Goal: Transaction & Acquisition: Purchase product/service

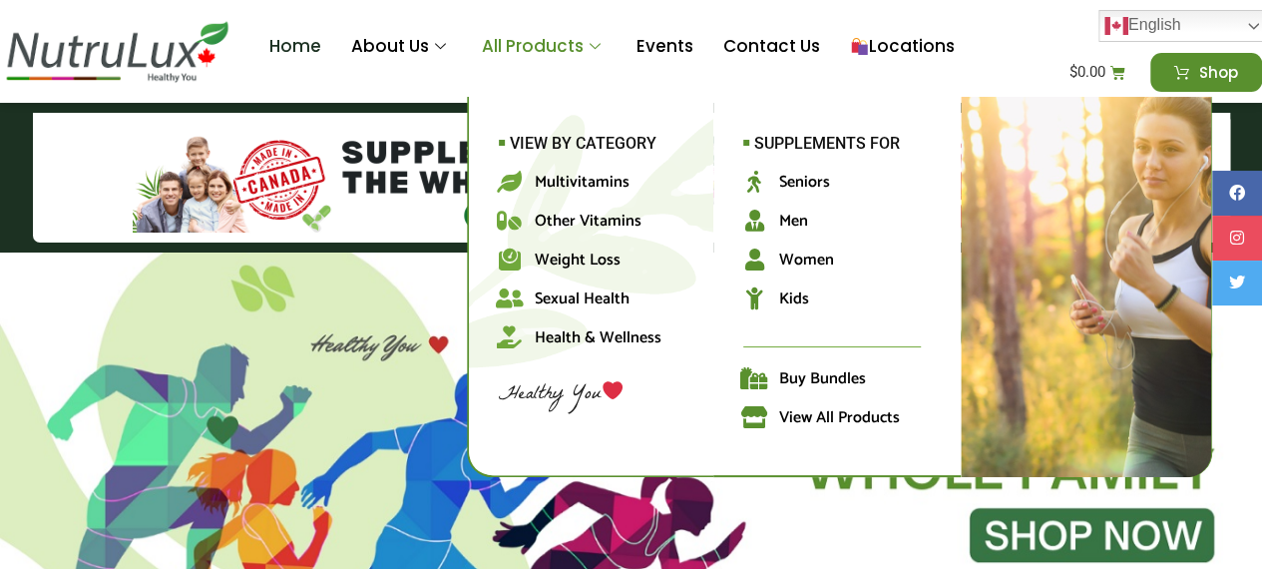
click at [523, 35] on link "All Products" at bounding box center [544, 47] width 155 height 80
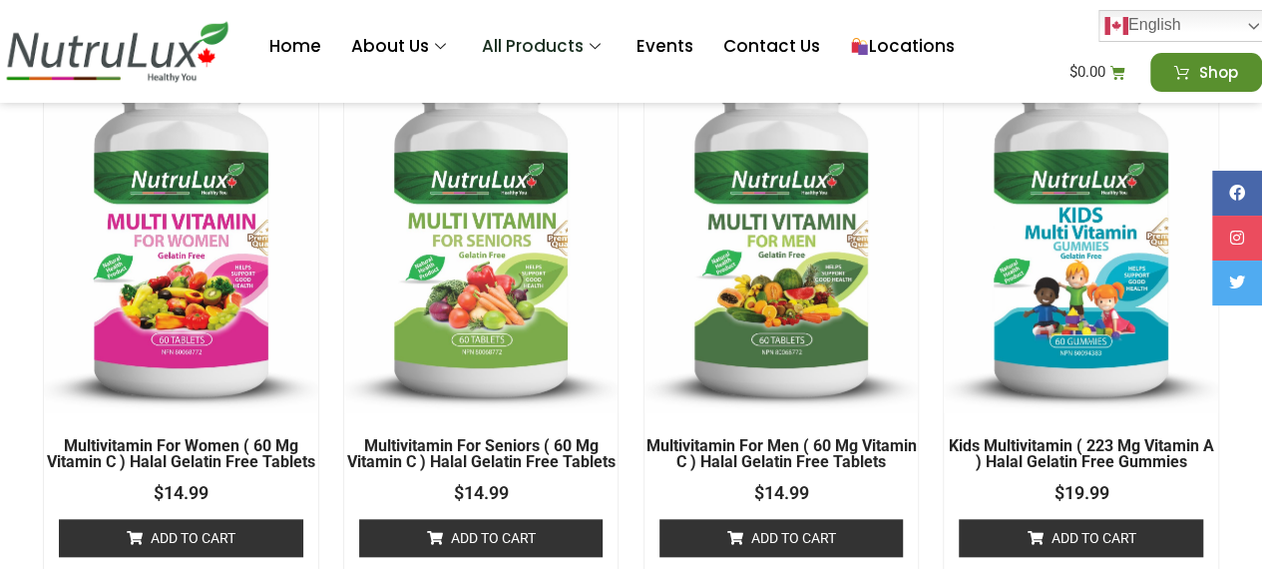
scroll to position [659, 0]
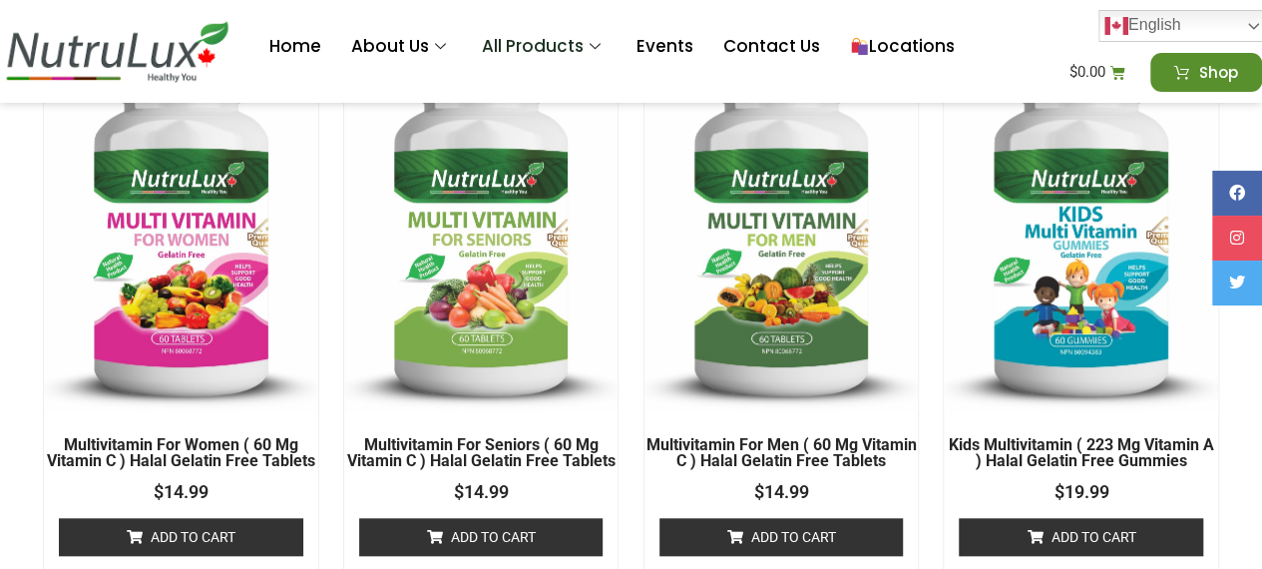
click at [403, 372] on img at bounding box center [481, 223] width 274 height 377
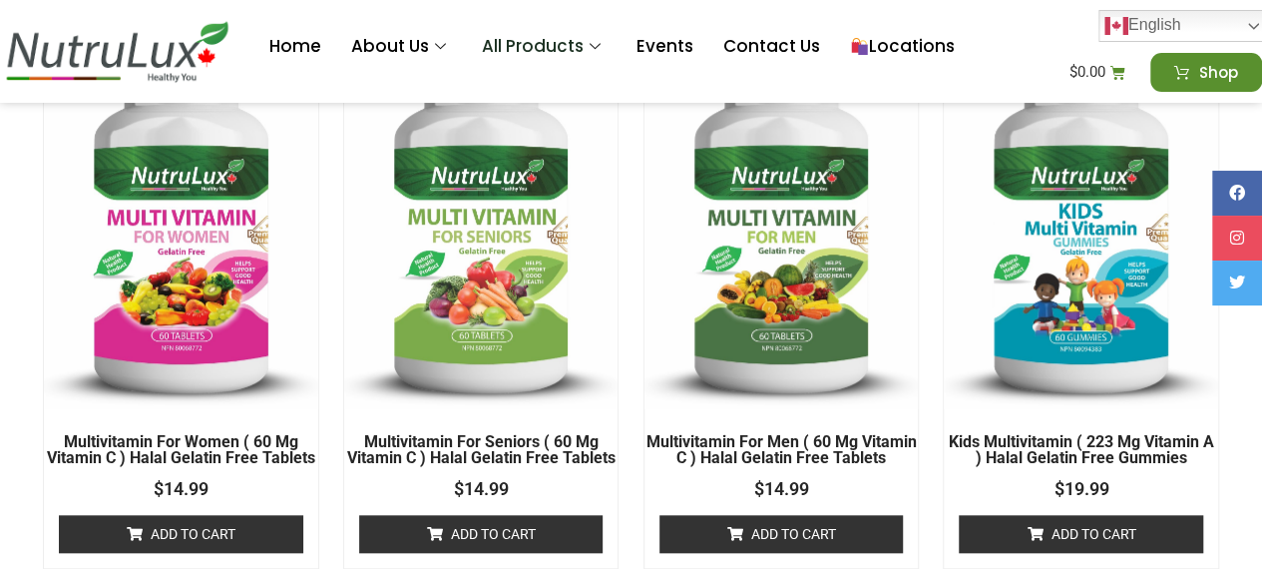
scroll to position [661, 0]
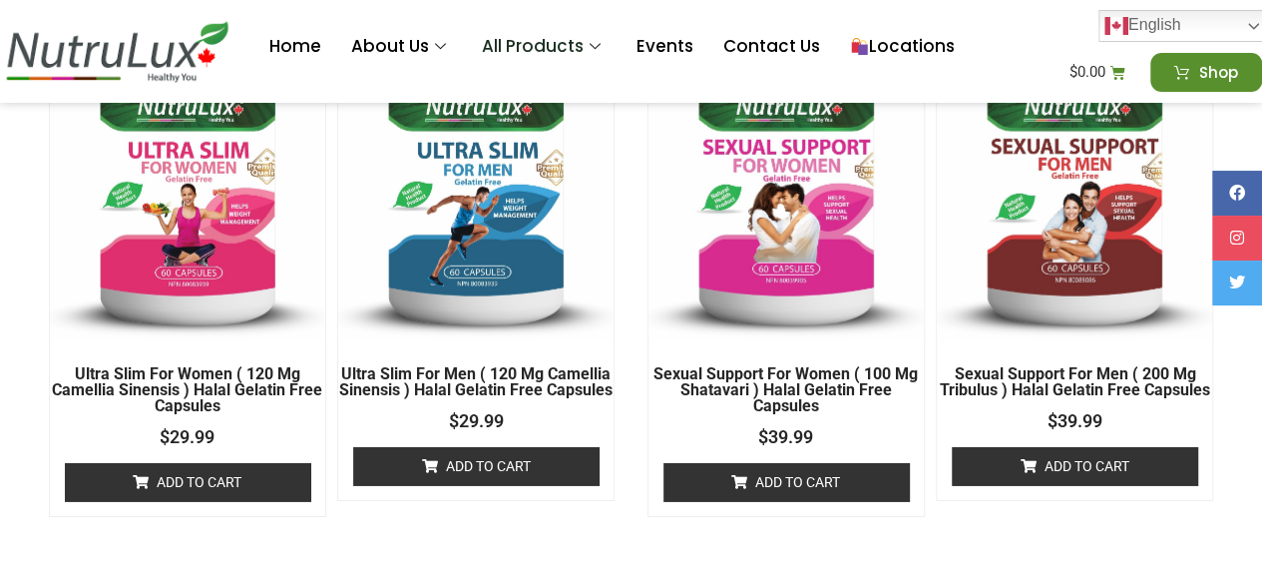
click at [319, 256] on img at bounding box center [187, 152] width 275 height 379
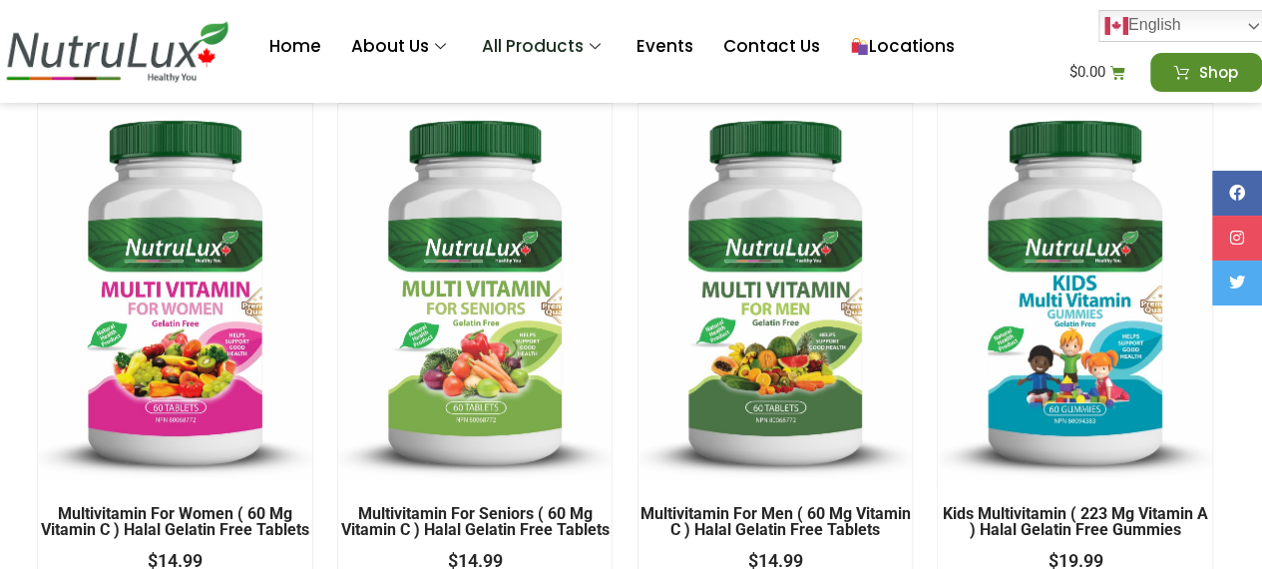
scroll to position [588, 6]
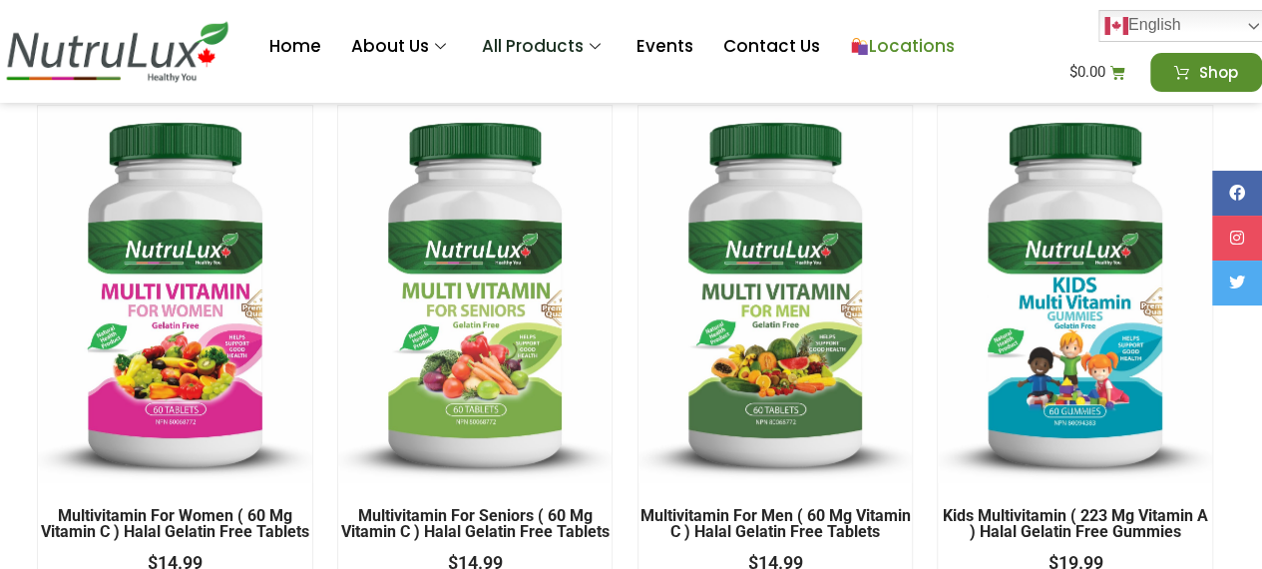
click at [926, 46] on link "Locations" at bounding box center [902, 47] width 135 height 80
click at [277, 184] on img at bounding box center [175, 294] width 274 height 377
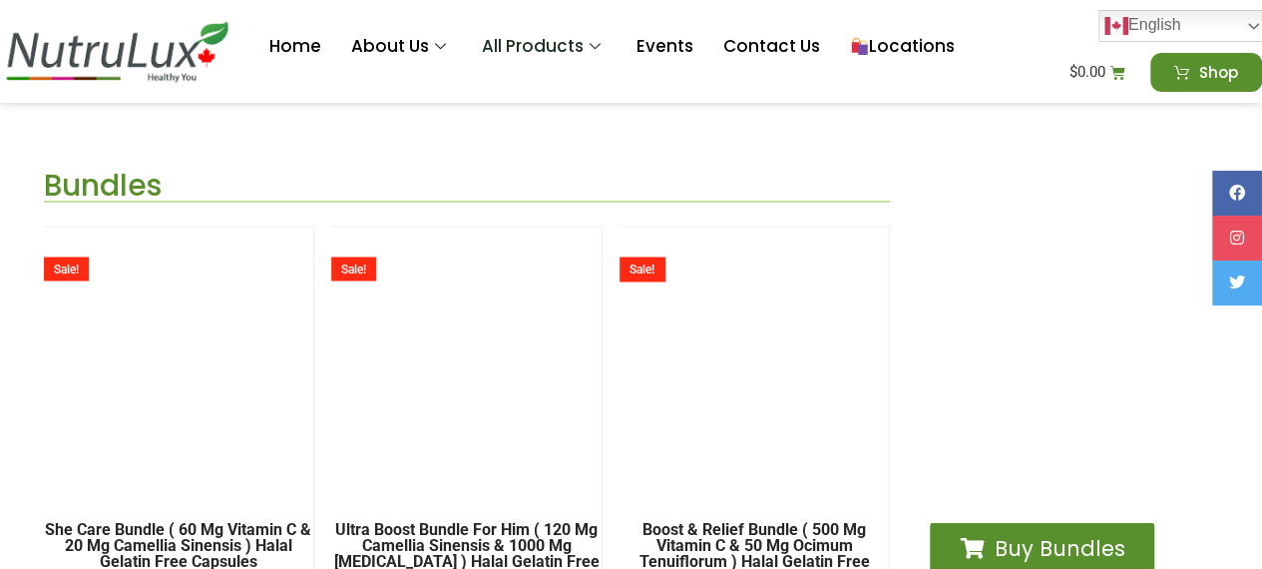
scroll to position [5407, 9]
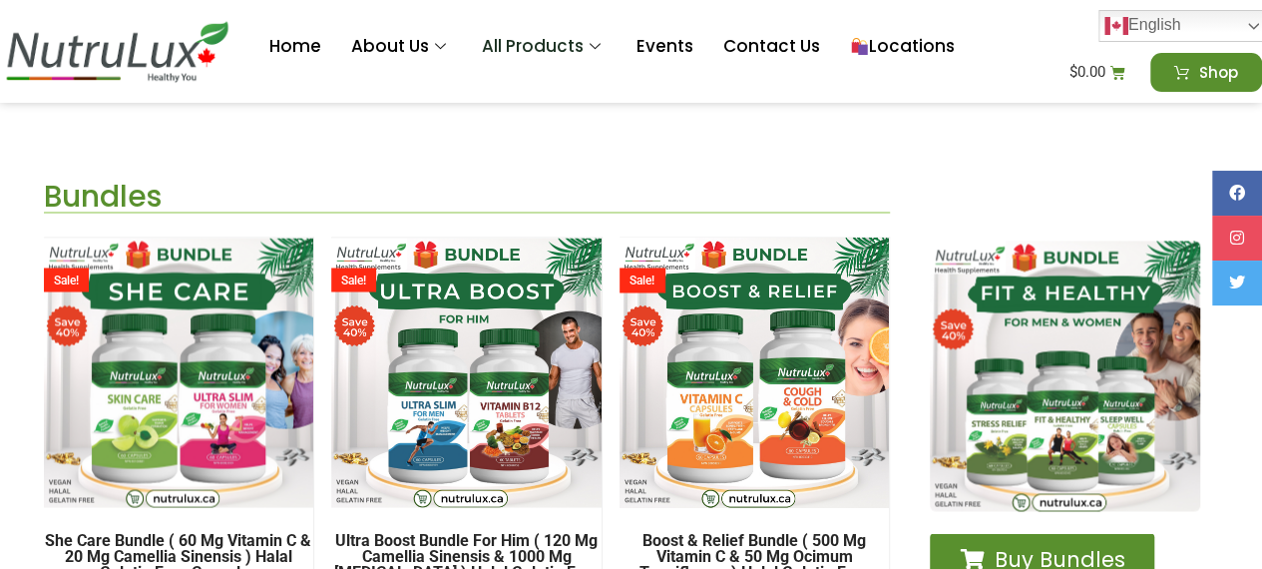
drag, startPoint x: 800, startPoint y: 435, endPoint x: 700, endPoint y: 219, distance: 237.4
click at [700, 219] on div "Bundles She Care Bundle ( 60 mg Vitamin C & 20 mg Camellia Sinensis ) Halal Gel…" at bounding box center [467, 445] width 887 height 566
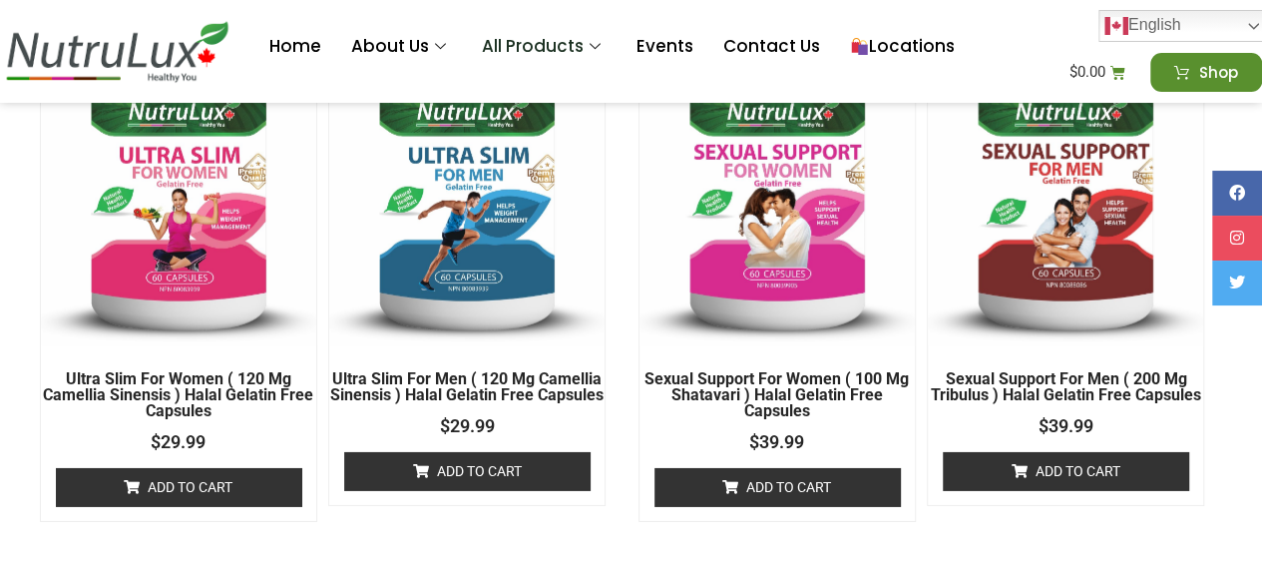
scroll to position [3041, 9]
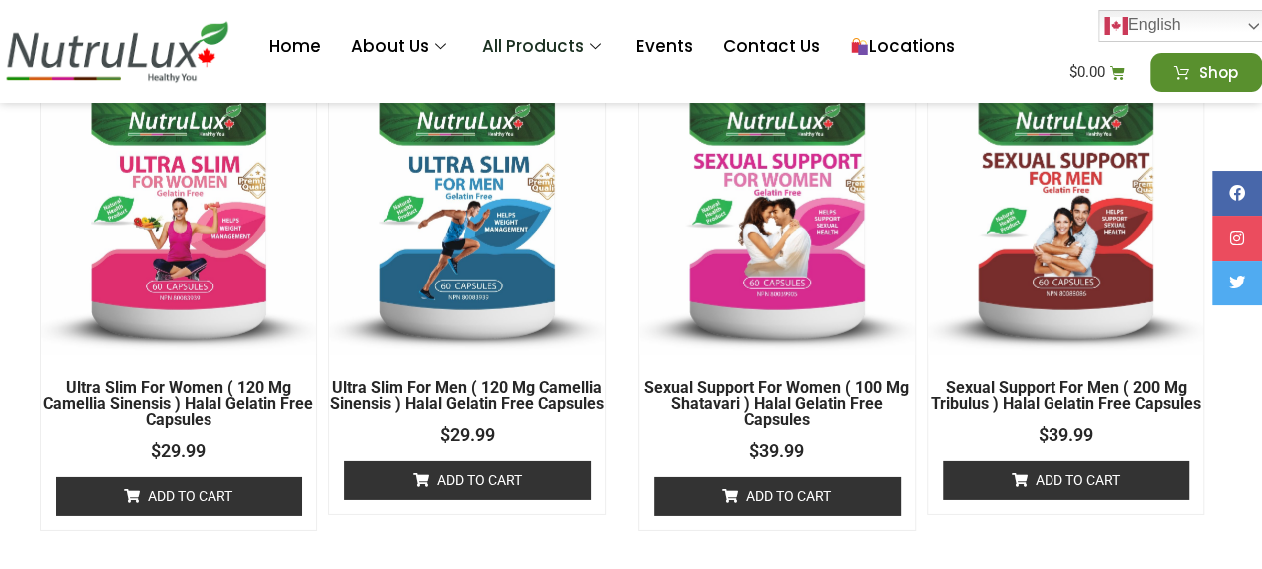
click at [804, 256] on img at bounding box center [776, 166] width 275 height 379
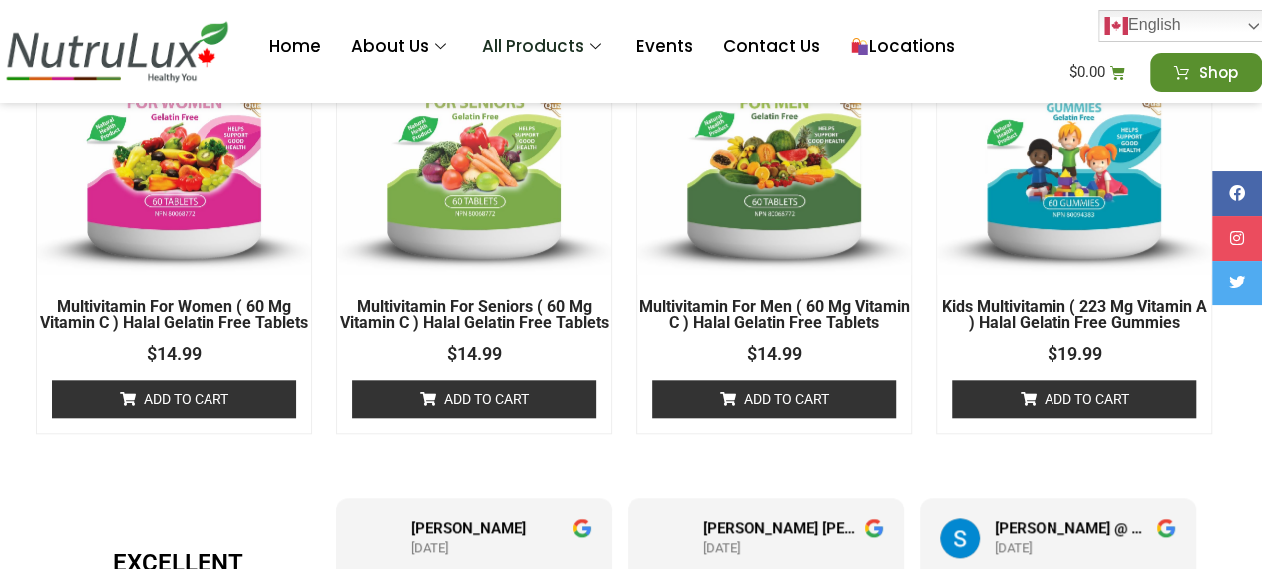
scroll to position [798, 7]
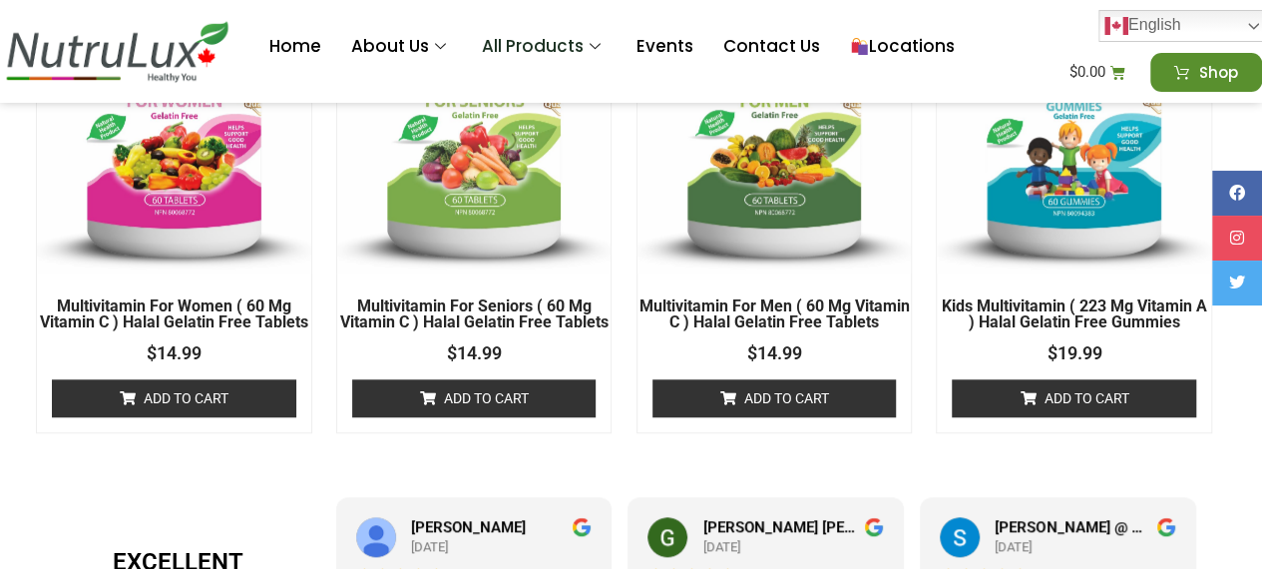
click at [193, 312] on h2 "Multivitamin For Women ( 60 mg Vitamin C ) Halal Gelatin Free Tablets" at bounding box center [174, 314] width 274 height 32
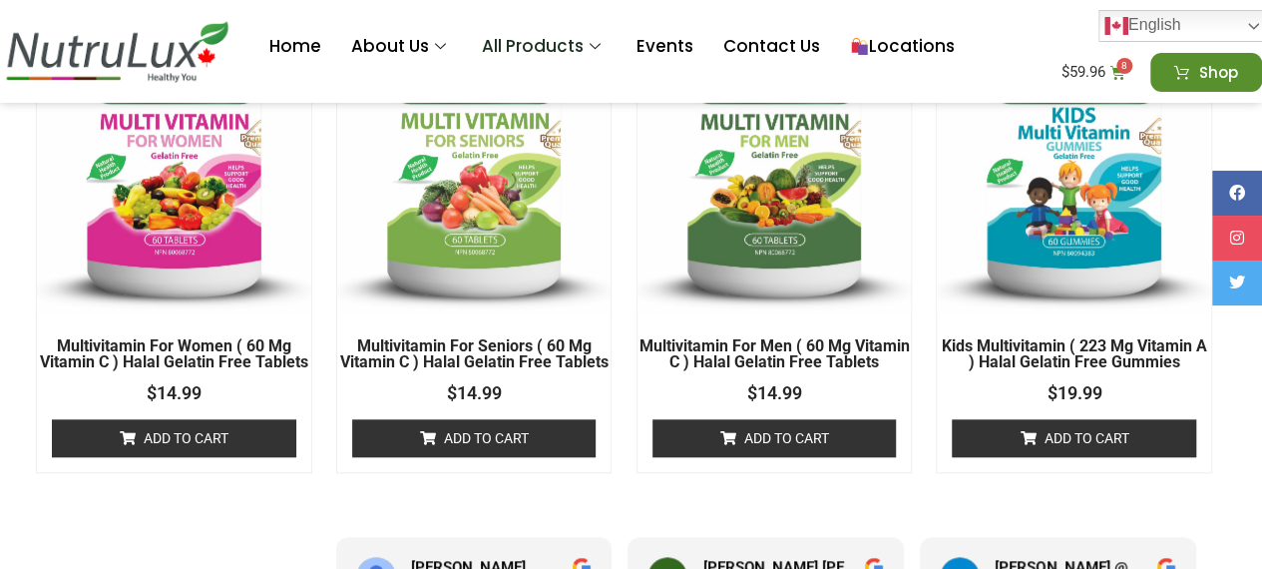
scroll to position [761, 7]
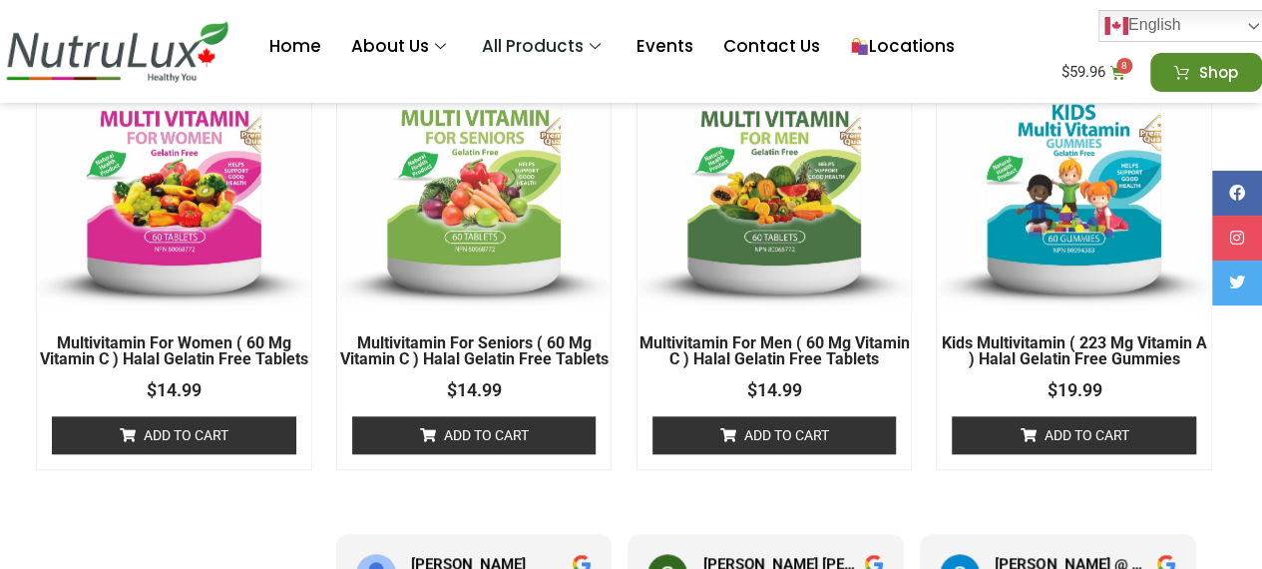
click at [479, 440] on link "Add to cart" at bounding box center [474, 435] width 244 height 38
click at [689, 439] on link "Add to cart" at bounding box center [774, 435] width 244 height 38
click at [1049, 436] on link "Add to cart" at bounding box center [1074, 435] width 244 height 38
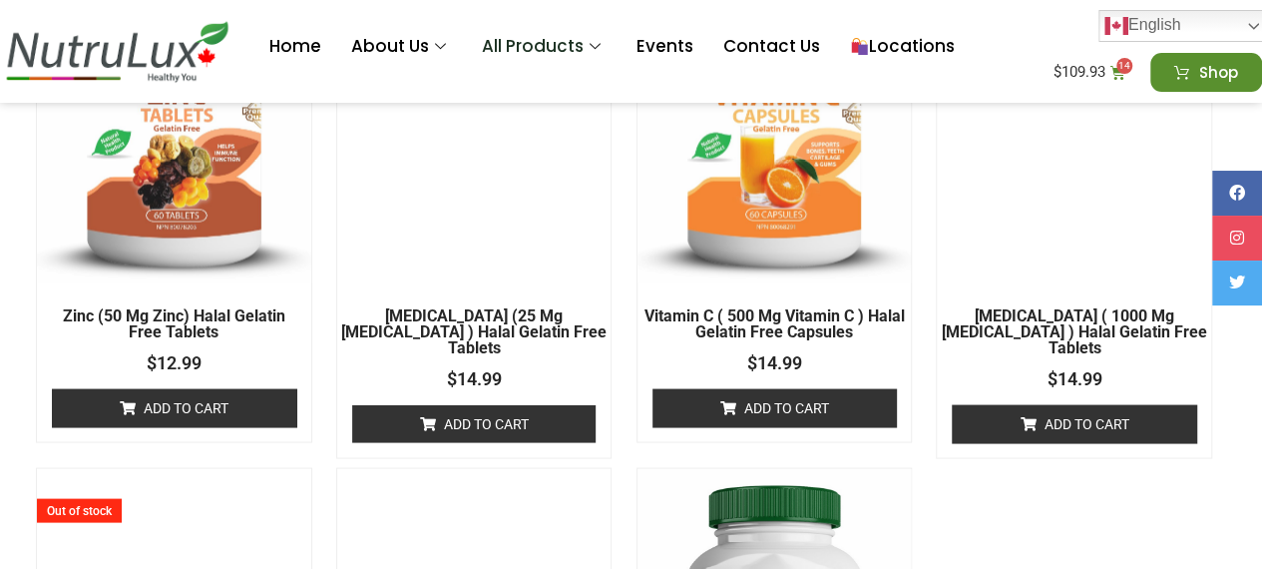
scroll to position [1807, 7]
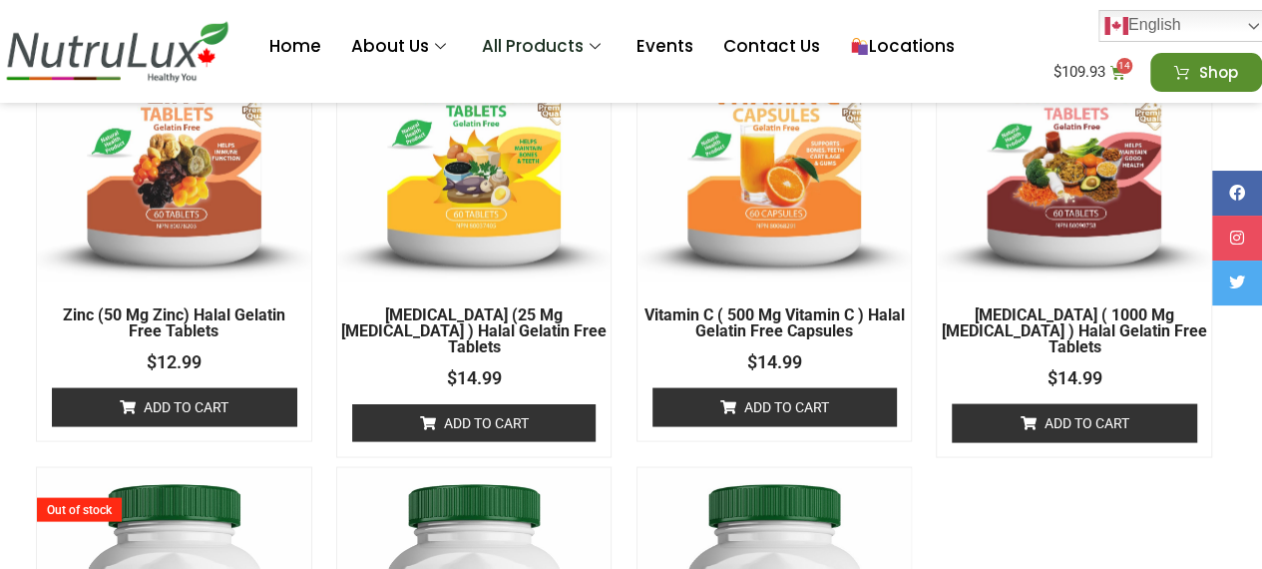
click at [186, 399] on link "Add to cart" at bounding box center [174, 406] width 244 height 38
click at [428, 403] on link "Add to cart" at bounding box center [474, 422] width 244 height 38
click at [758, 405] on link "Add to cart" at bounding box center [774, 406] width 244 height 38
click at [1073, 408] on link "Add to cart" at bounding box center [1074, 422] width 244 height 38
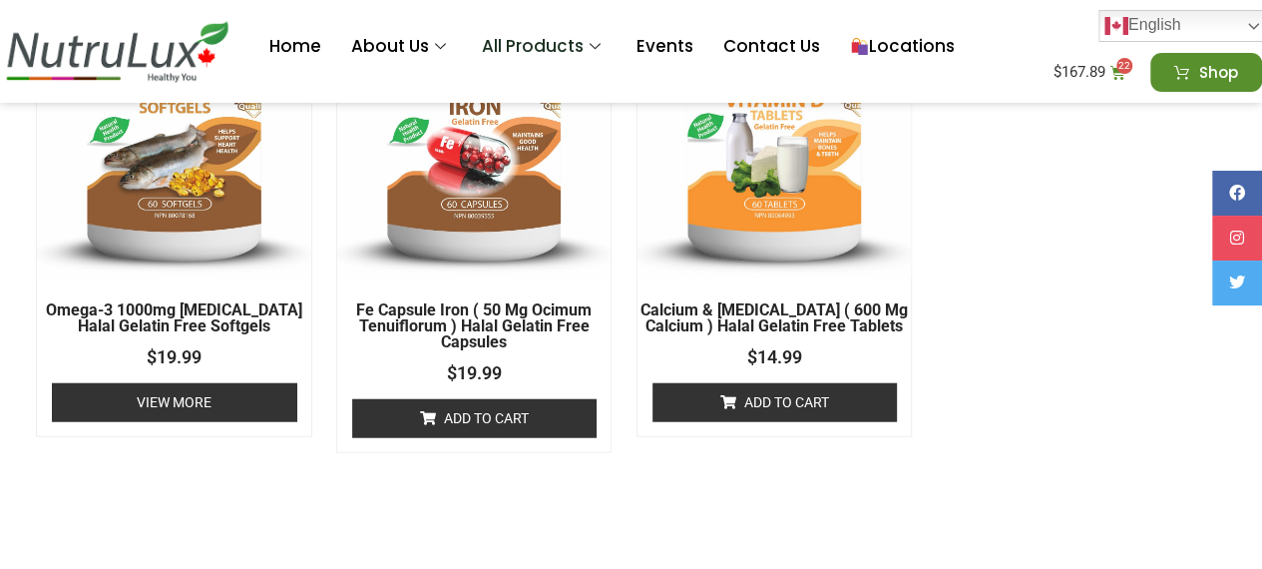
scroll to position [2375, 7]
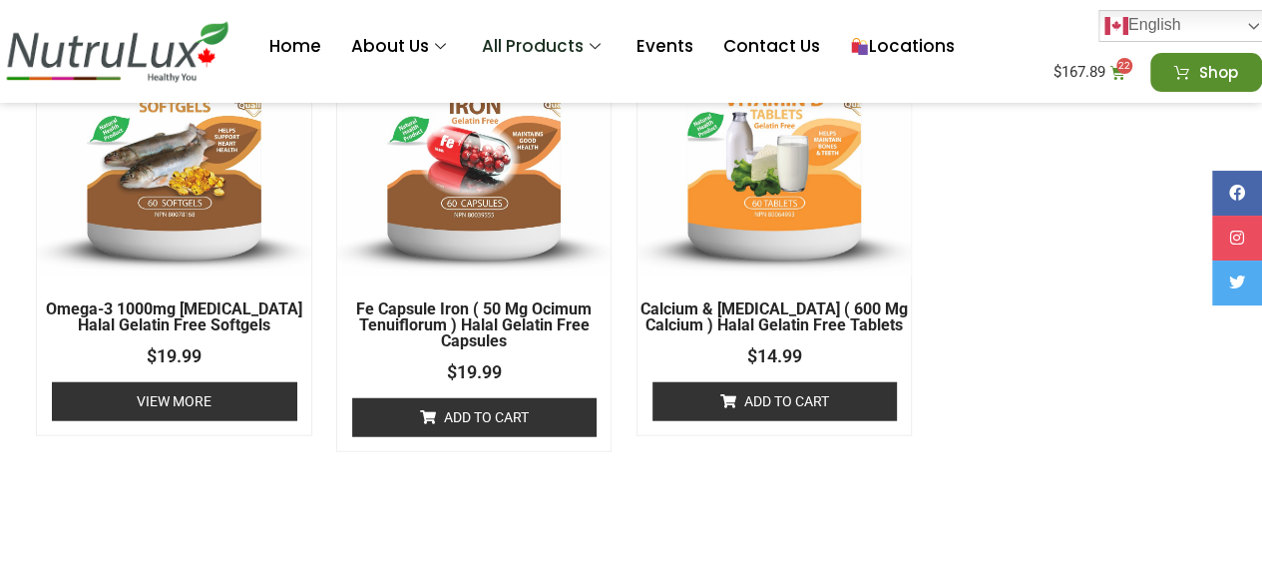
click at [482, 427] on link "Add to cart" at bounding box center [474, 417] width 244 height 38
click at [775, 402] on link "Add to cart" at bounding box center [774, 401] width 244 height 38
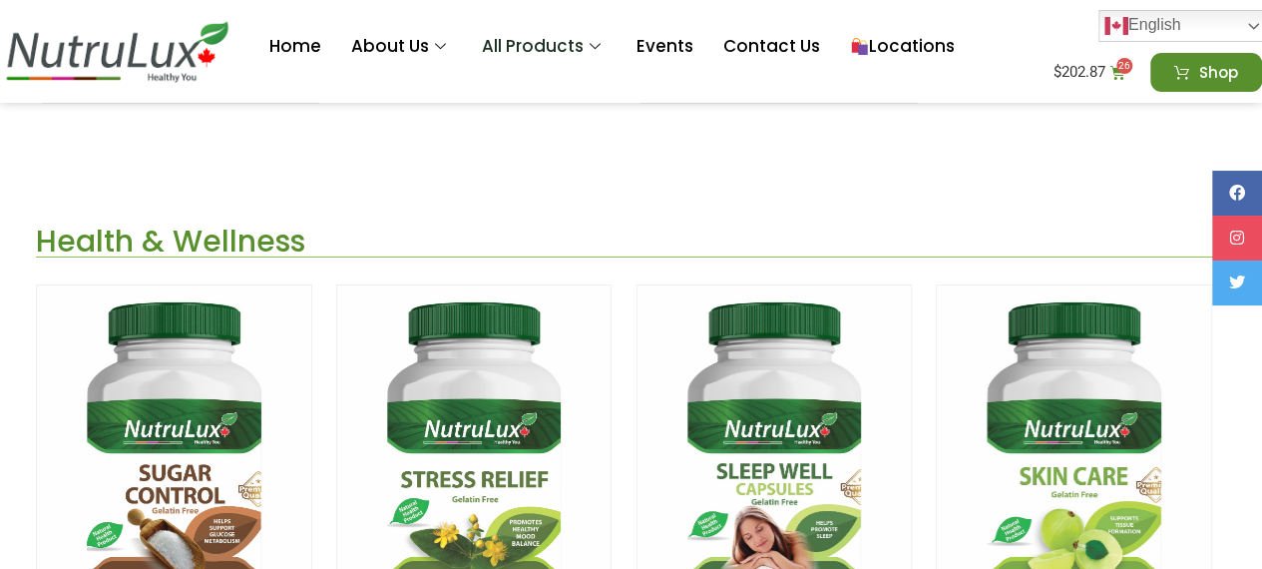
scroll to position [3753, 7]
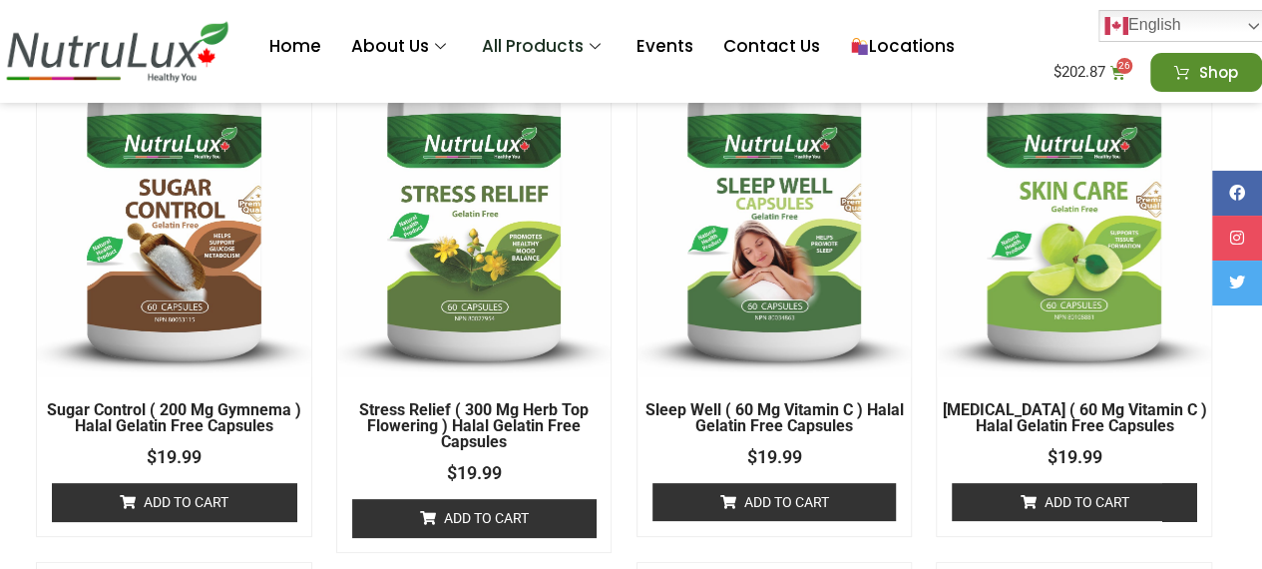
click at [770, 503] on link "Add to cart" at bounding box center [774, 502] width 244 height 38
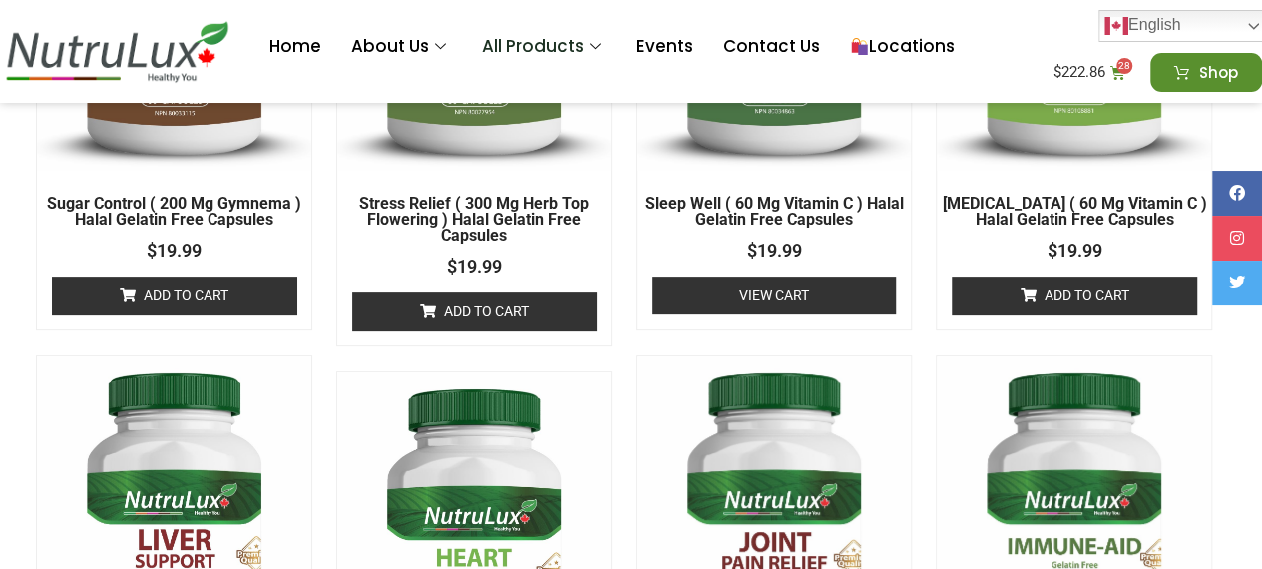
scroll to position [3953, 7]
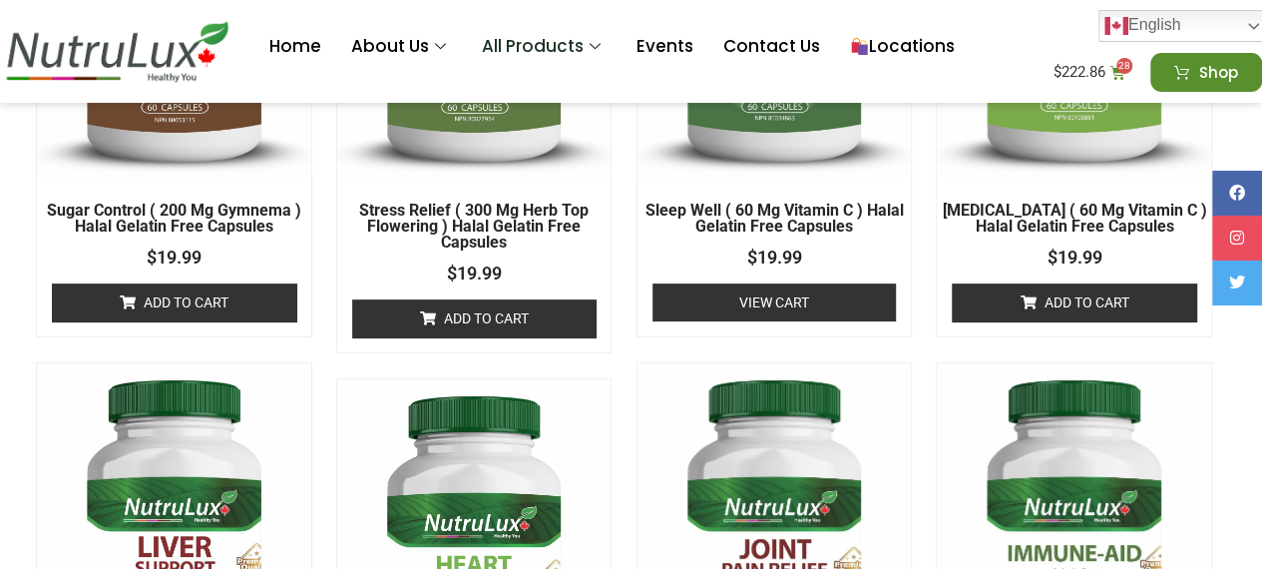
click at [718, 304] on link "View cart" at bounding box center [774, 302] width 244 height 38
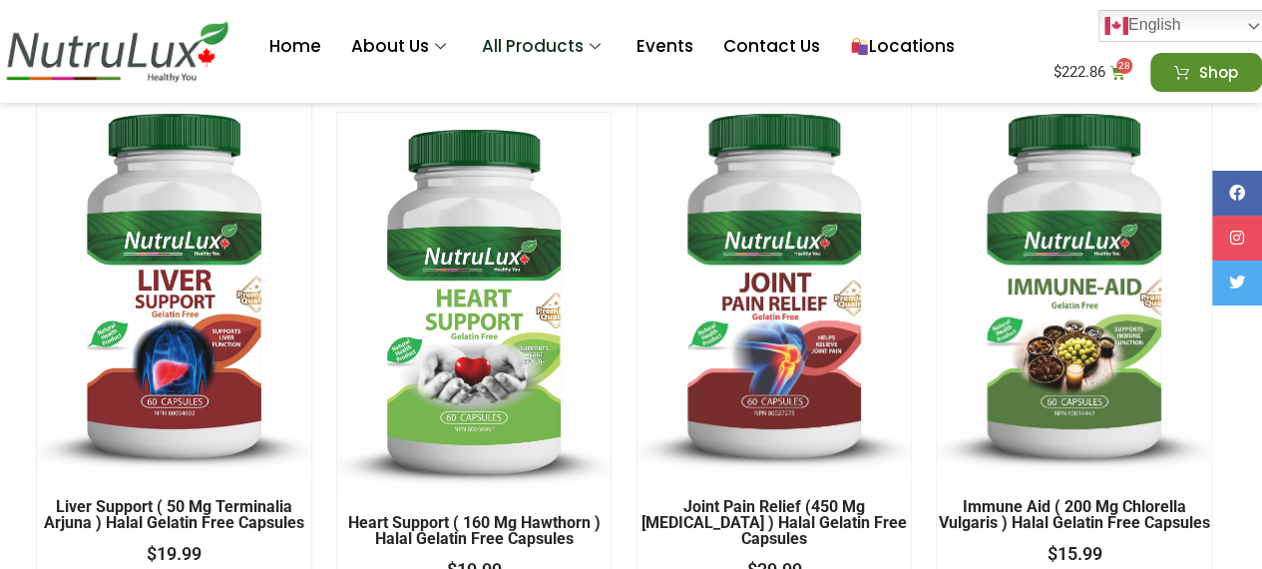
scroll to position [4337, 7]
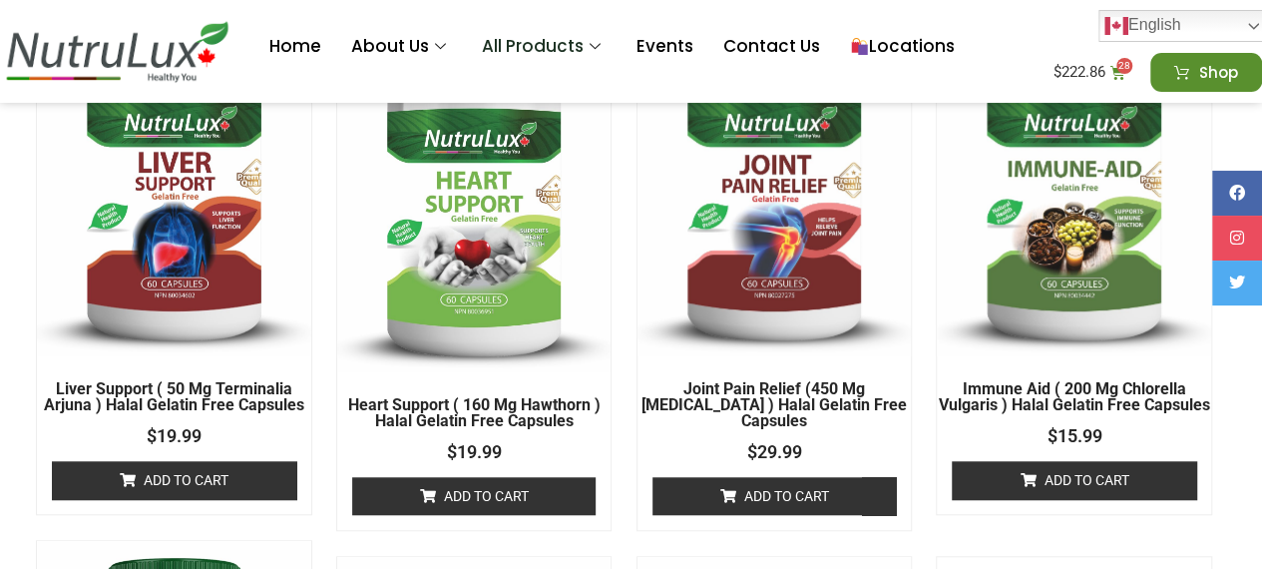
click at [203, 482] on link "Add to cart" at bounding box center [174, 480] width 244 height 38
click at [780, 501] on link "Add to cart" at bounding box center [774, 496] width 244 height 38
click at [1085, 488] on link "Add to cart" at bounding box center [1074, 480] width 244 height 38
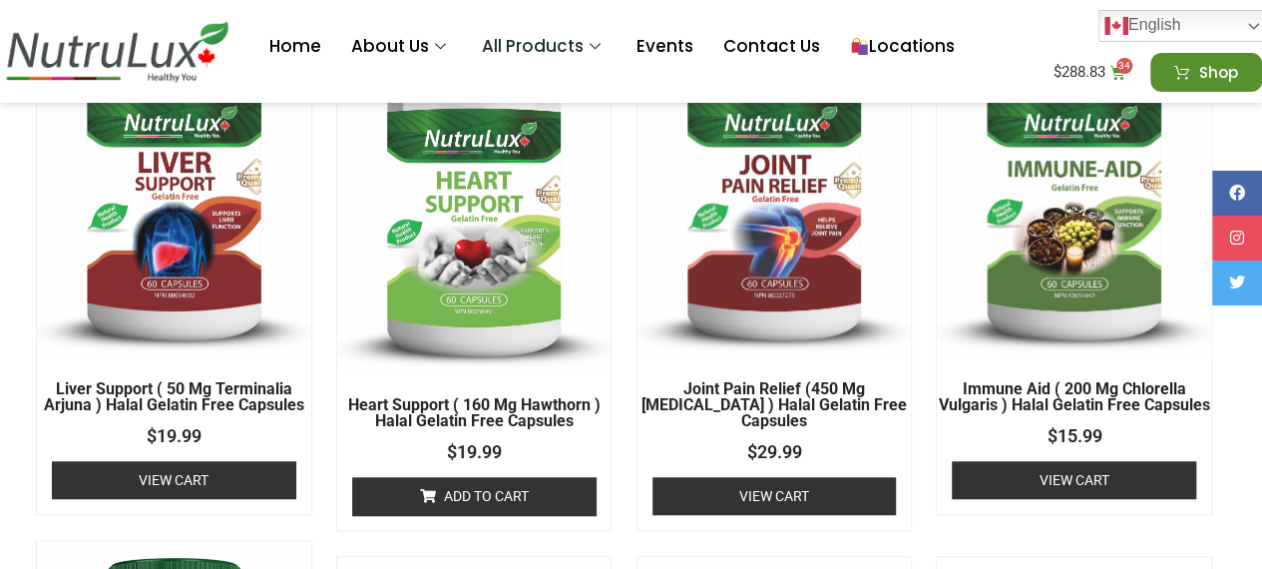
click at [516, 496] on link "Add to cart" at bounding box center [474, 496] width 244 height 38
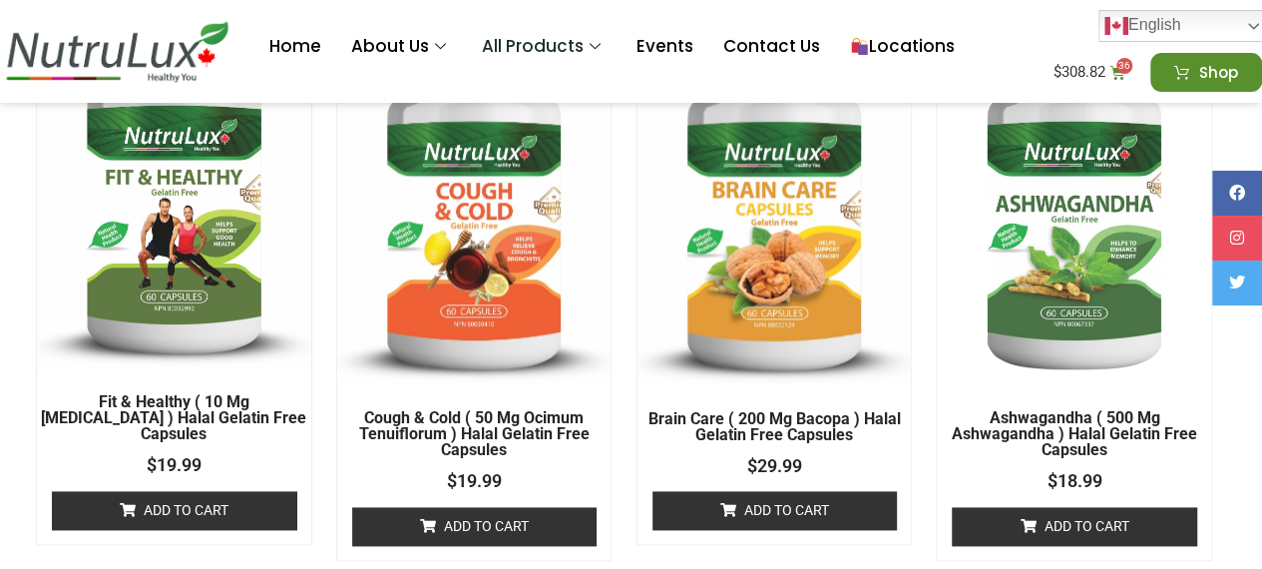
scroll to position [4886, 7]
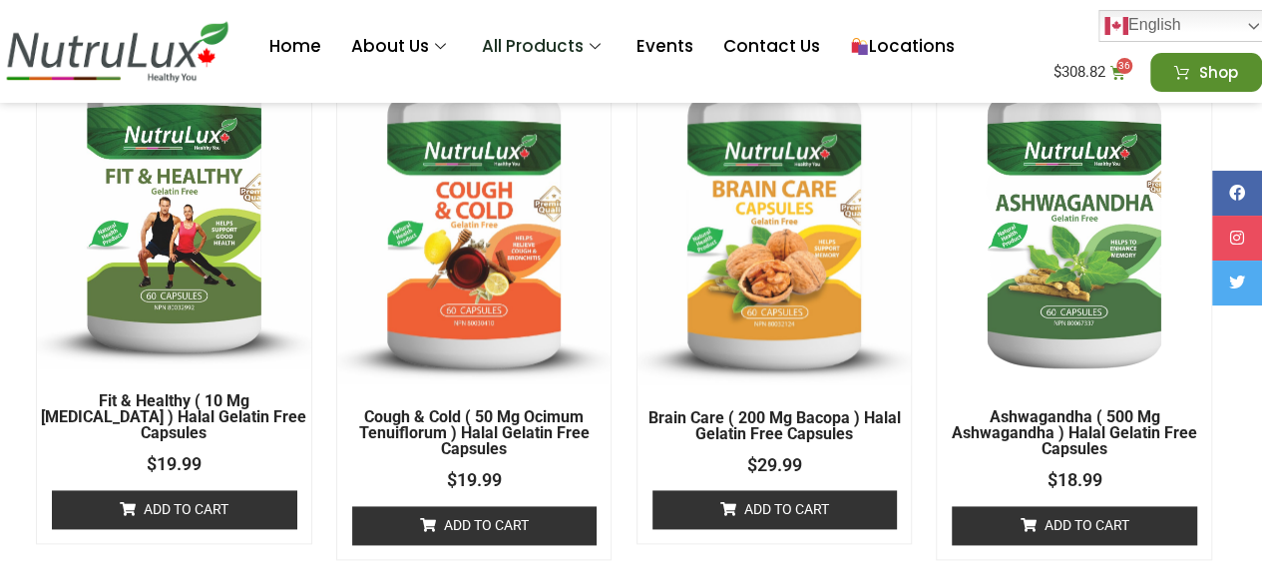
click at [1049, 518] on link "Add to cart" at bounding box center [1074, 525] width 244 height 38
click at [513, 518] on link "Add to cart" at bounding box center [474, 525] width 244 height 38
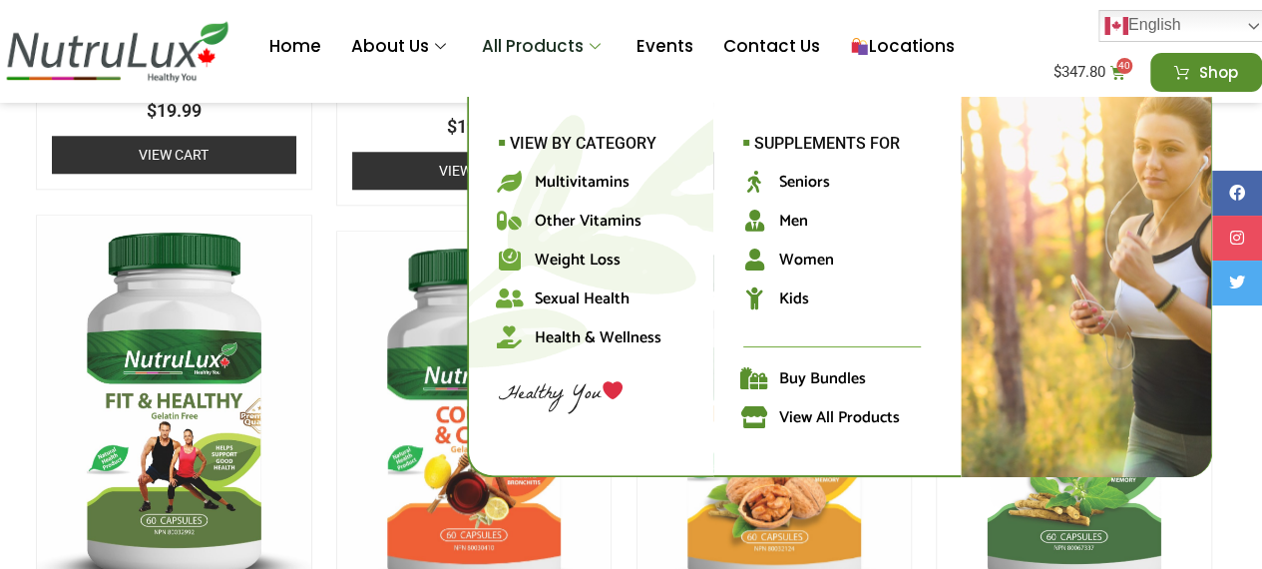
scroll to position [4600, 7]
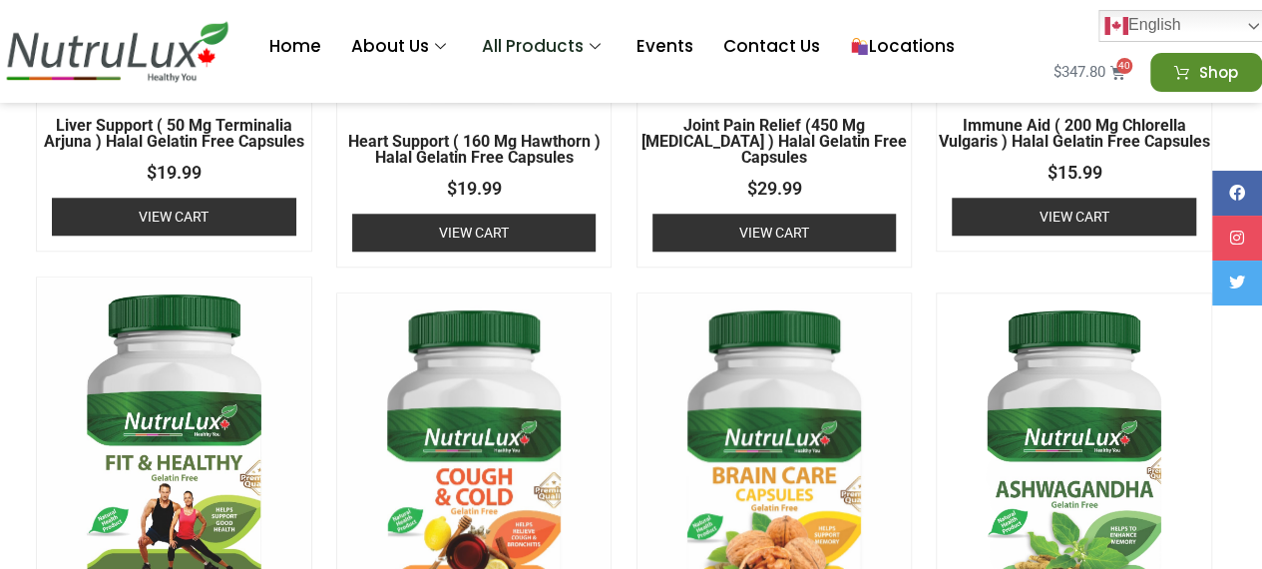
click at [1082, 66] on bdi "$ 347.80" at bounding box center [1079, 72] width 52 height 18
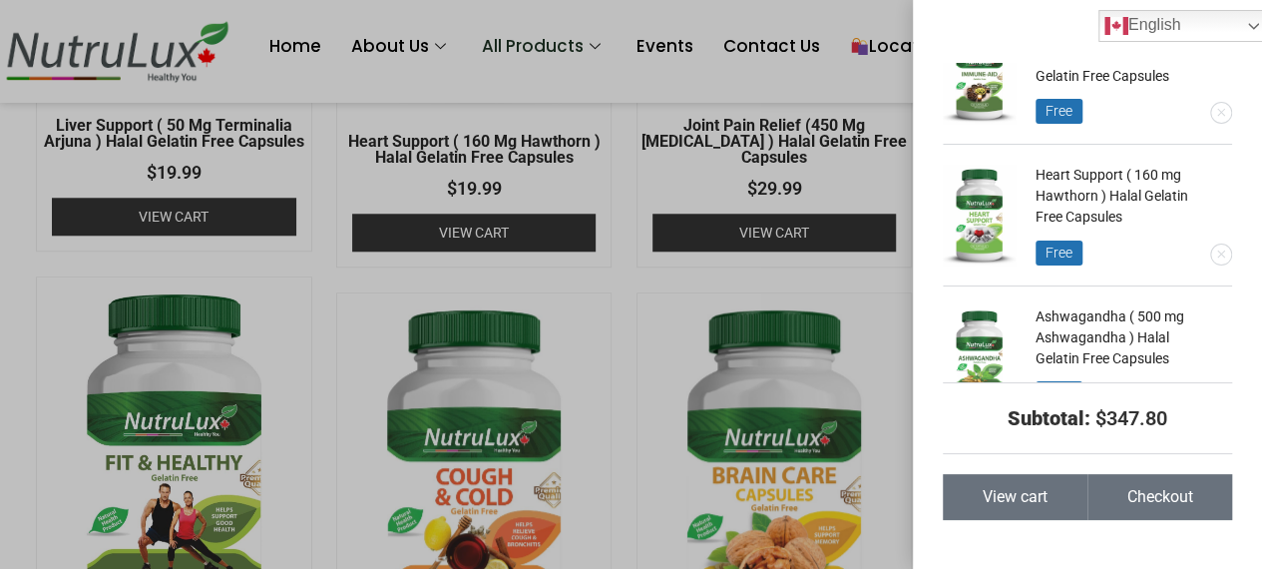
scroll to position [4295, 0]
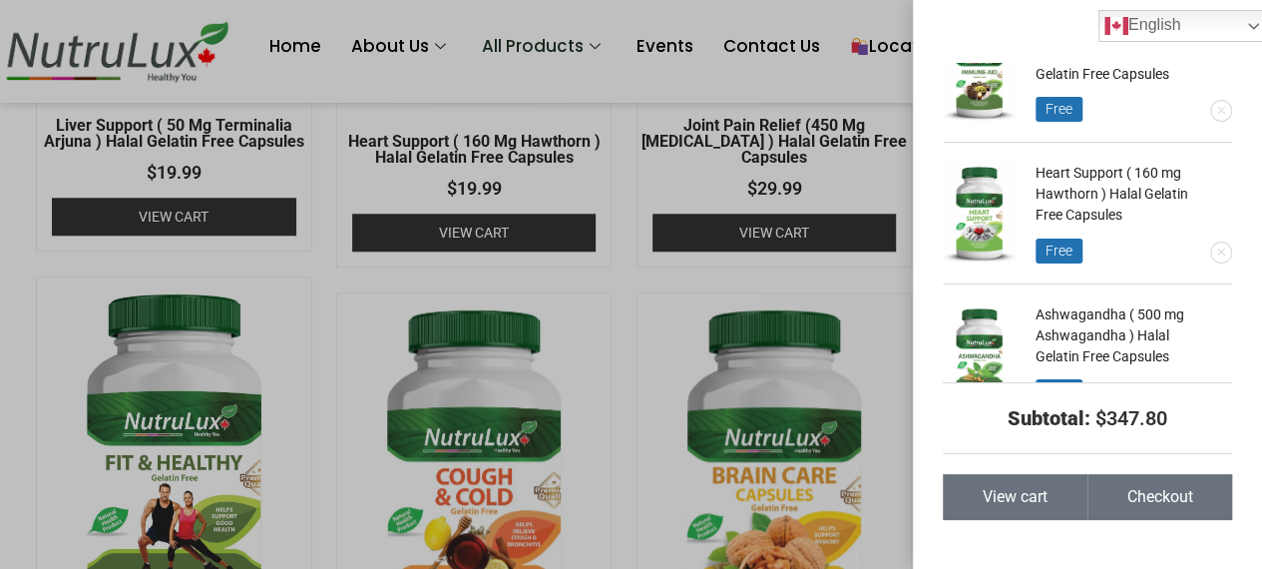
click at [1063, 514] on link "View cart" at bounding box center [1015, 497] width 145 height 46
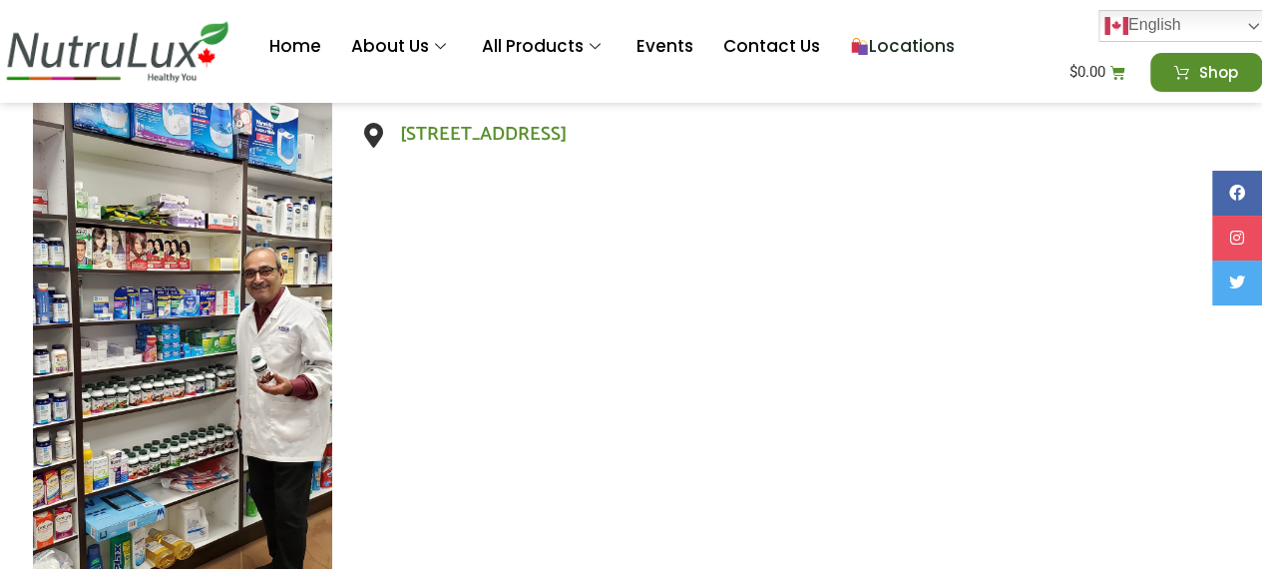
scroll to position [1565, 0]
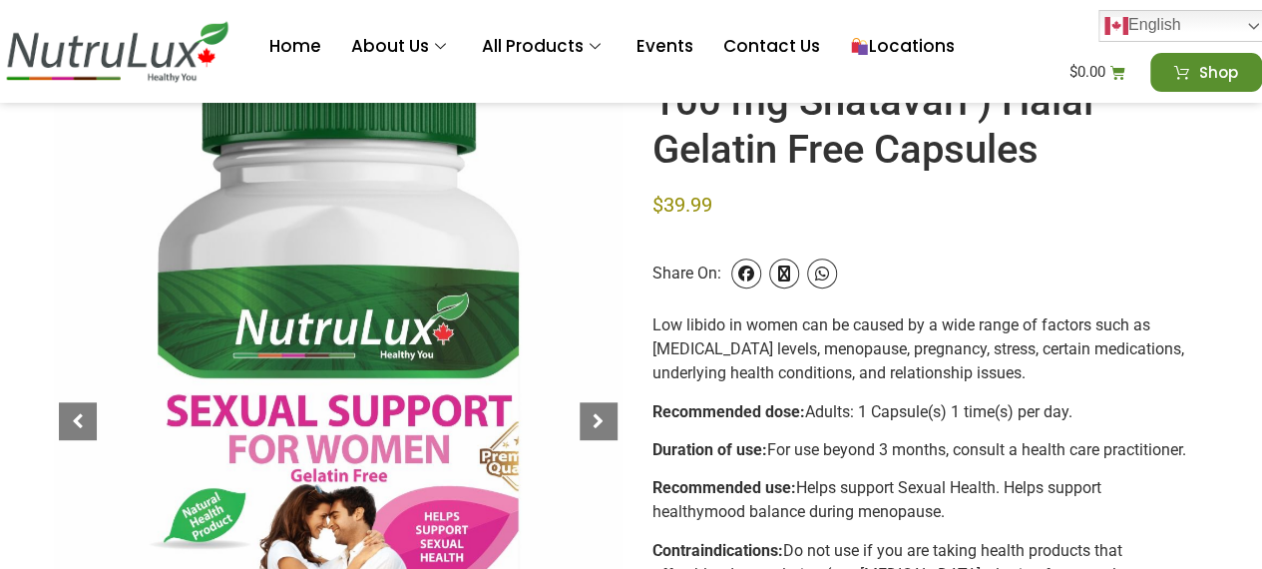
scroll to position [260, 9]
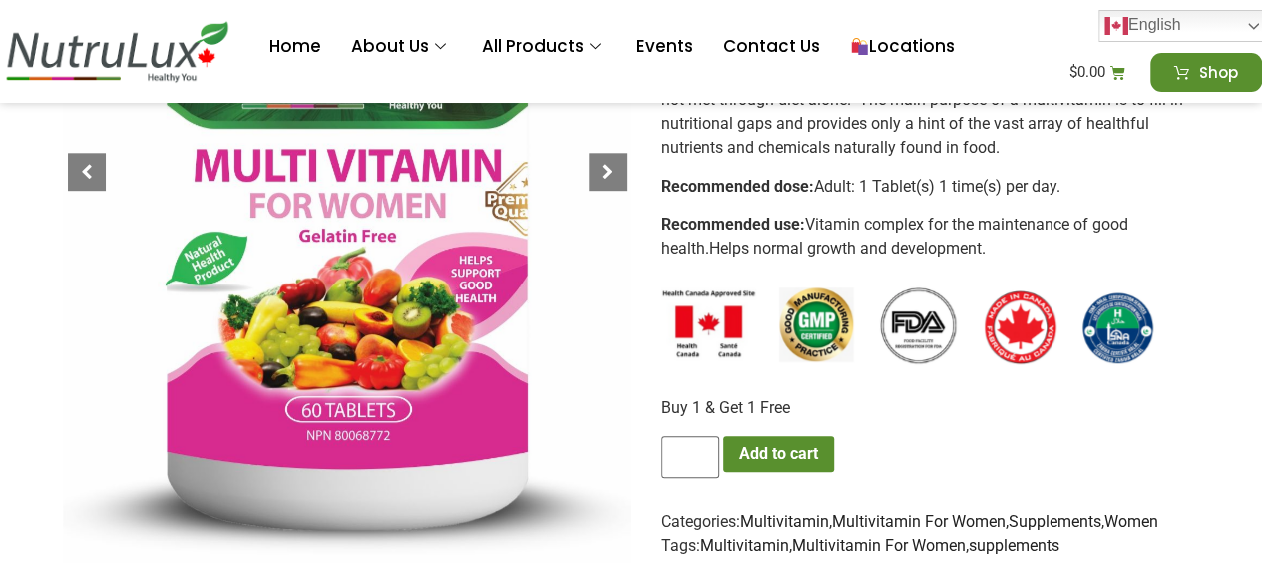
scroll to position [507, 0]
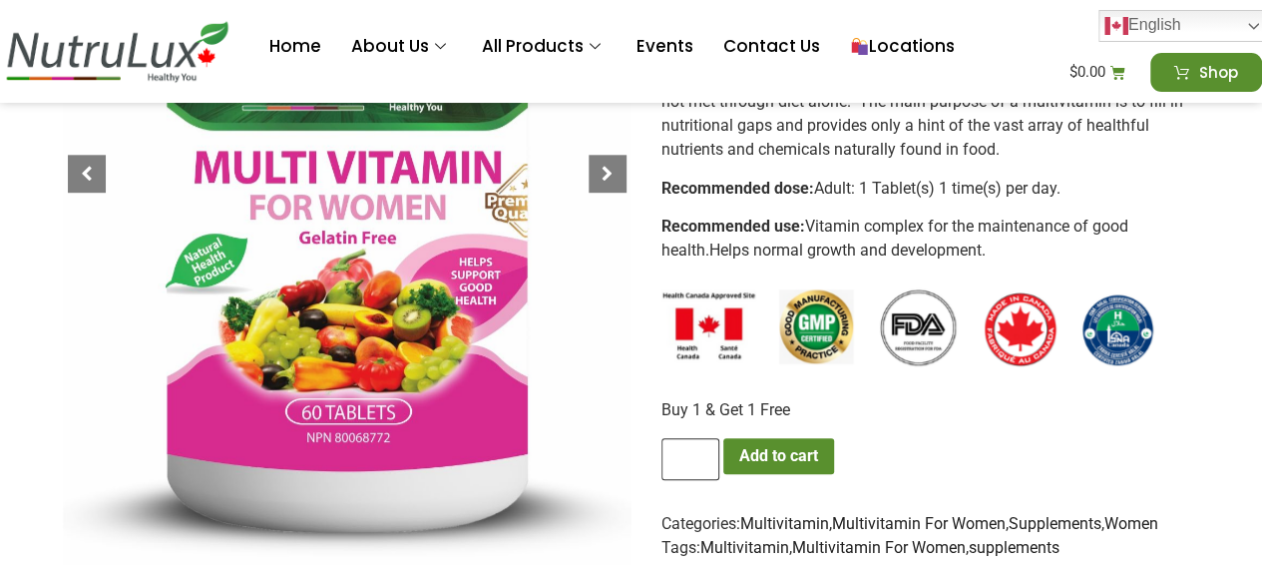
click at [692, 446] on input "*" at bounding box center [690, 459] width 58 height 42
type input "*"
click at [692, 446] on input "*" at bounding box center [690, 459] width 58 height 42
click at [762, 451] on button "Add to cart" at bounding box center [778, 456] width 111 height 36
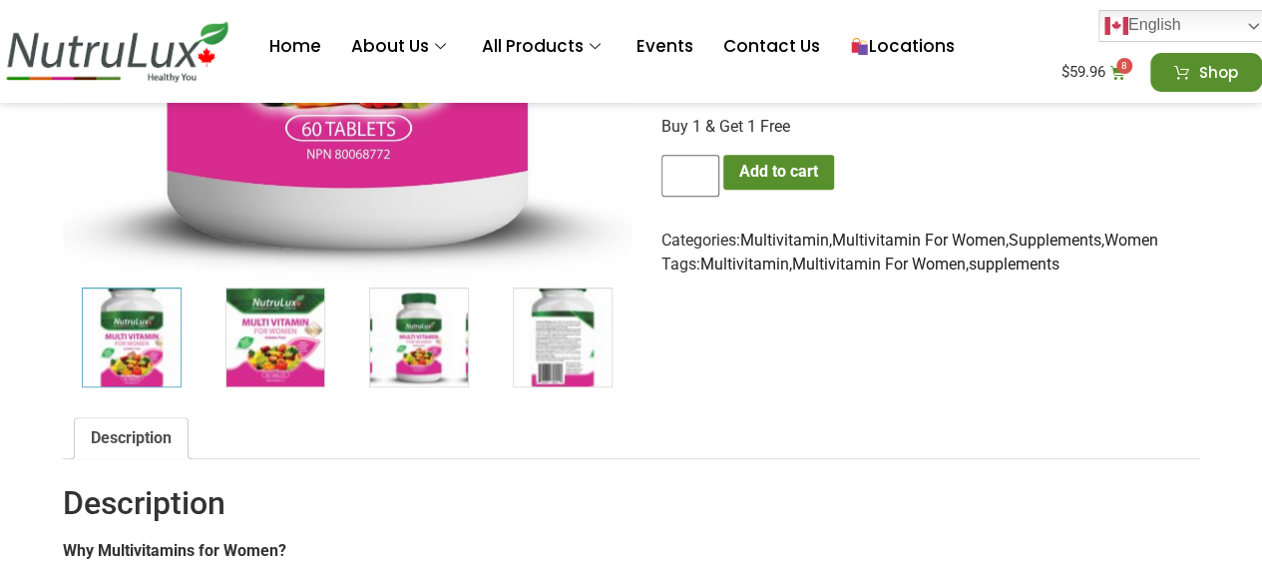
scroll to position [897, 0]
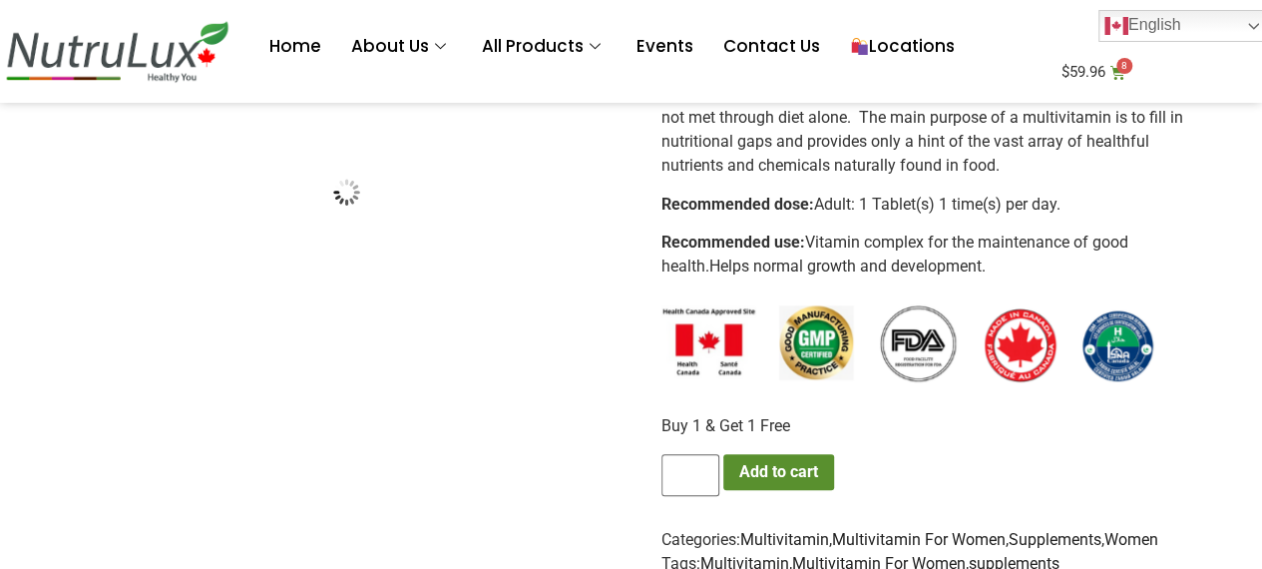
scroll to position [507, 0]
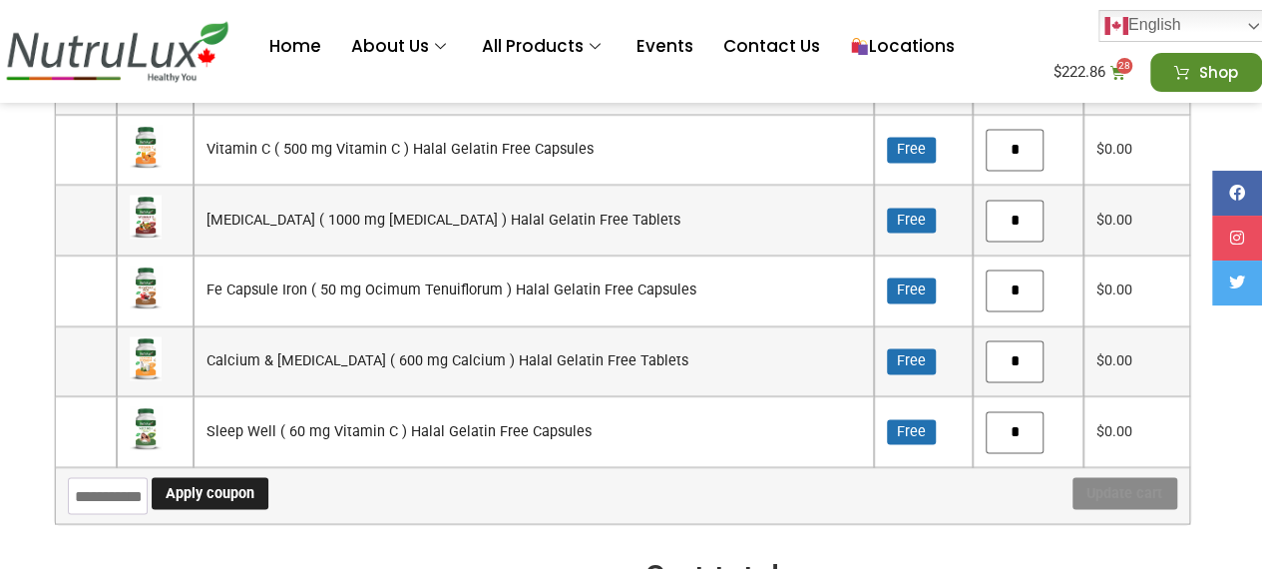
scroll to position [1450, 9]
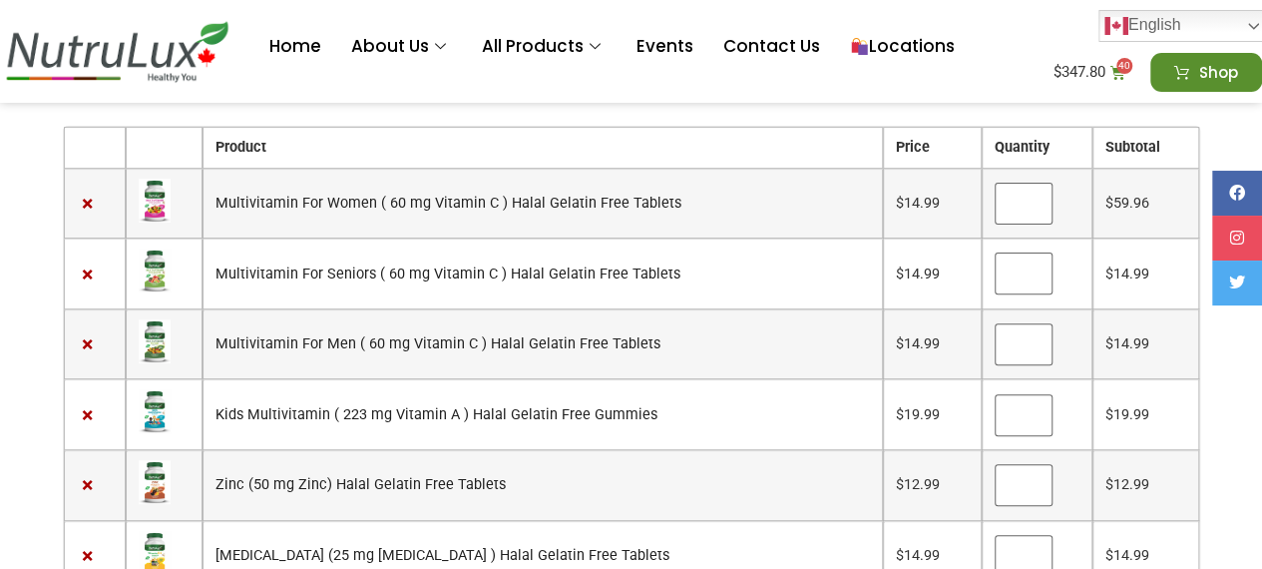
scroll to position [200, 0]
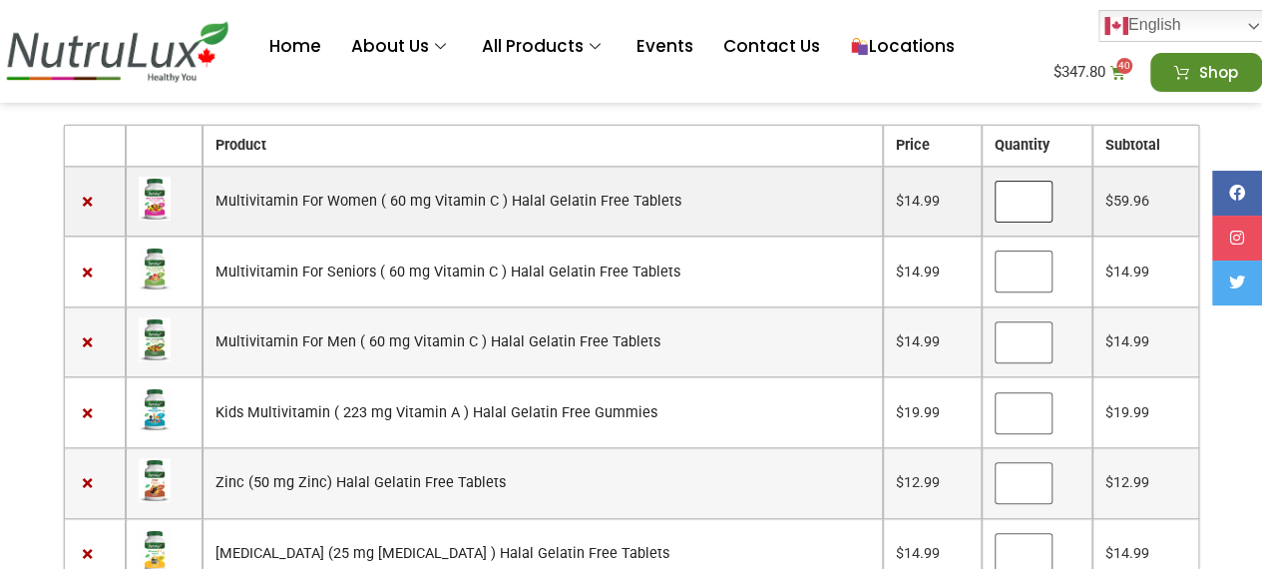
type input "*"
click at [1019, 204] on input "*" at bounding box center [1023, 202] width 58 height 42
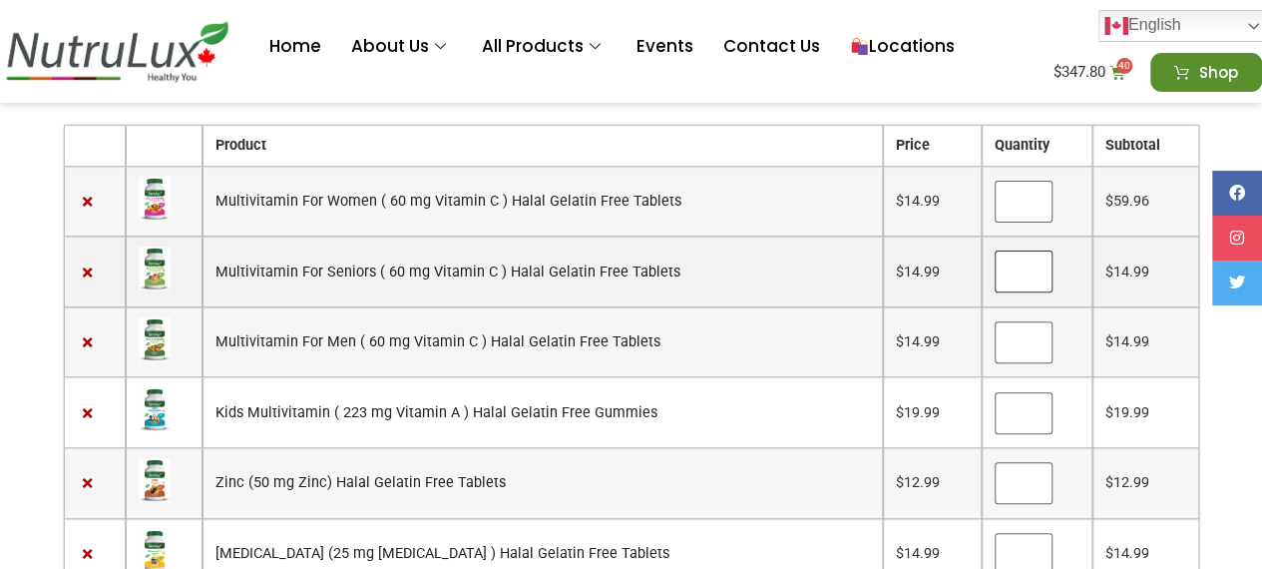
click at [1019, 273] on input "*" at bounding box center [1023, 271] width 58 height 42
click at [1021, 262] on input "*" at bounding box center [1023, 271] width 58 height 42
type input "*"
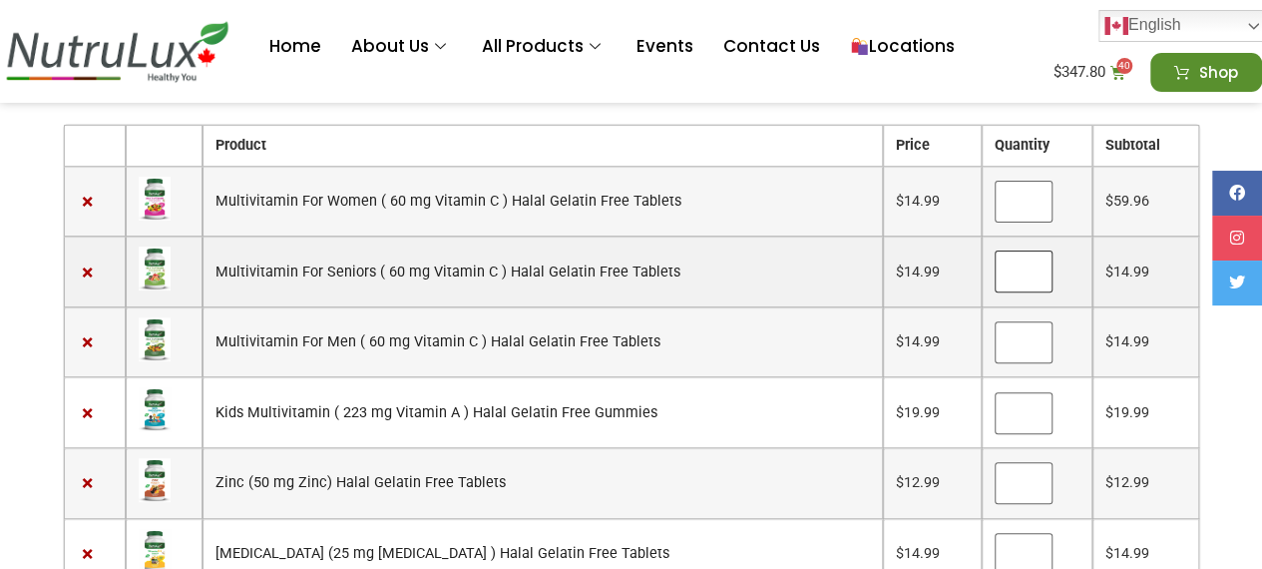
click at [1021, 262] on input "*" at bounding box center [1023, 271] width 58 height 42
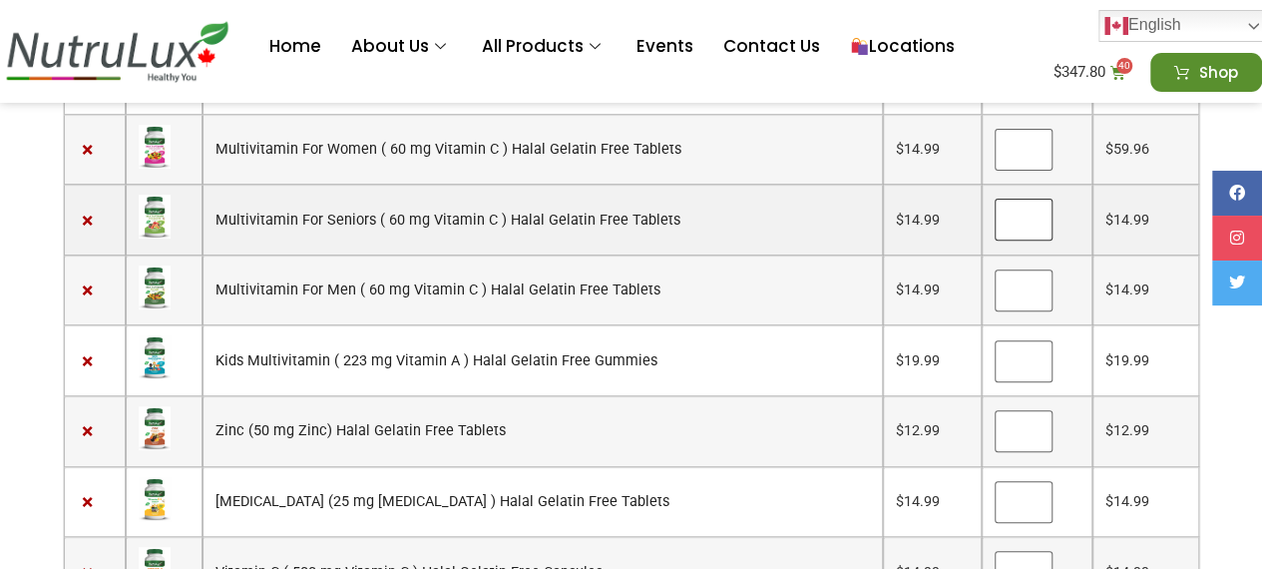
scroll to position [253, 0]
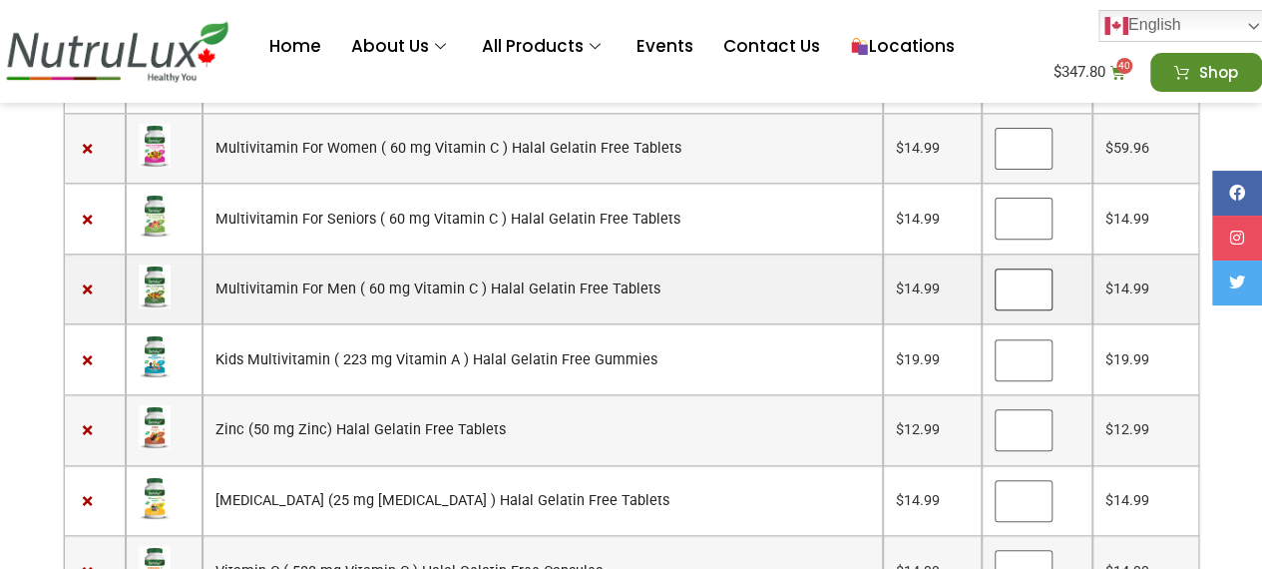
click at [1019, 288] on input "*" at bounding box center [1023, 289] width 58 height 42
click at [1021, 276] on input "*" at bounding box center [1023, 289] width 58 height 42
type input "*"
click at [1021, 276] on input "*" at bounding box center [1023, 289] width 58 height 42
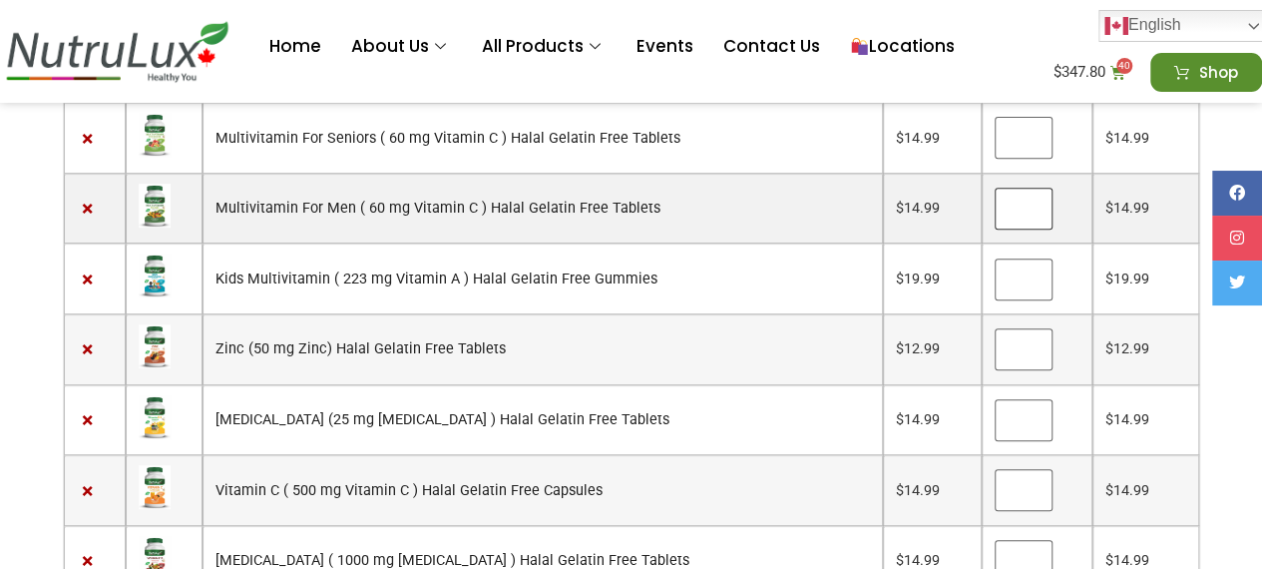
scroll to position [339, 0]
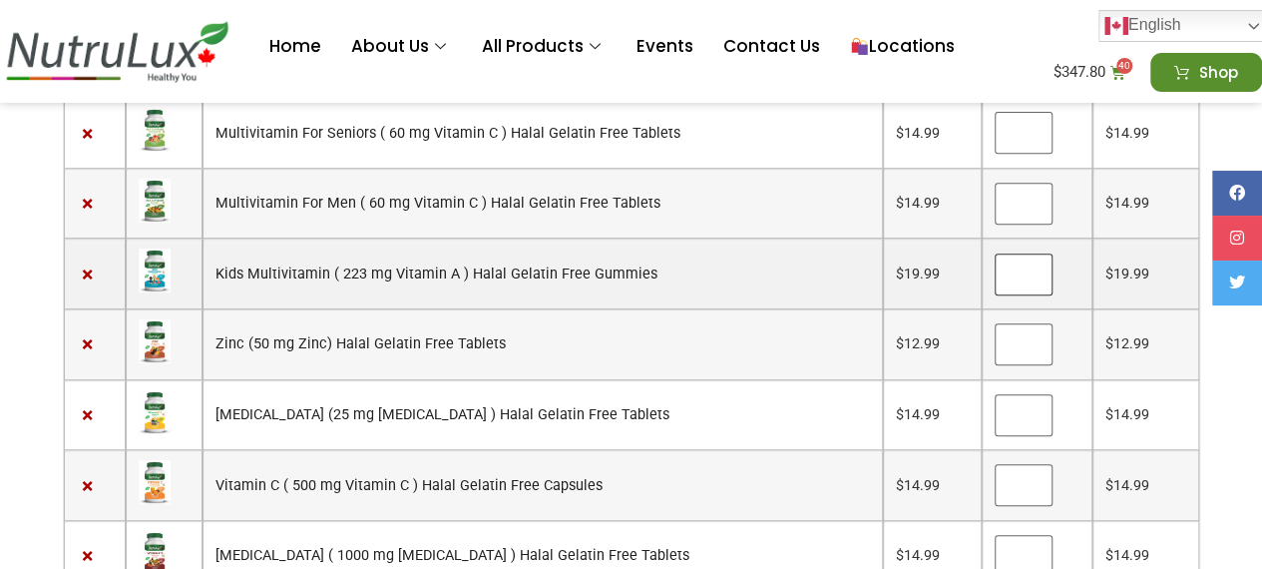
click at [1016, 255] on input "*" at bounding box center [1023, 274] width 58 height 42
type input "*"
click at [1016, 255] on input "*" at bounding box center [1023, 274] width 58 height 42
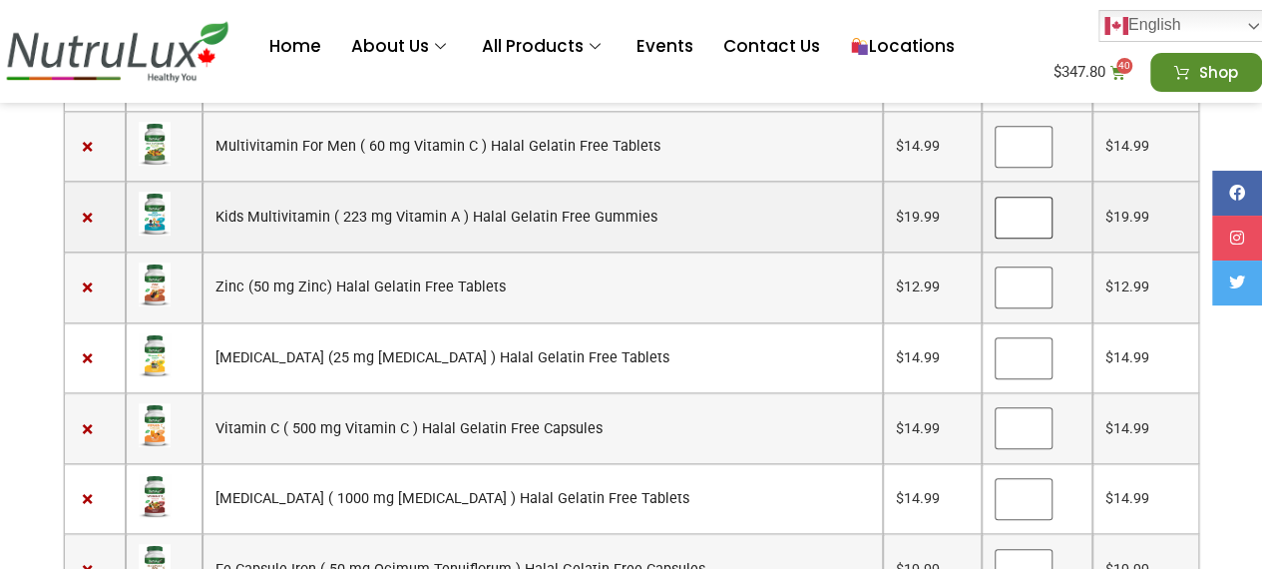
scroll to position [397, 0]
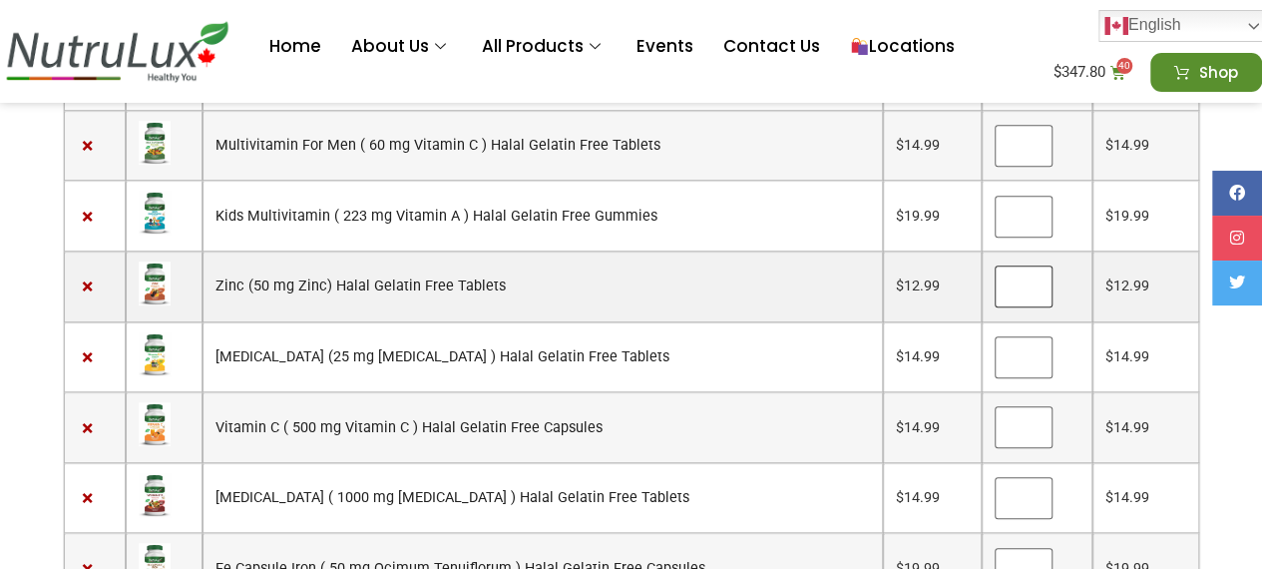
click at [1018, 272] on input "*" at bounding box center [1023, 286] width 58 height 42
type input "*"
click at [1018, 270] on input "*" at bounding box center [1023, 286] width 58 height 42
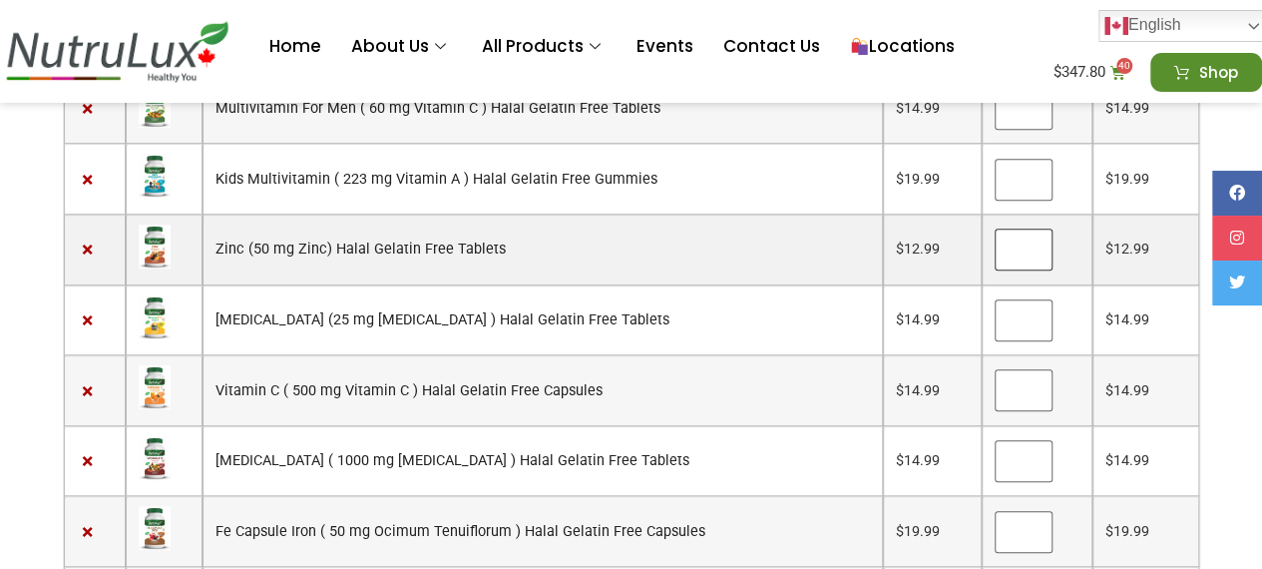
scroll to position [435, 0]
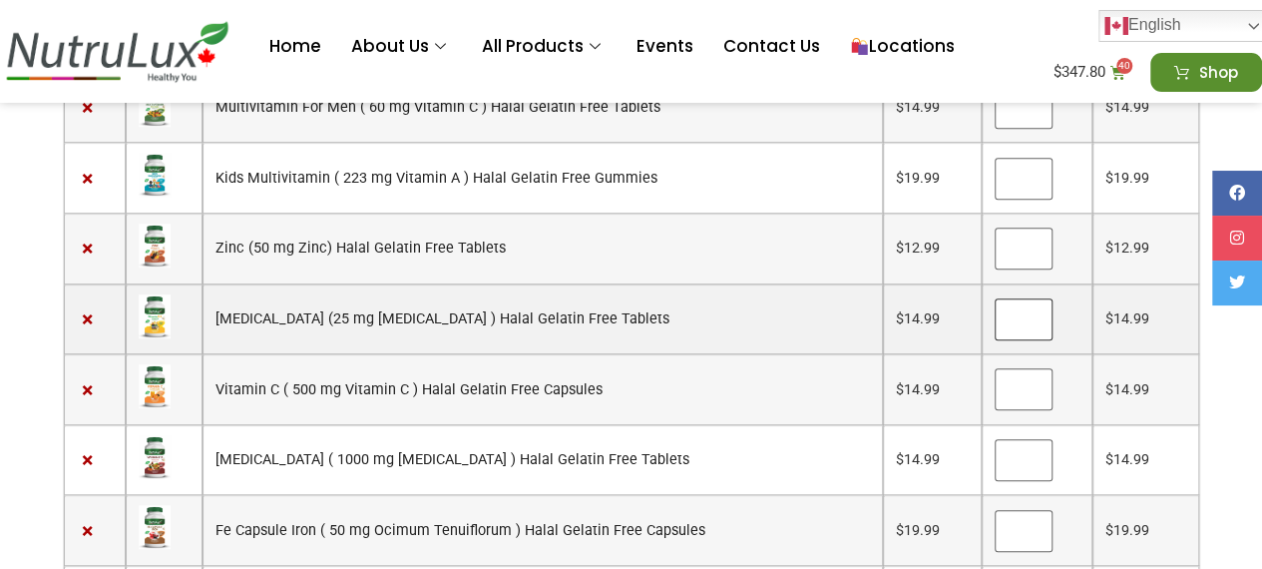
click at [1018, 298] on input "*" at bounding box center [1023, 319] width 58 height 42
type input "*"
click at [1018, 298] on input "*" at bounding box center [1023, 319] width 58 height 42
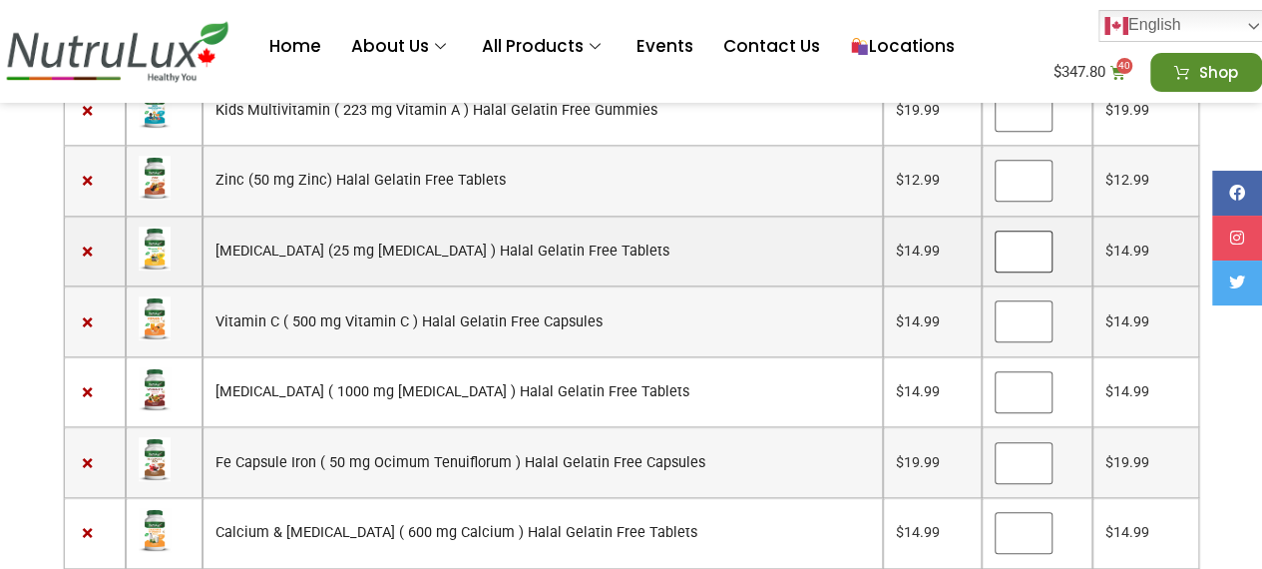
scroll to position [504, 0]
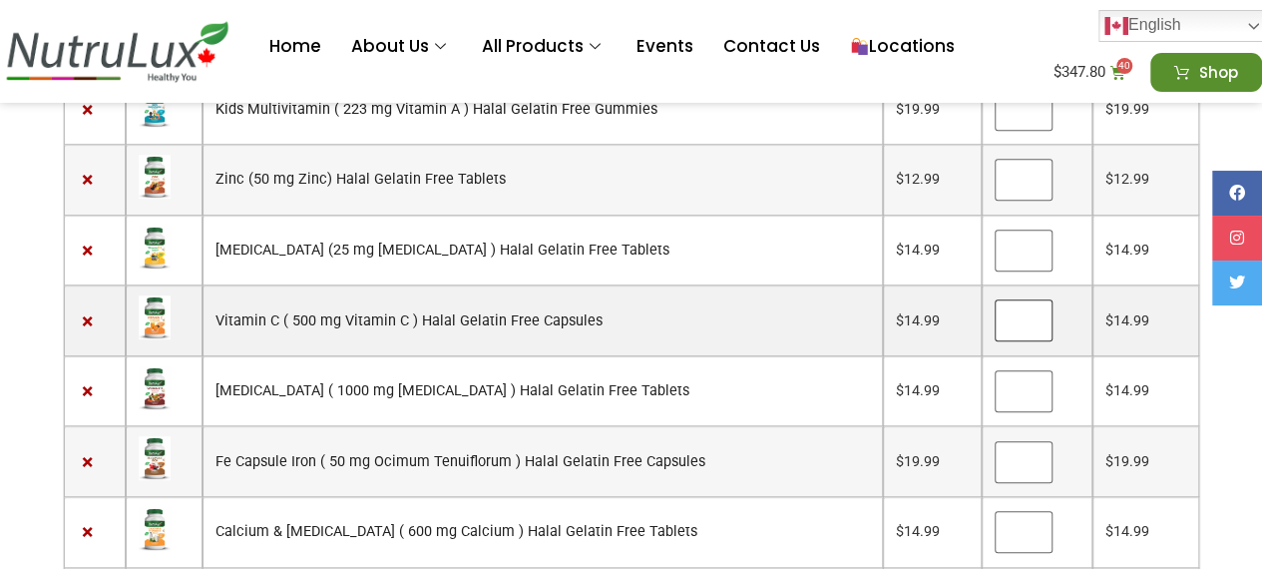
click at [1018, 299] on input "*" at bounding box center [1023, 320] width 58 height 42
type input "*"
click at [1018, 299] on input "*" at bounding box center [1023, 320] width 58 height 42
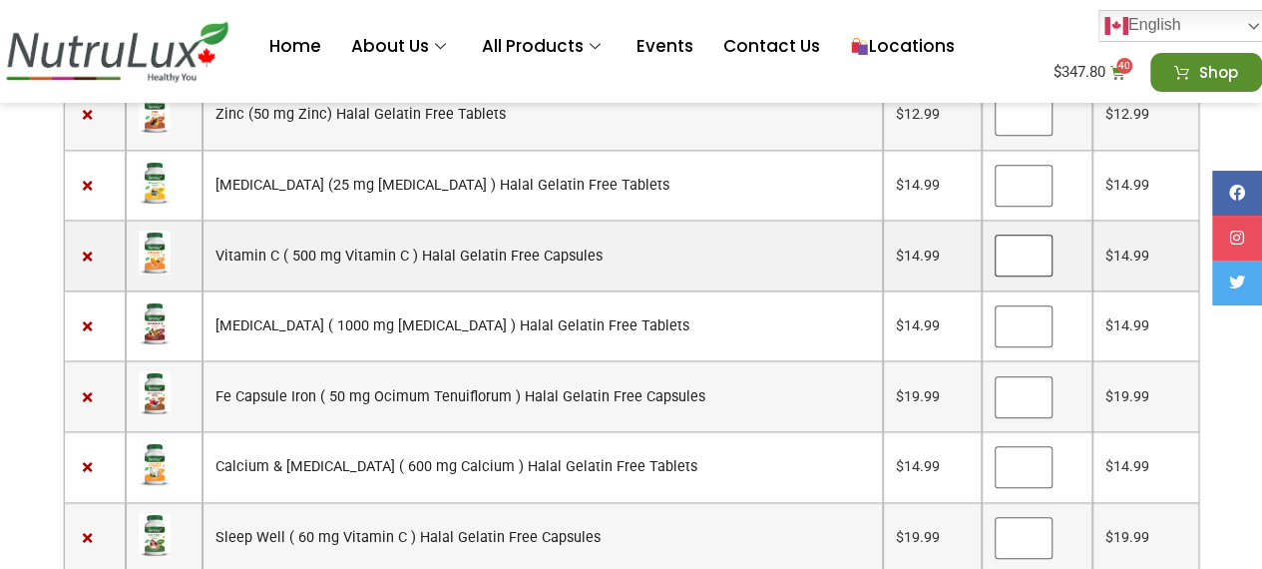
scroll to position [571, 0]
click at [1018, 303] on input "*" at bounding box center [1023, 324] width 58 height 42
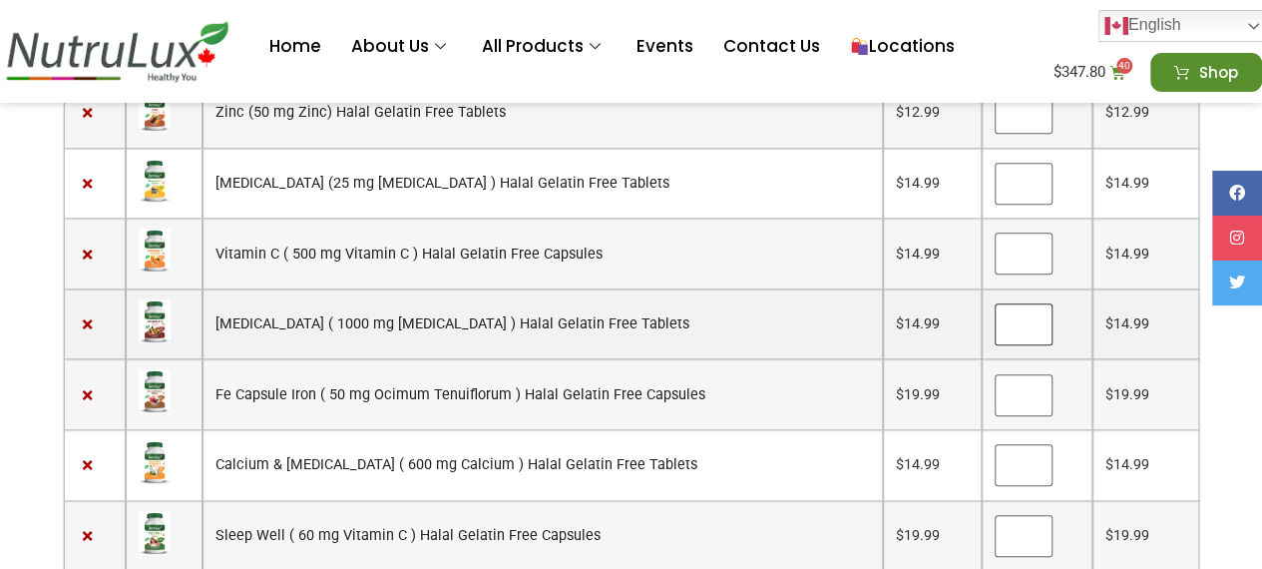
type input "*"
click at [1018, 303] on input "*" at bounding box center [1023, 324] width 58 height 42
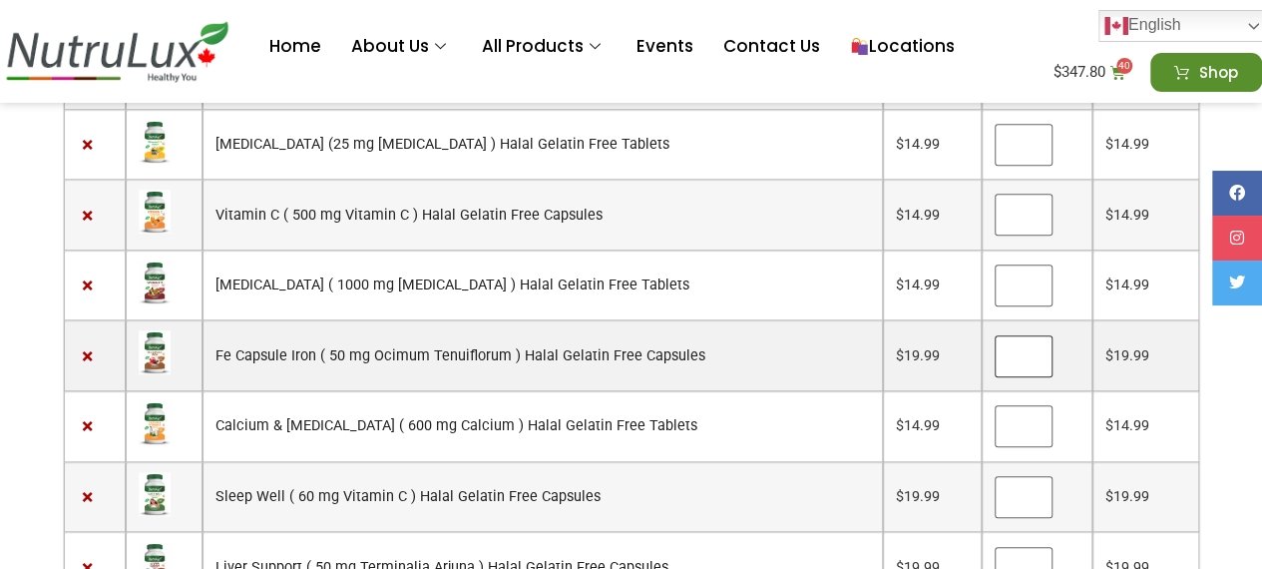
click at [1018, 335] on input "*" at bounding box center [1023, 356] width 58 height 42
type input "*"
click at [1018, 335] on input "*" at bounding box center [1023, 356] width 58 height 42
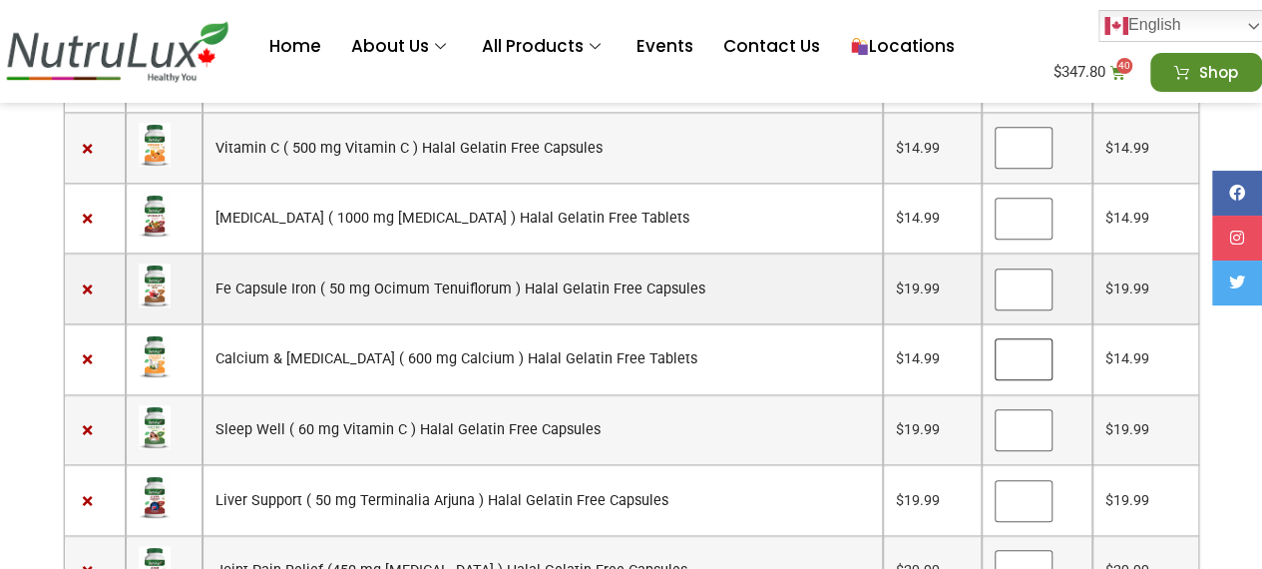
click at [1018, 338] on input "*" at bounding box center [1023, 359] width 58 height 42
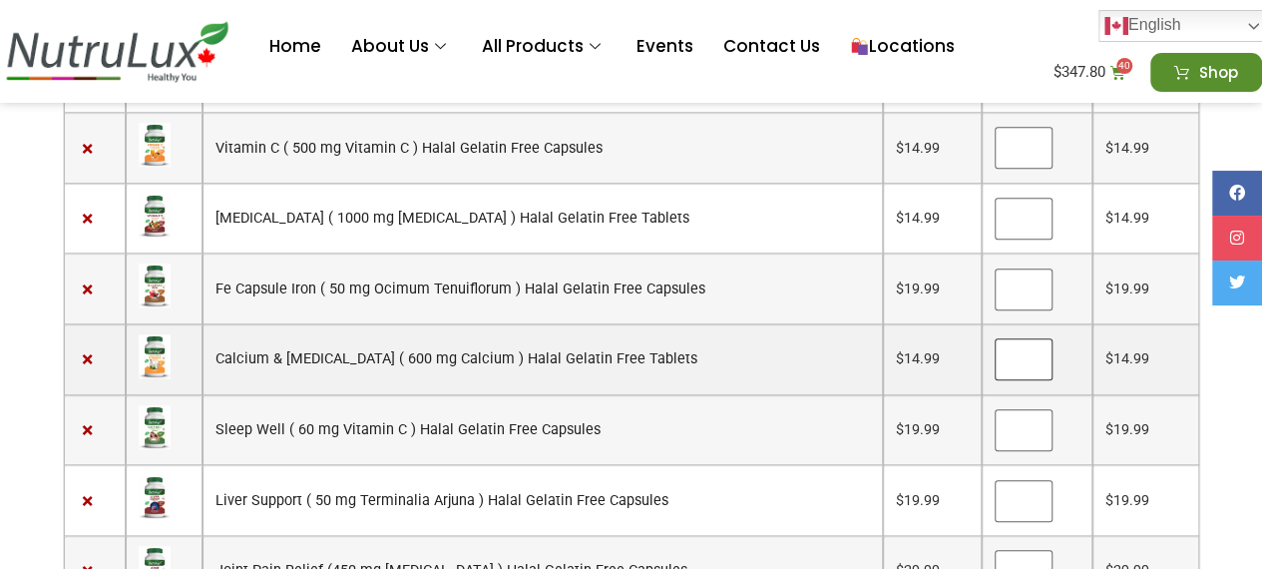
type input "*"
click at [1018, 338] on input "*" at bounding box center [1023, 359] width 58 height 42
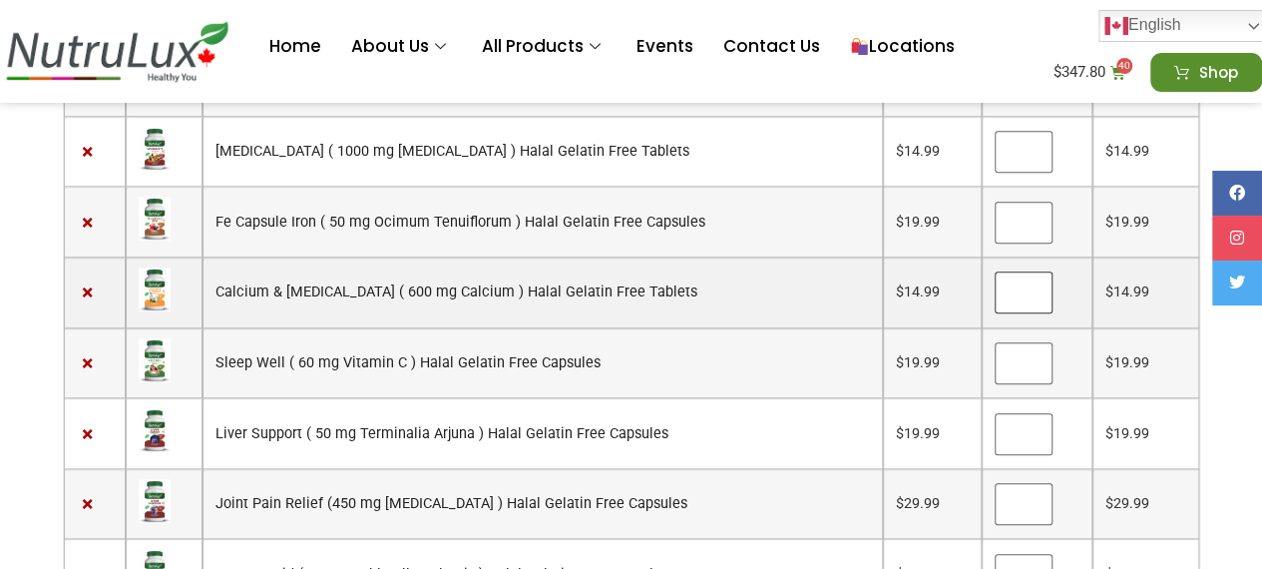
scroll to position [744, 0]
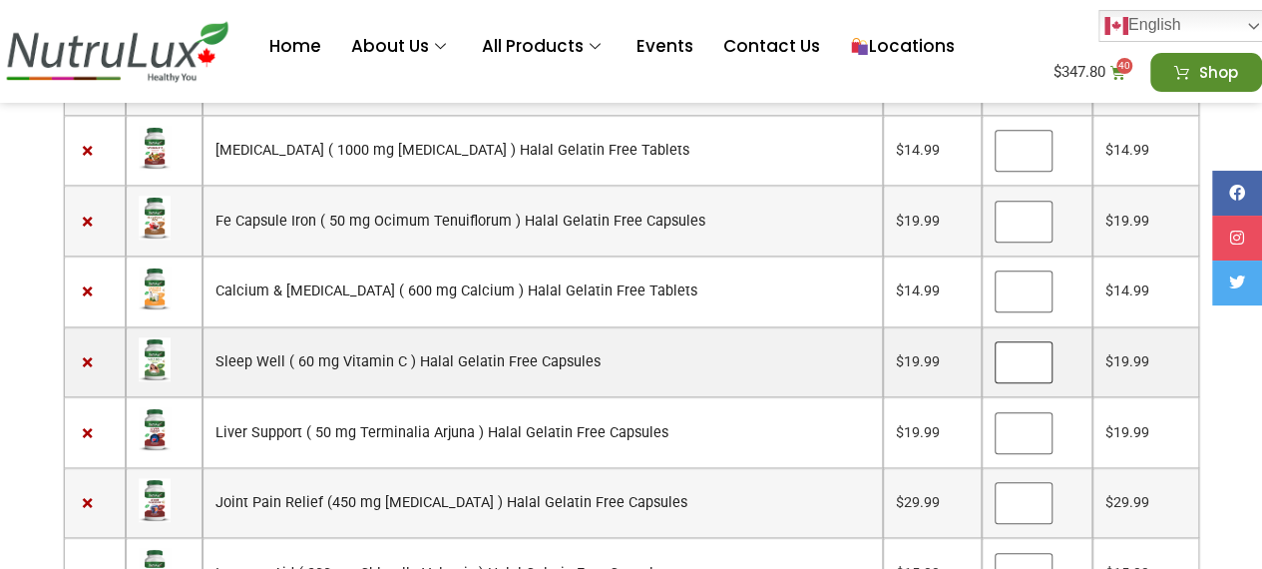
click at [1019, 341] on input "*" at bounding box center [1023, 362] width 58 height 42
type input "*"
click at [1019, 341] on input "*" at bounding box center [1023, 362] width 58 height 42
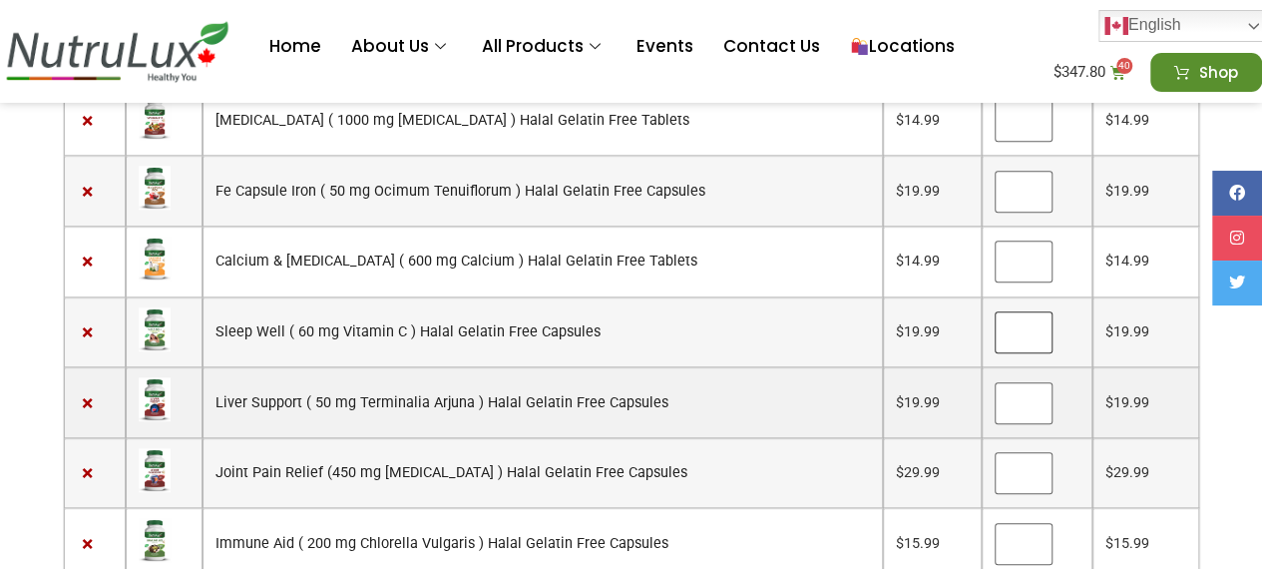
scroll to position [807, 0]
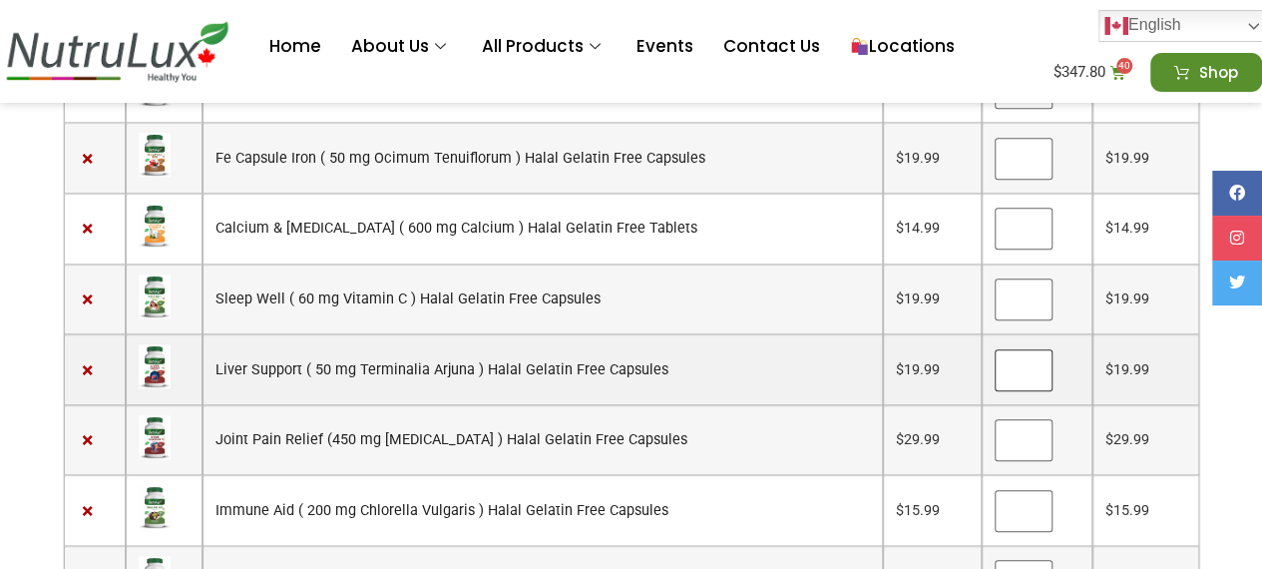
type input "*"
click at [1018, 349] on input "*" at bounding box center [1023, 370] width 58 height 42
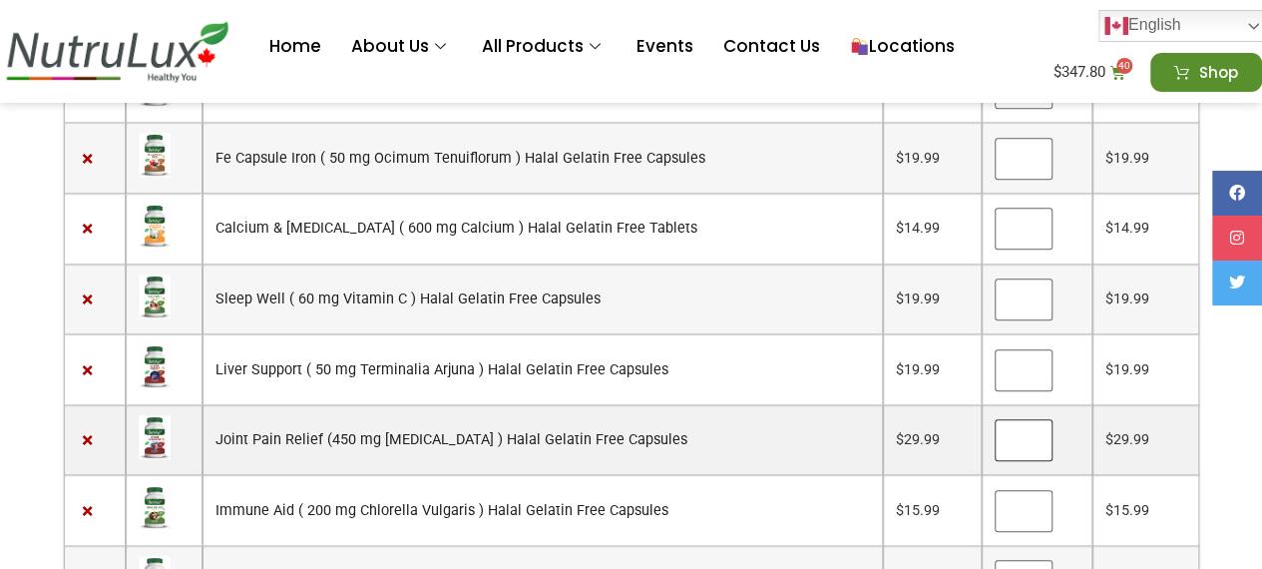
click at [1019, 419] on input "*" at bounding box center [1023, 440] width 58 height 42
type input "*"
click at [1019, 419] on input "*" at bounding box center [1023, 440] width 58 height 42
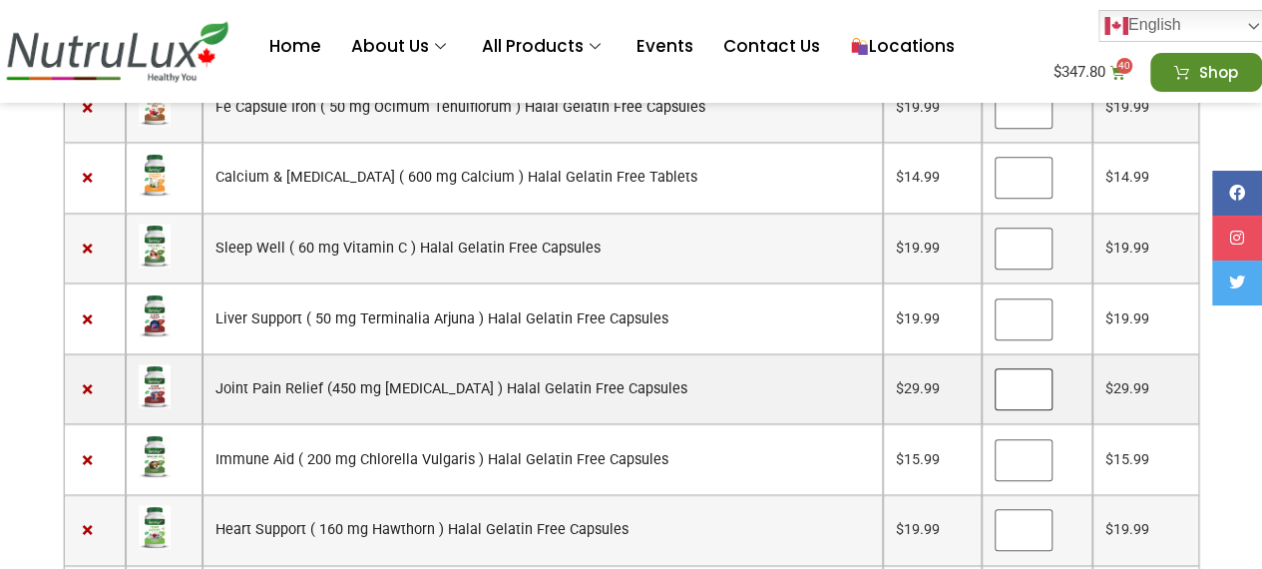
scroll to position [859, 0]
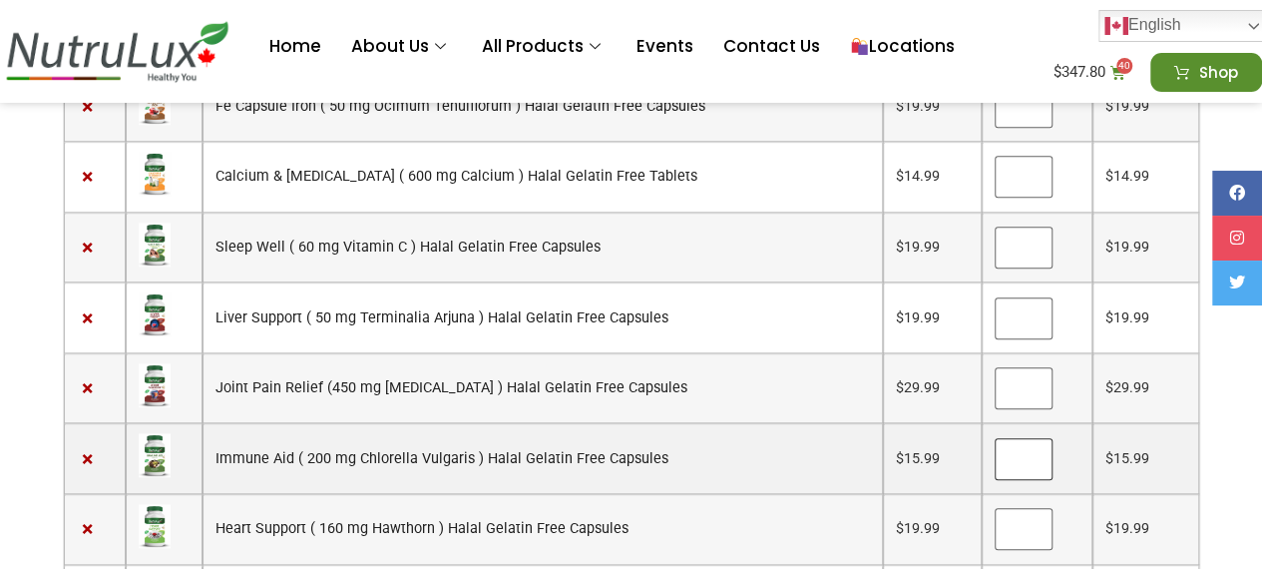
type input "*"
click at [1018, 438] on input "*" at bounding box center [1023, 459] width 58 height 42
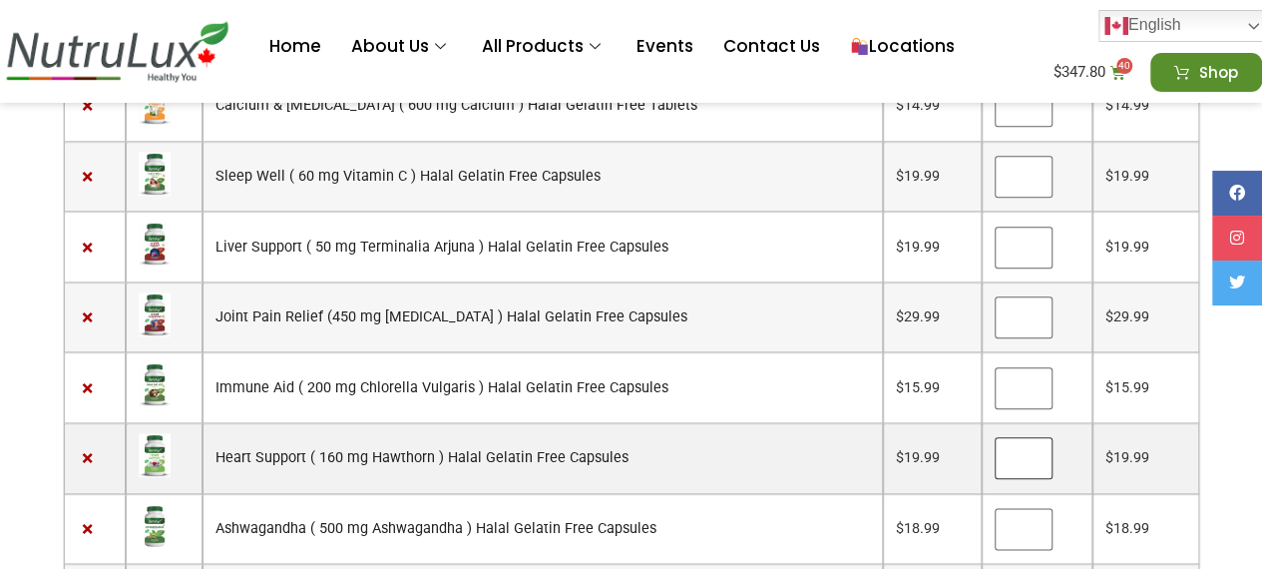
type input "*"
click at [1021, 437] on input "*" at bounding box center [1023, 458] width 58 height 42
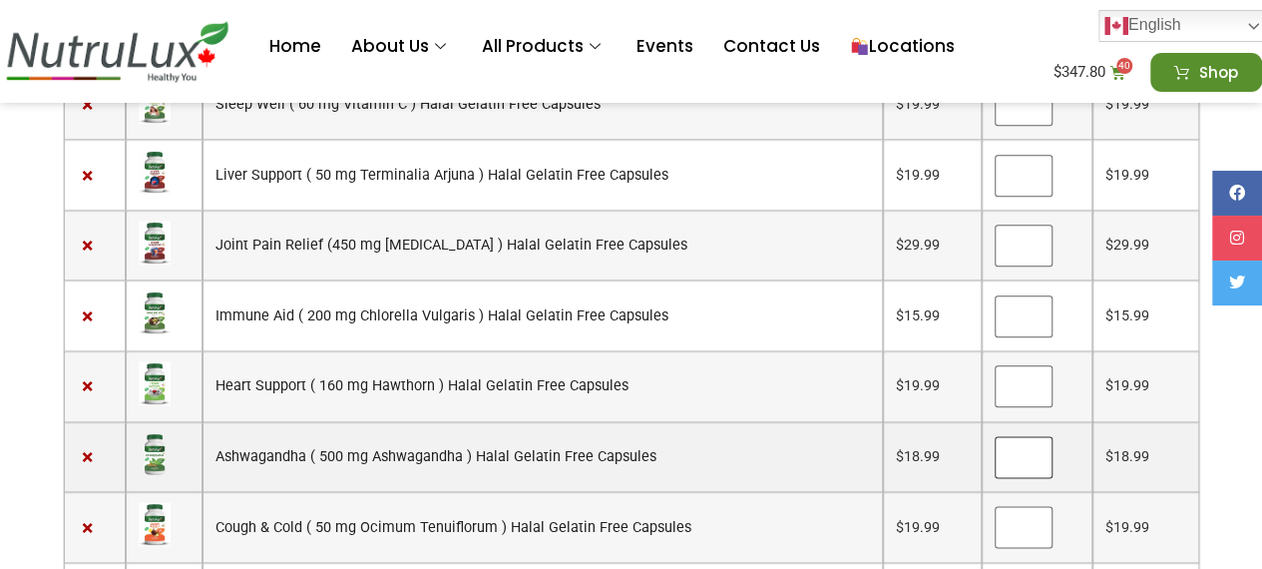
type input "*"
click at [1017, 436] on input "*" at bounding box center [1023, 457] width 58 height 42
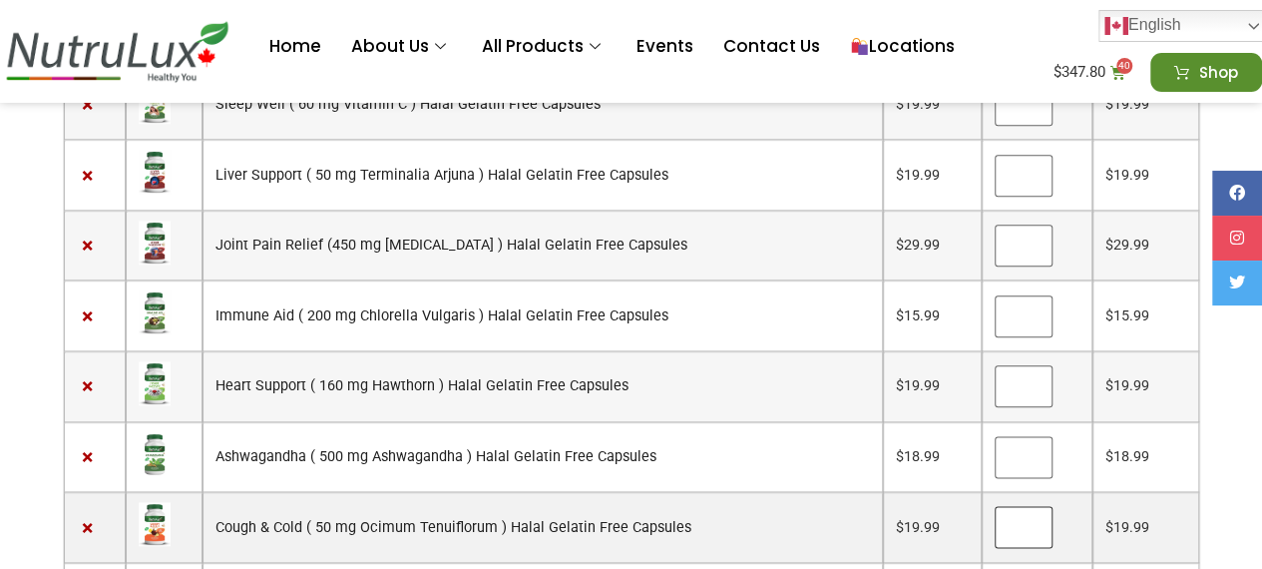
type input "*"
click at [1017, 506] on input "*" at bounding box center [1023, 527] width 58 height 42
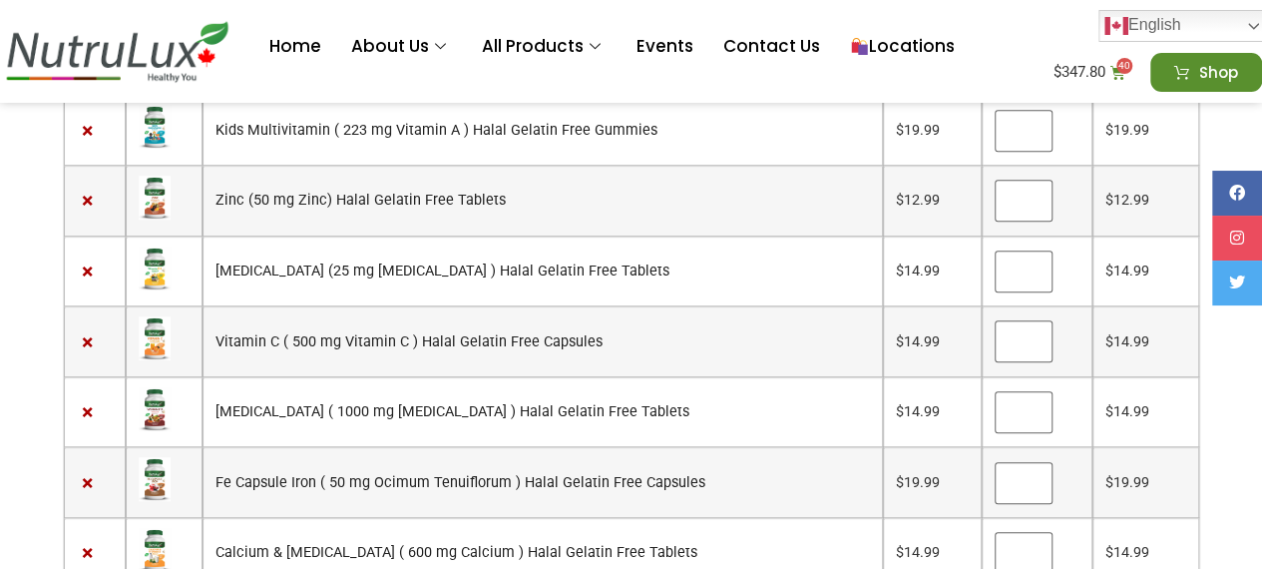
scroll to position [0, 0]
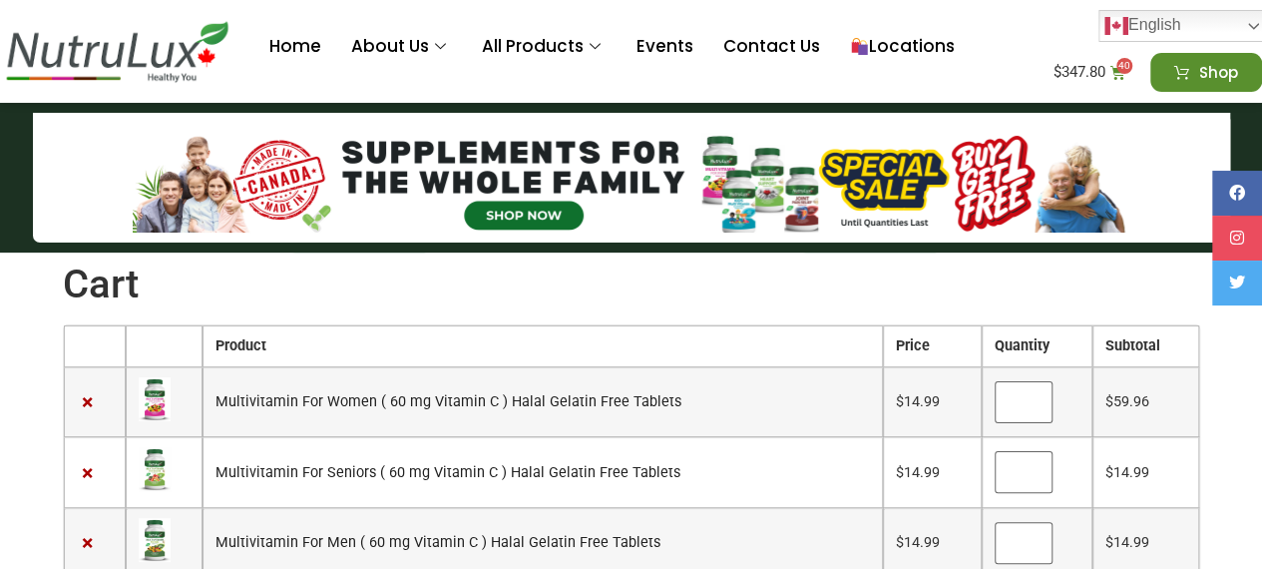
click at [646, 284] on h1 "Cart" at bounding box center [631, 284] width 1137 height 48
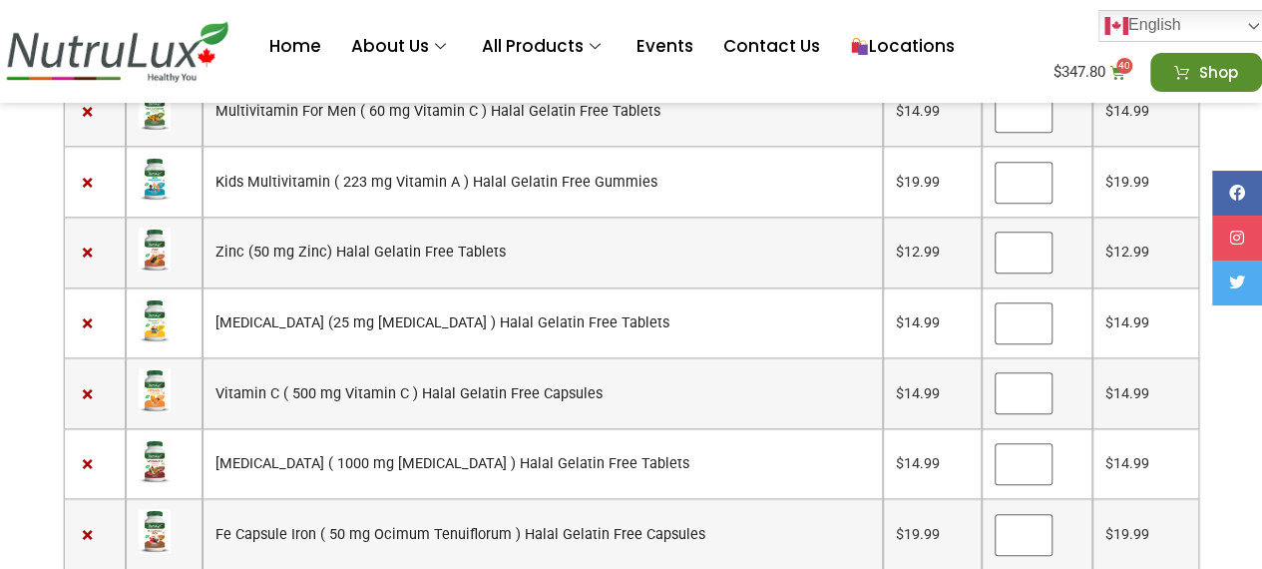
scroll to position [424, 0]
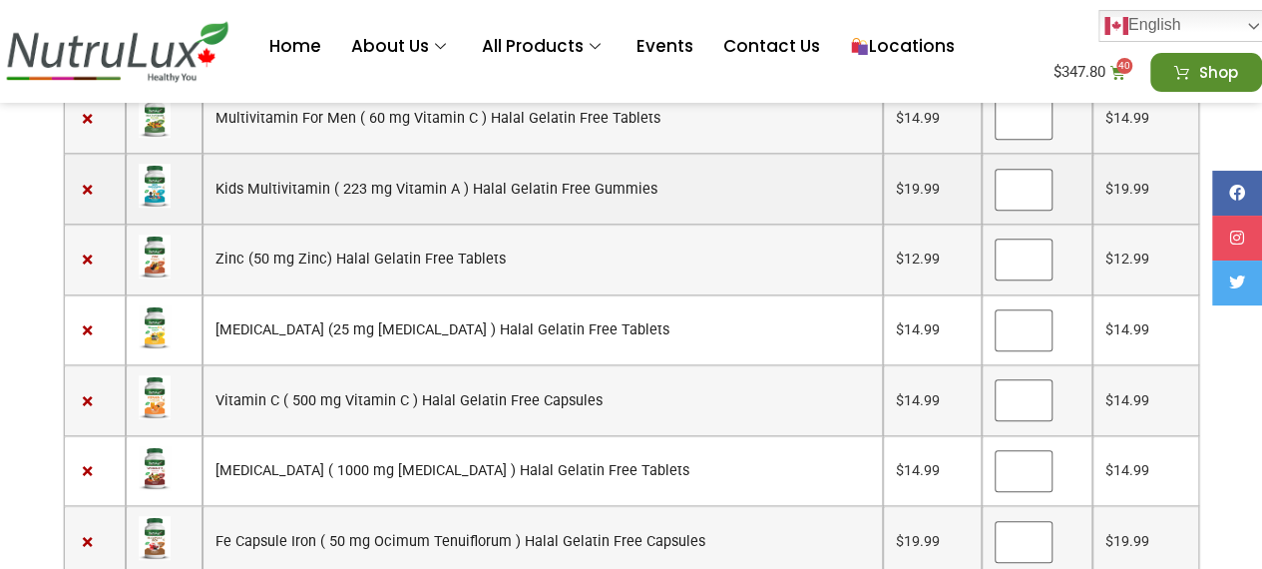
click at [584, 183] on link "Kids Multivitamin ( 223 mg Vitamin A ) Halal Gelatin Free Gummies" at bounding box center [436, 189] width 442 height 17
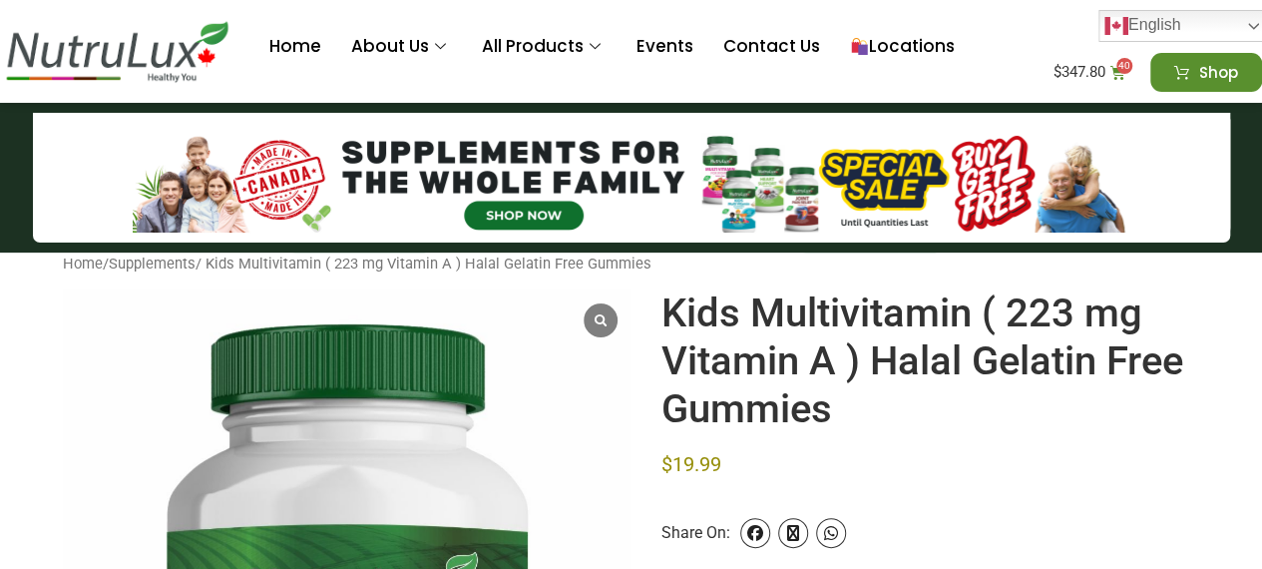
scroll to position [137, 0]
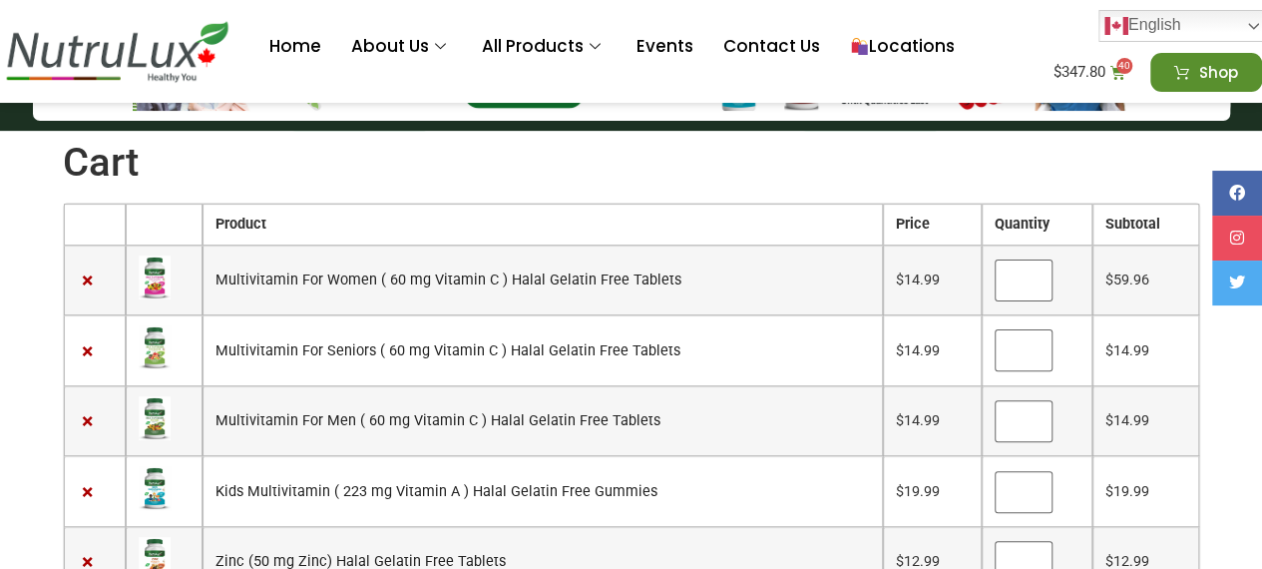
scroll to position [121, 0]
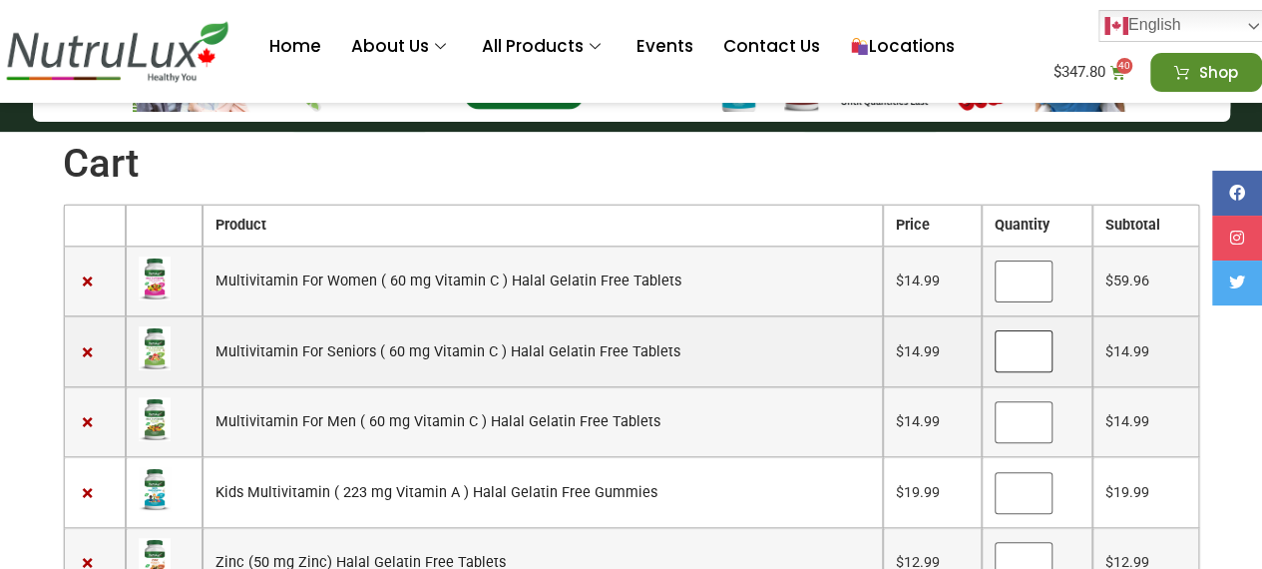
type input "*"
click at [1021, 340] on input "*" at bounding box center [1023, 351] width 58 height 42
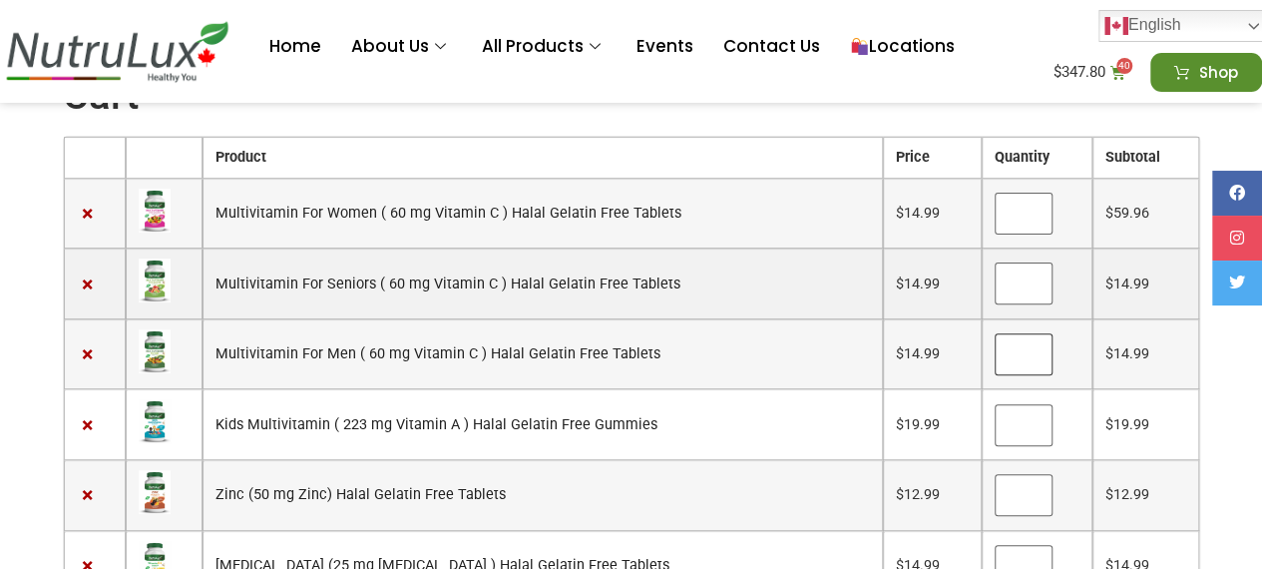
type input "*"
click at [1021, 340] on input "*" at bounding box center [1023, 354] width 58 height 42
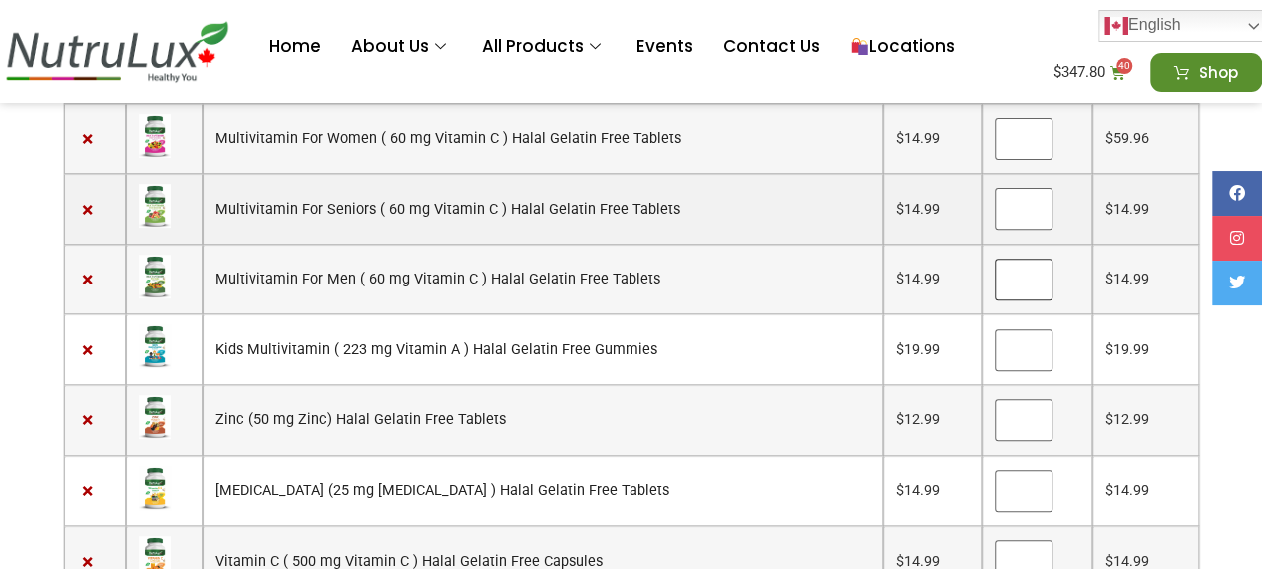
scroll to position [264, 0]
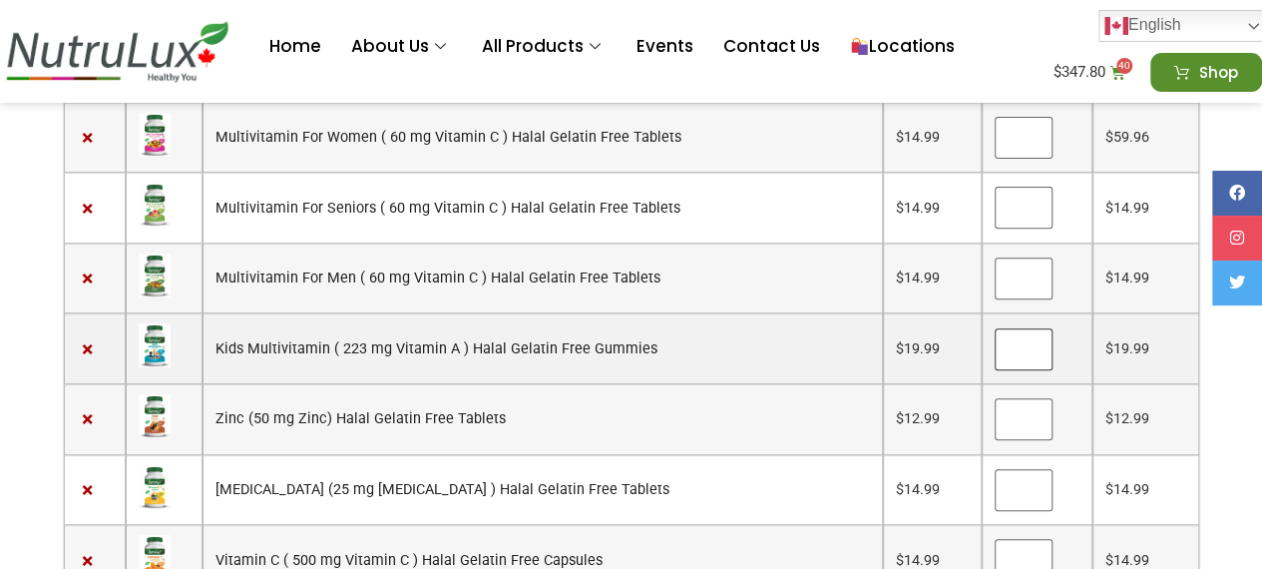
type input "*"
click at [1019, 334] on input "*" at bounding box center [1023, 349] width 58 height 42
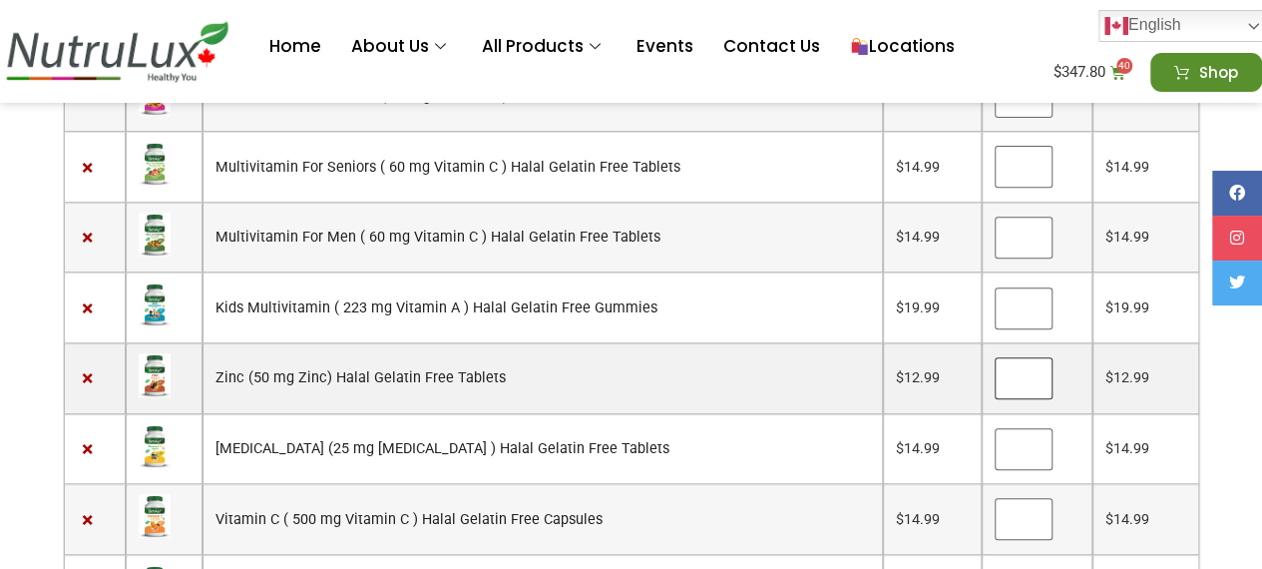
type input "*"
click at [1019, 358] on input "*" at bounding box center [1023, 378] width 58 height 42
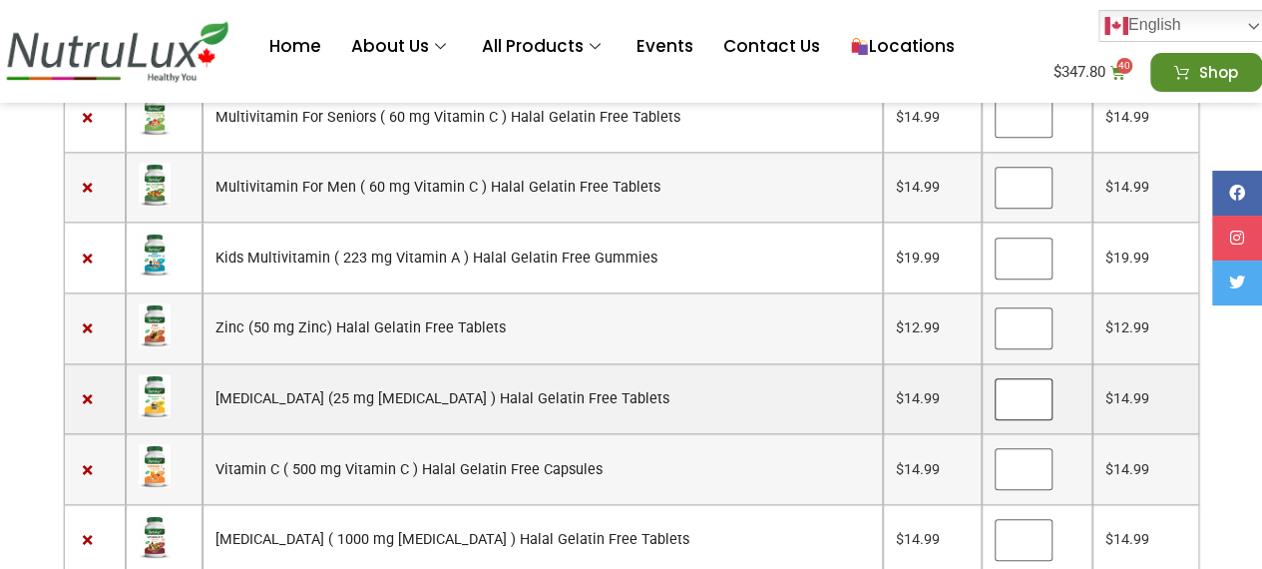
type input "*"
click at [1021, 378] on input "*" at bounding box center [1023, 399] width 58 height 42
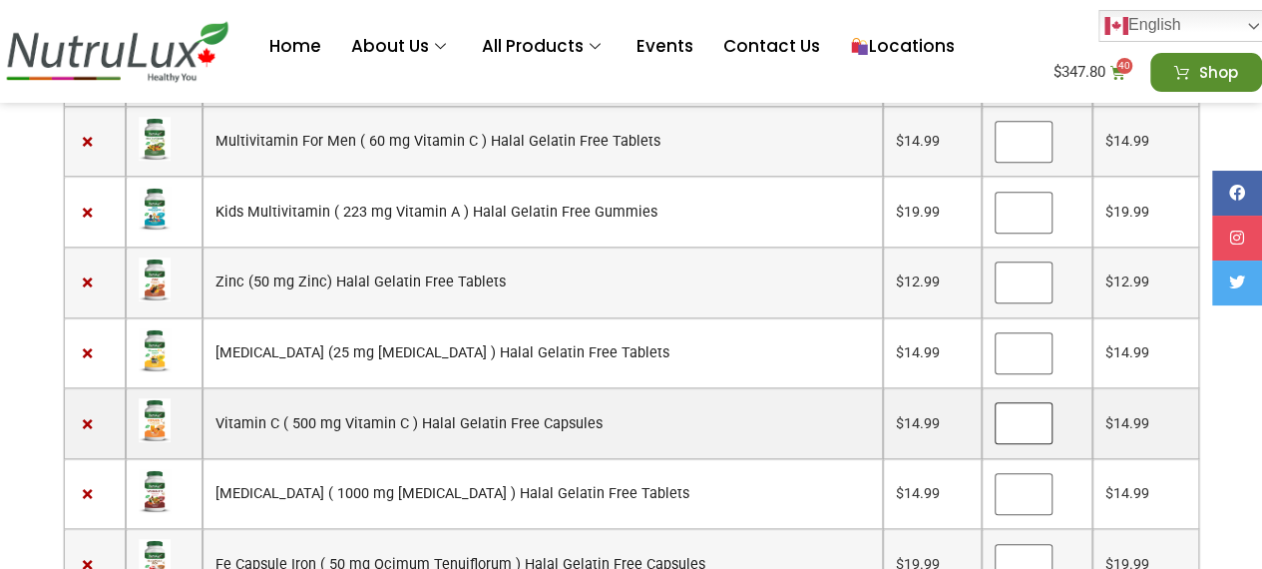
type input "*"
click at [1017, 402] on input "*" at bounding box center [1023, 423] width 58 height 42
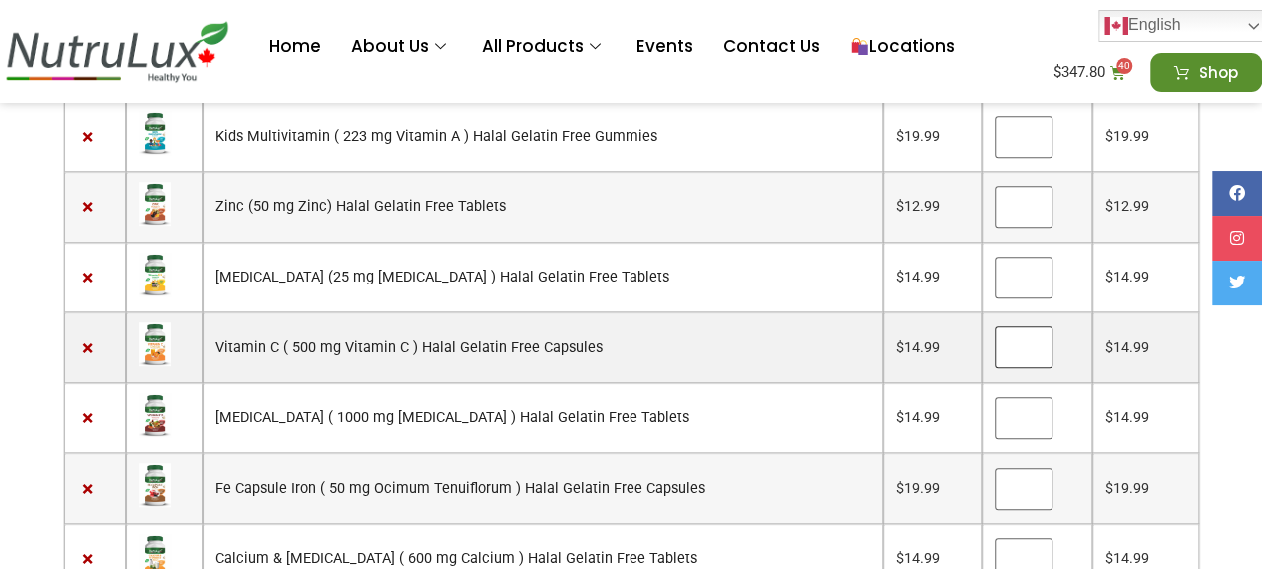
scroll to position [492, 0]
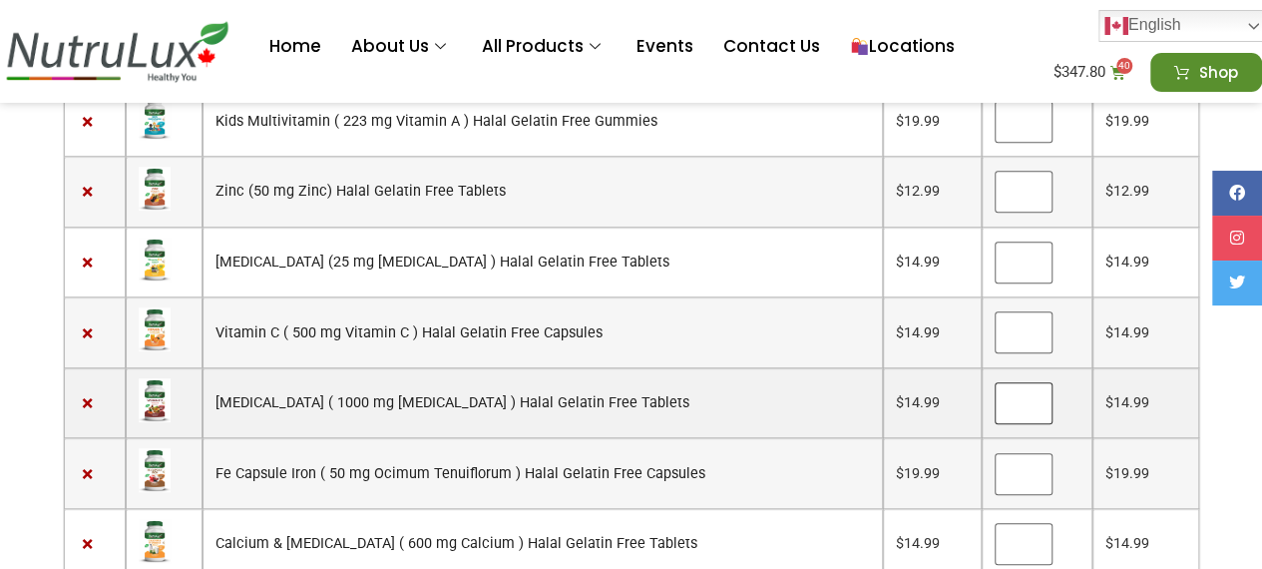
type input "*"
click at [1015, 382] on input "*" at bounding box center [1023, 403] width 58 height 42
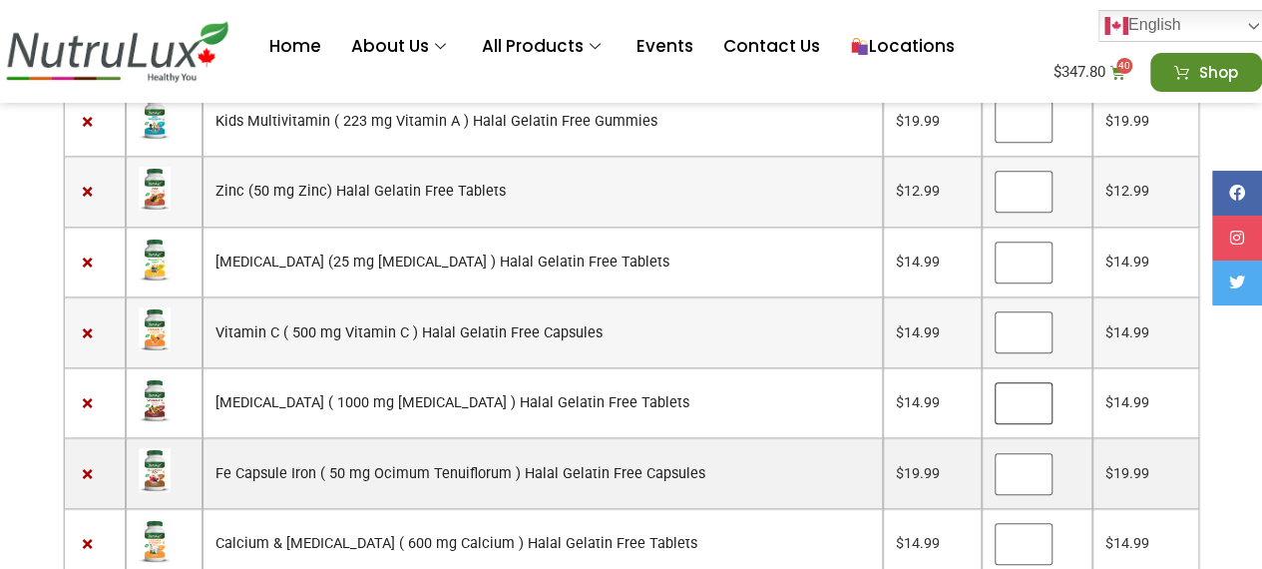
scroll to position [556, 0]
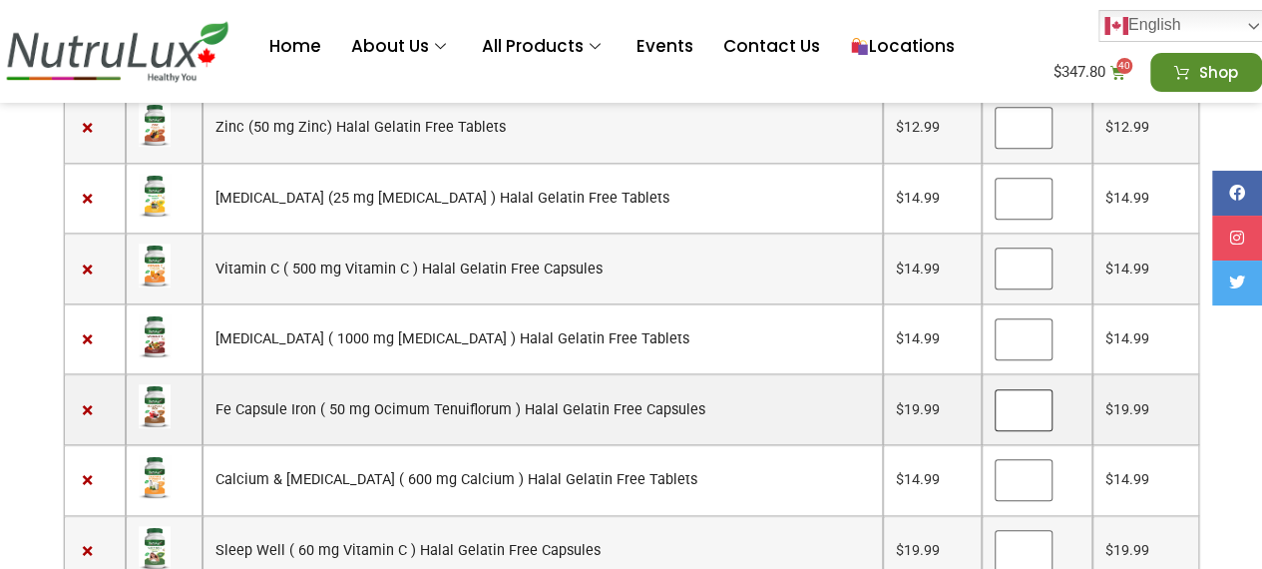
type input "*"
click at [1016, 389] on input "*" at bounding box center [1023, 410] width 58 height 42
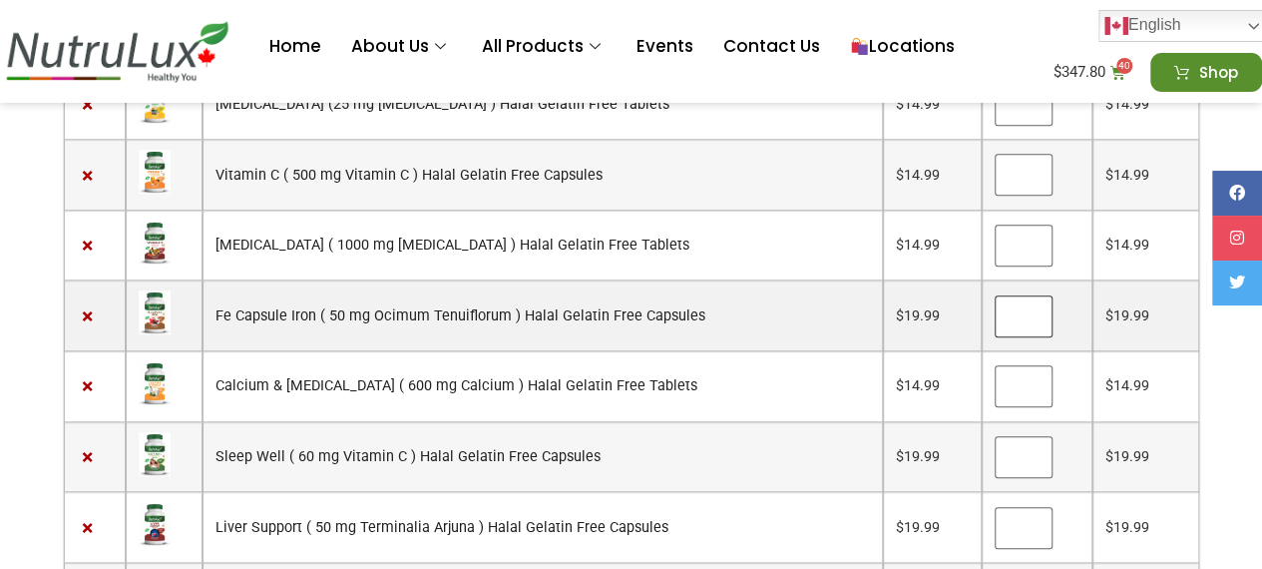
scroll to position [651, 0]
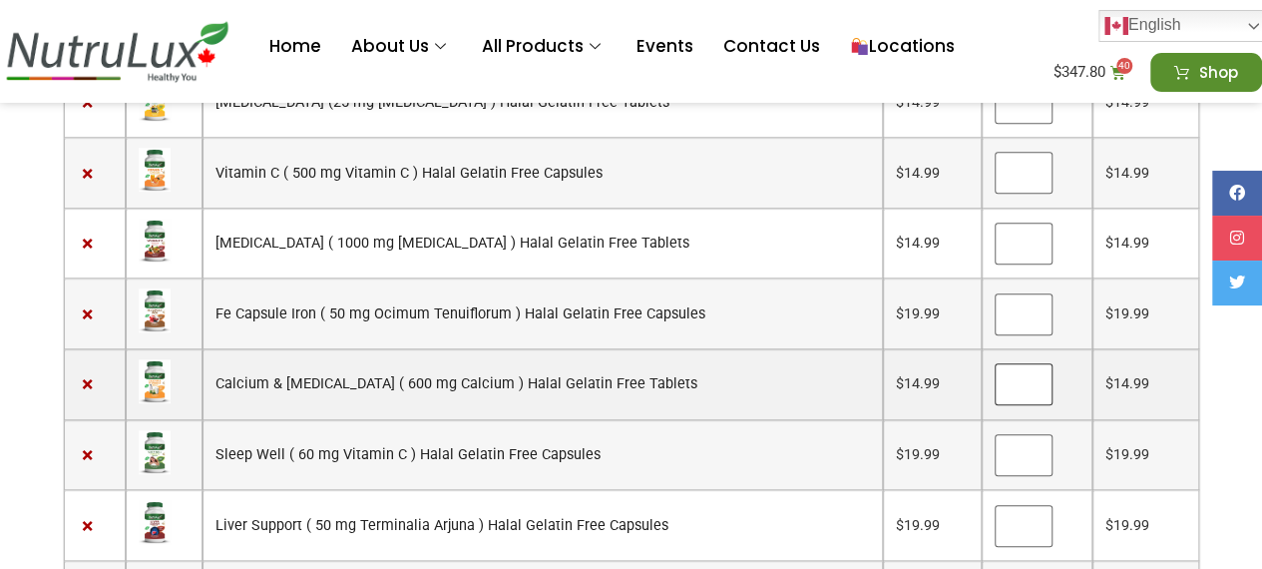
type input "*"
click at [1020, 363] on input "*" at bounding box center [1023, 384] width 58 height 42
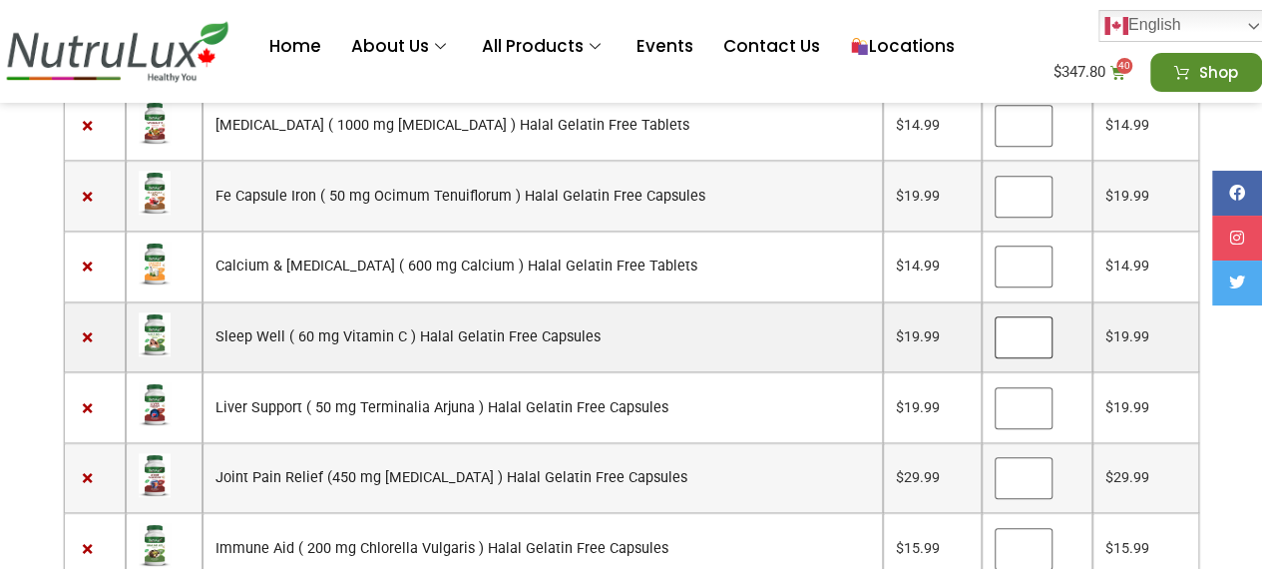
type input "*"
click at [1014, 316] on input "*" at bounding box center [1023, 337] width 58 height 42
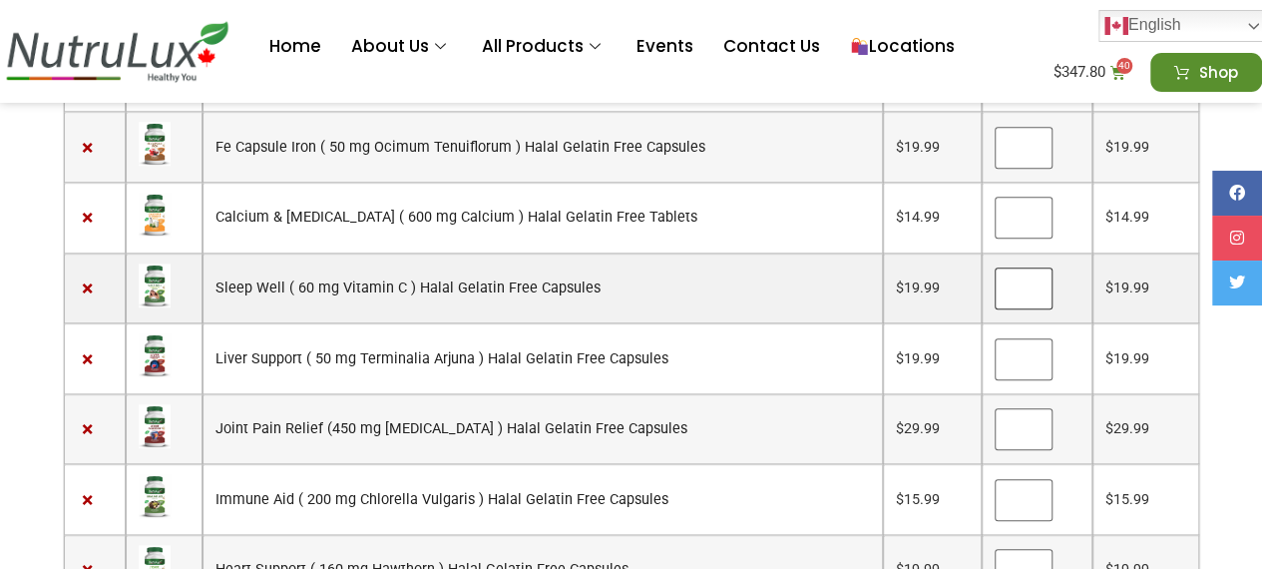
scroll to position [819, 0]
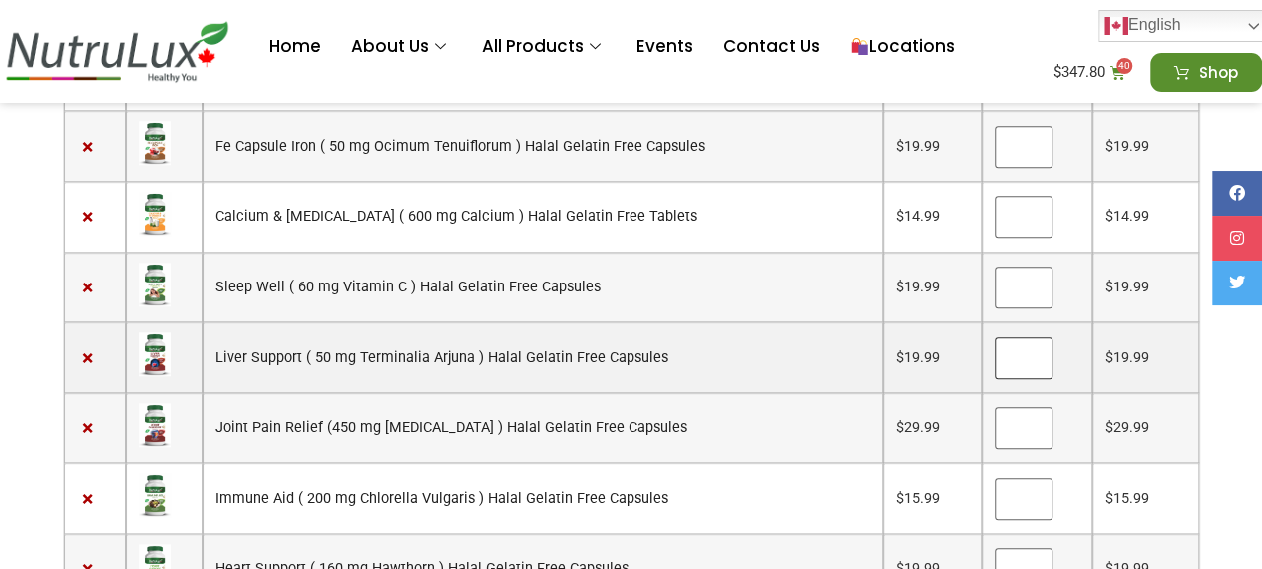
type input "*"
click at [1020, 337] on input "*" at bounding box center [1023, 358] width 58 height 42
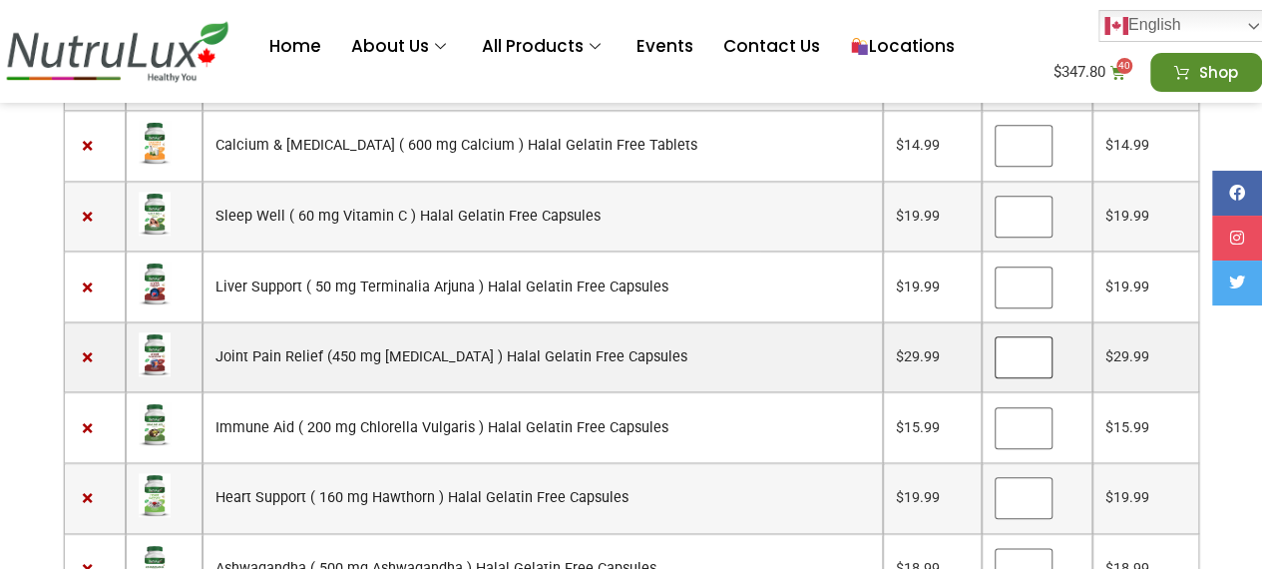
type input "*"
click at [1019, 336] on input "*" at bounding box center [1023, 357] width 58 height 42
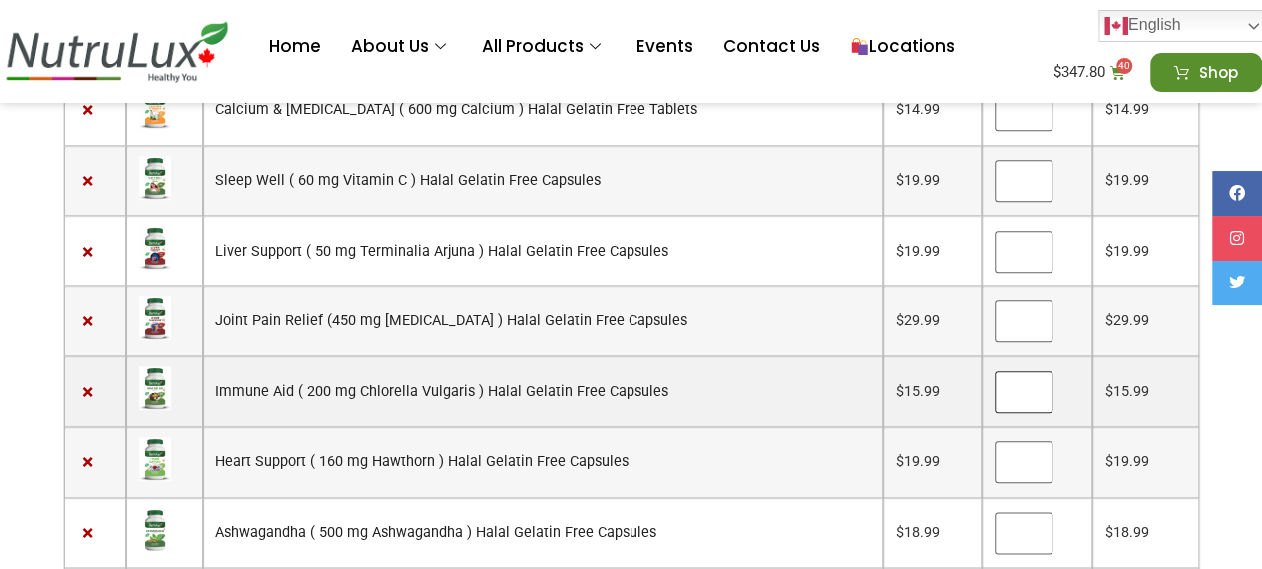
type input "*"
click at [1021, 371] on input "*" at bounding box center [1023, 392] width 58 height 42
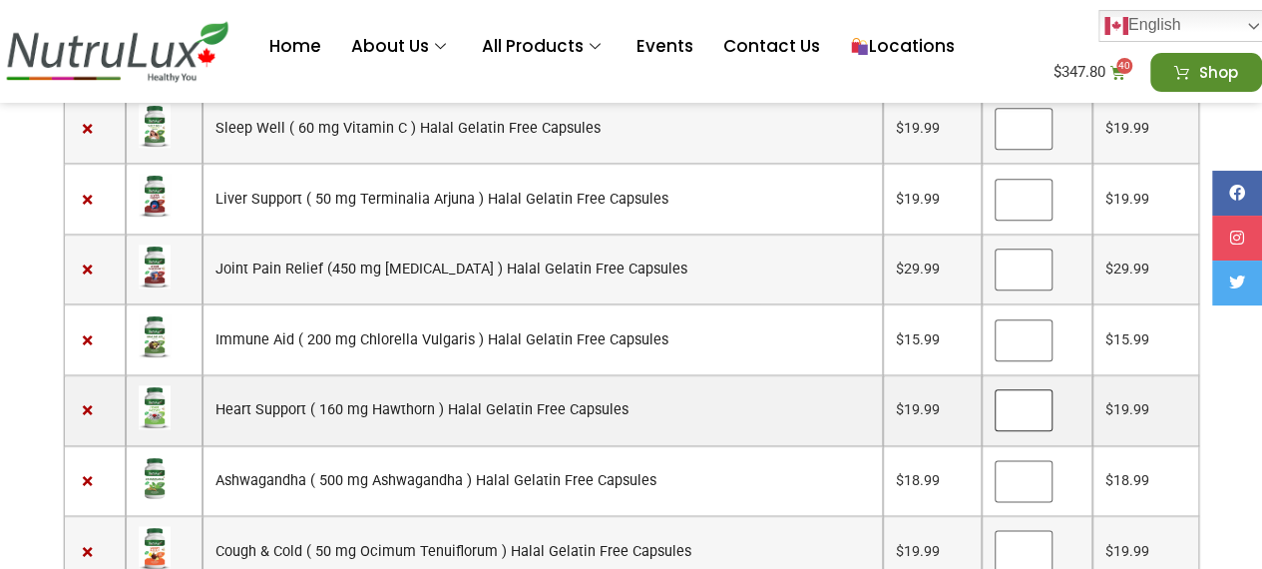
type input "*"
click at [1017, 389] on input "*" at bounding box center [1023, 410] width 58 height 42
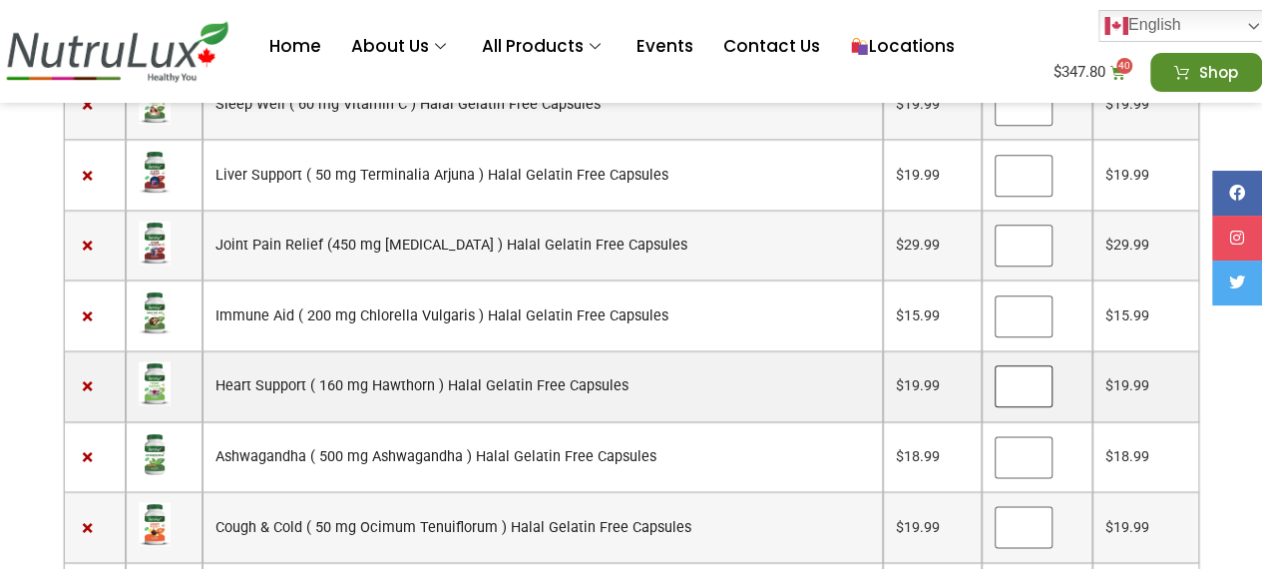
scroll to position [1003, 0]
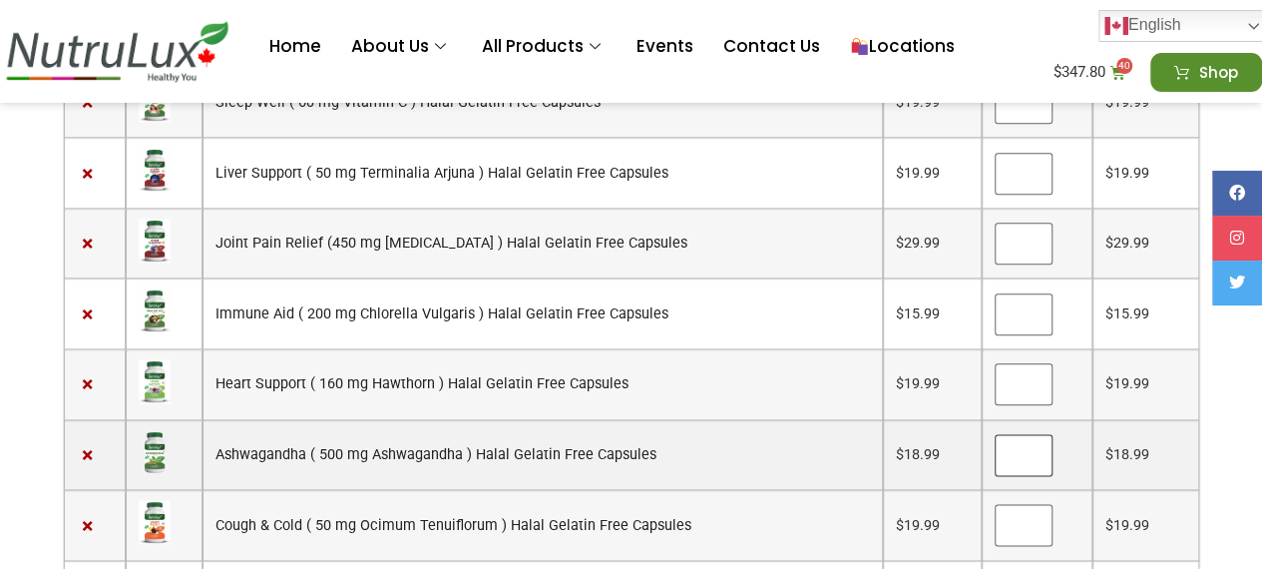
type input "*"
click at [1019, 434] on input "*" at bounding box center [1023, 455] width 58 height 42
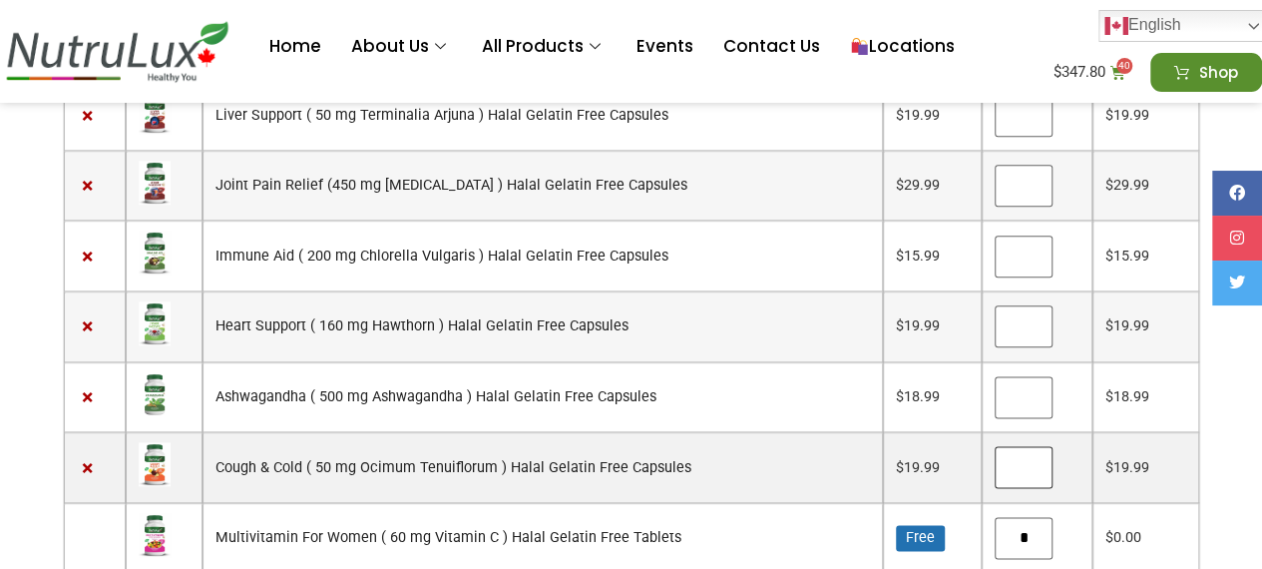
type input "*"
click at [1018, 446] on input "*" at bounding box center [1023, 467] width 58 height 42
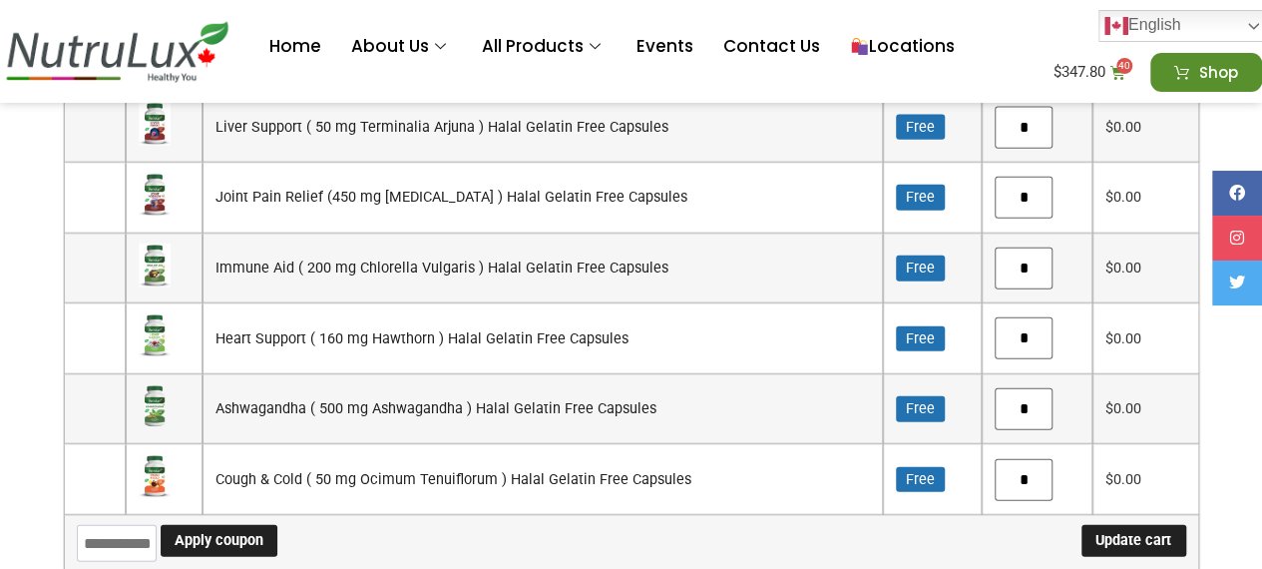
scroll to position [2251, 0]
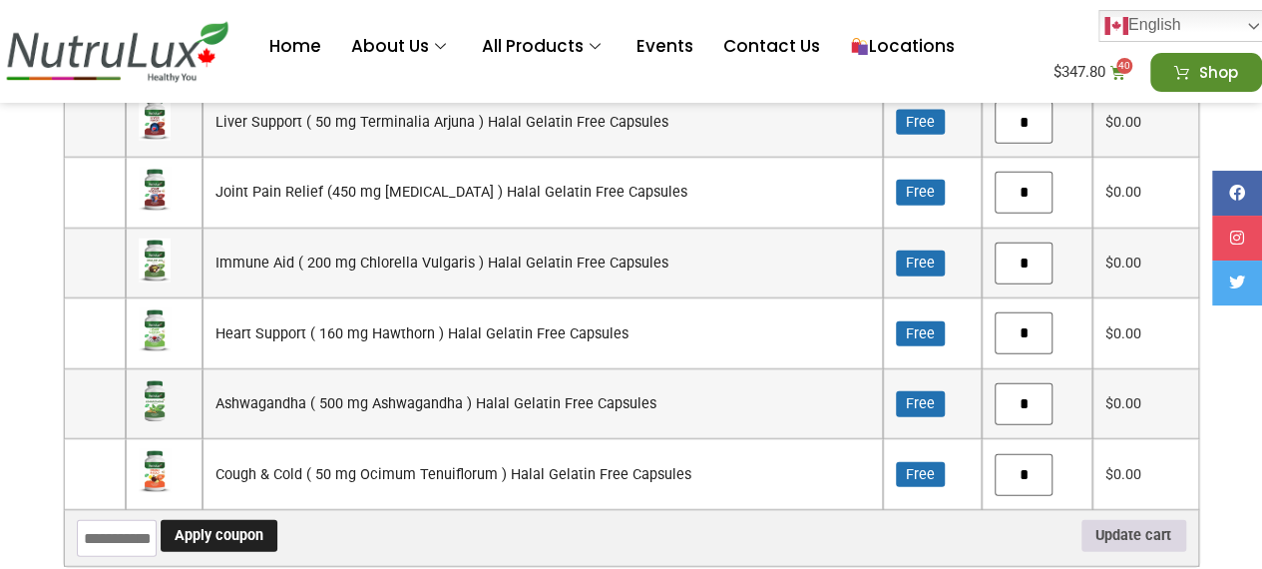
click at [1151, 520] on button "Update cart" at bounding box center [1133, 536] width 105 height 32
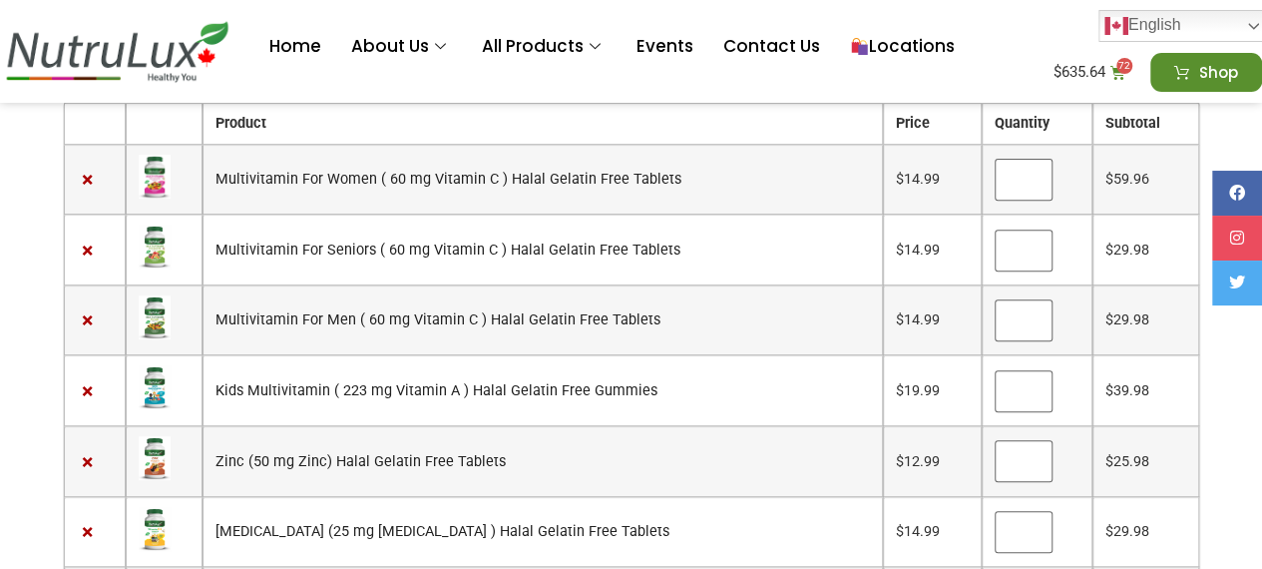
scroll to position [312, 0]
click at [1020, 182] on input "*" at bounding box center [1023, 181] width 58 height 42
type input "*"
click at [1020, 182] on input "*" at bounding box center [1023, 181] width 58 height 42
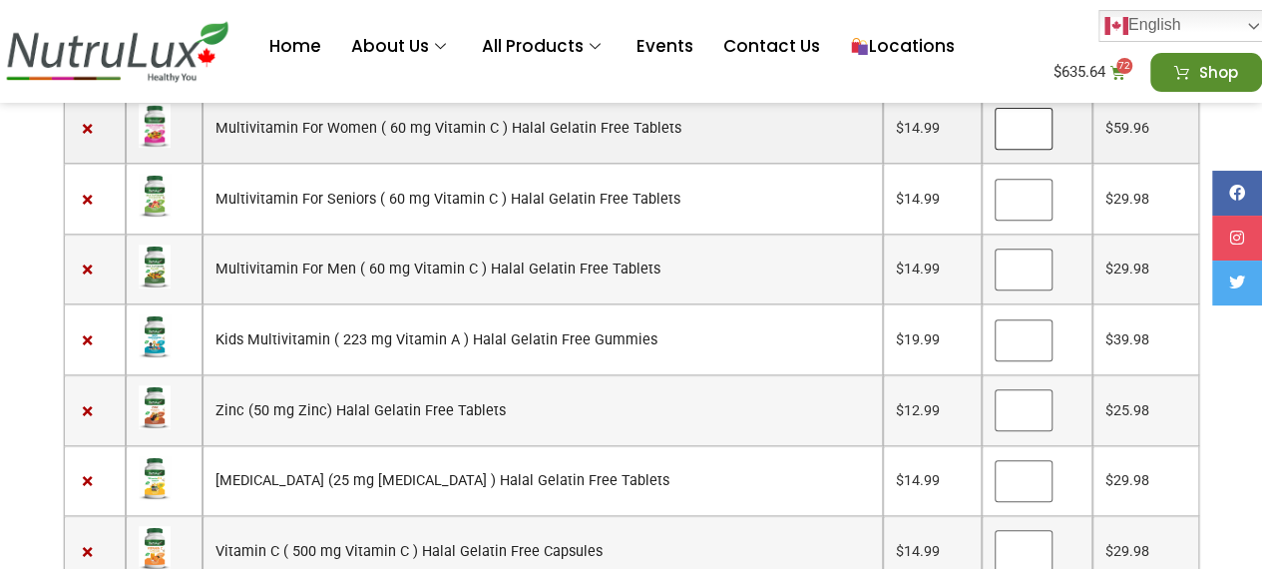
scroll to position [372, 0]
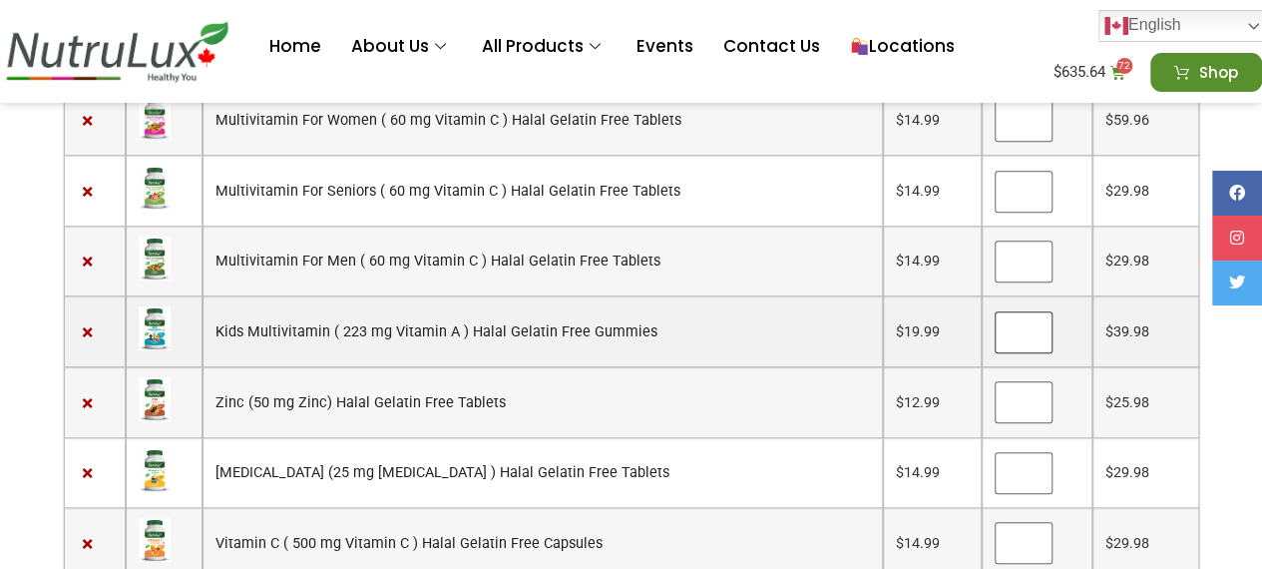
type input "*"
click at [1017, 326] on input "*" at bounding box center [1023, 332] width 58 height 42
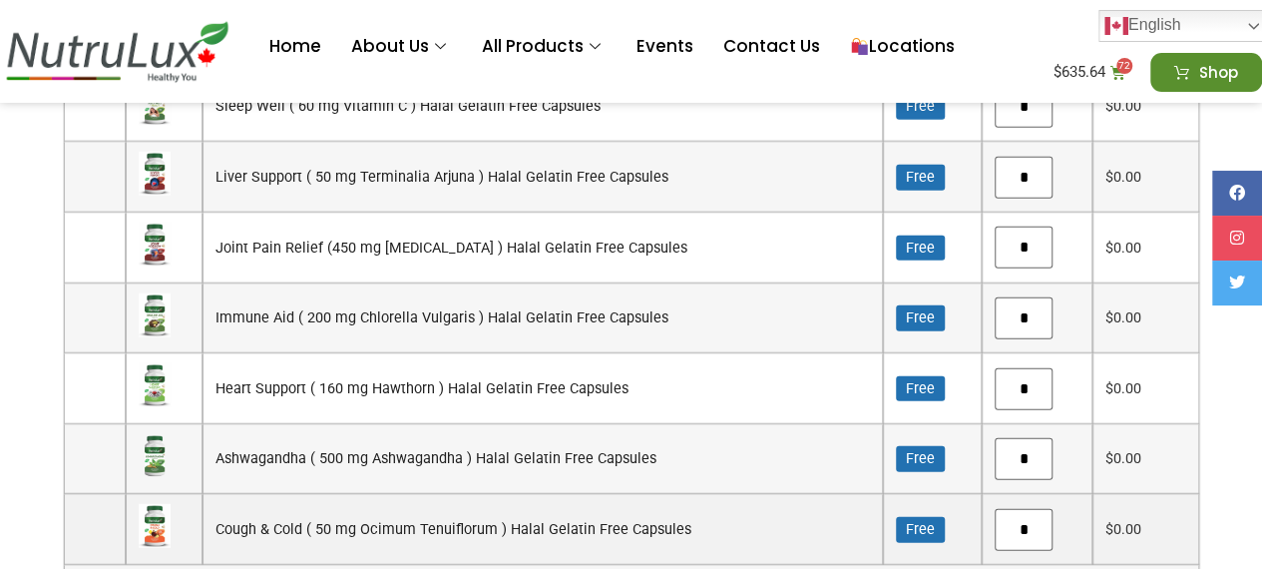
scroll to position [2356, 0]
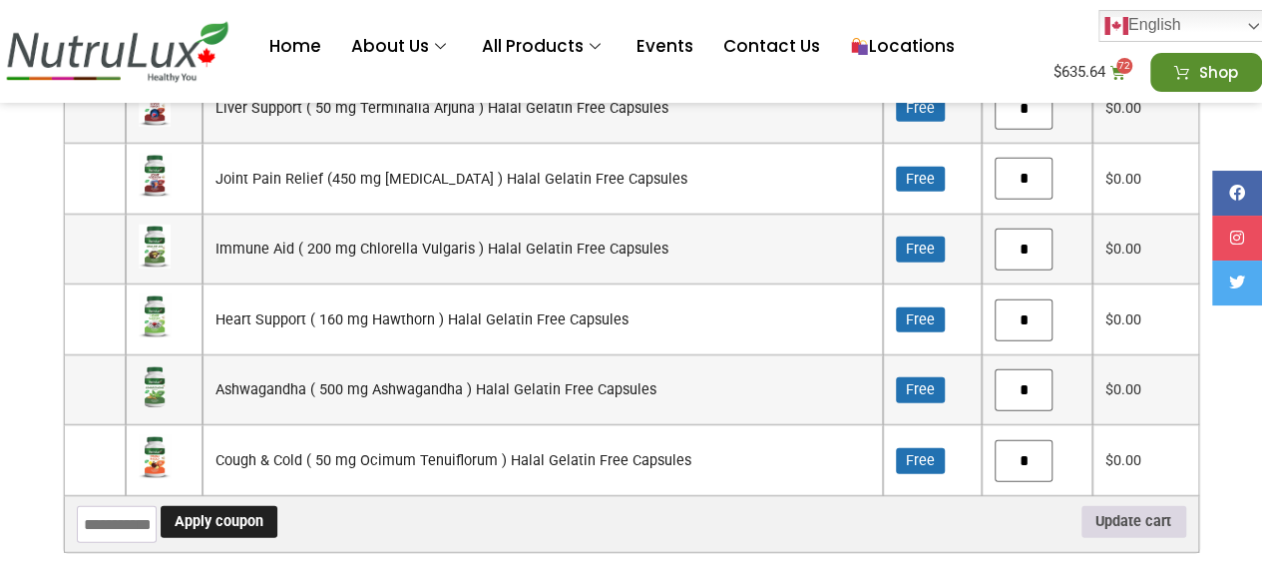
click at [1117, 506] on button "Update cart" at bounding box center [1133, 522] width 105 height 32
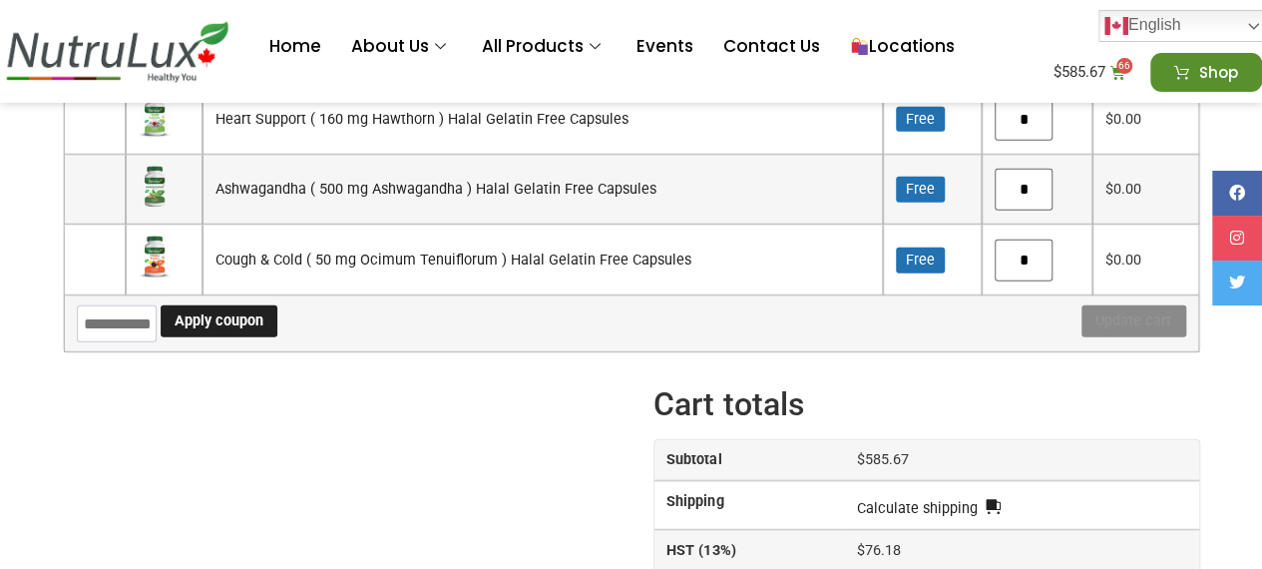
scroll to position [2562, 0]
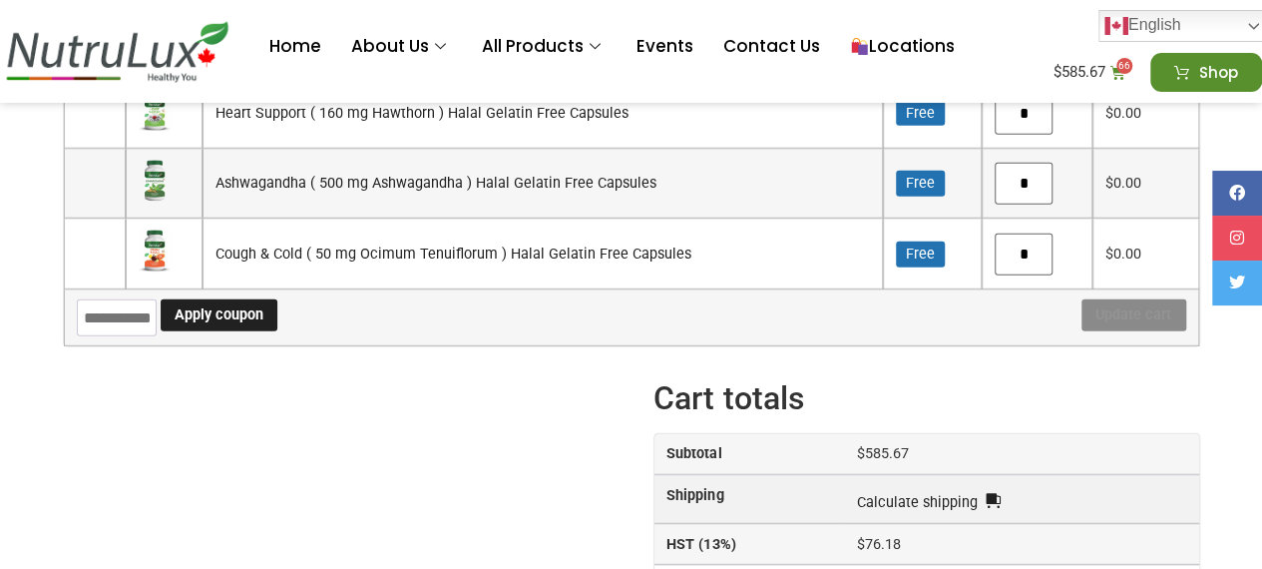
click at [987, 492] on link "Calculate shipping" at bounding box center [929, 503] width 144 height 22
select select "**"
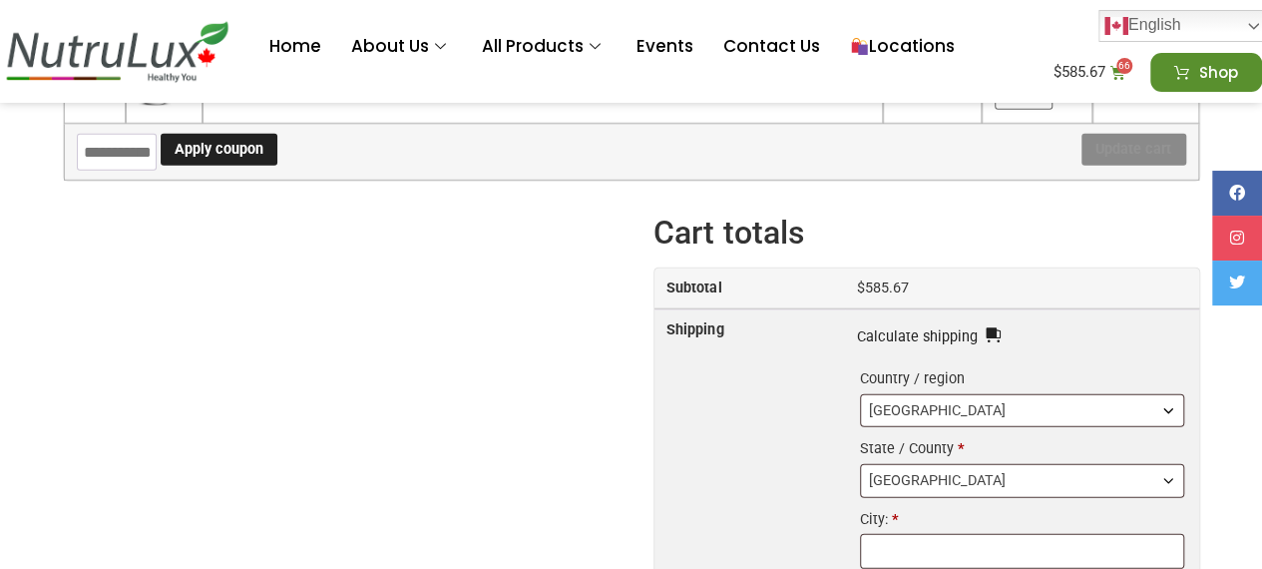
scroll to position [2730, 0]
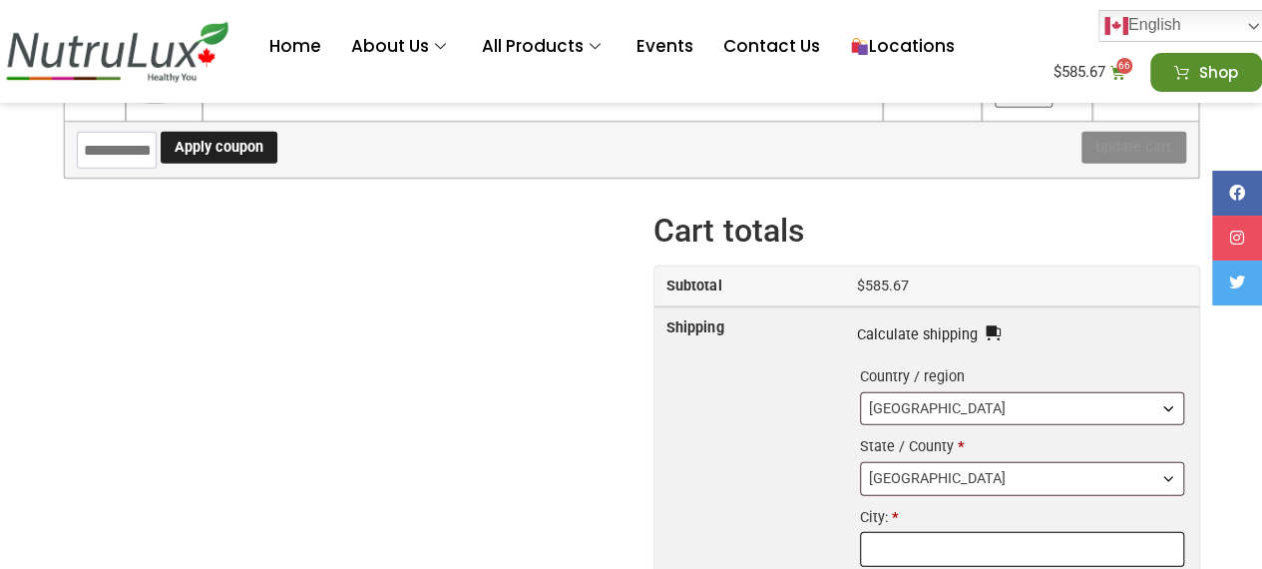
click at [971, 532] on input "City: *" at bounding box center [1021, 549] width 323 height 35
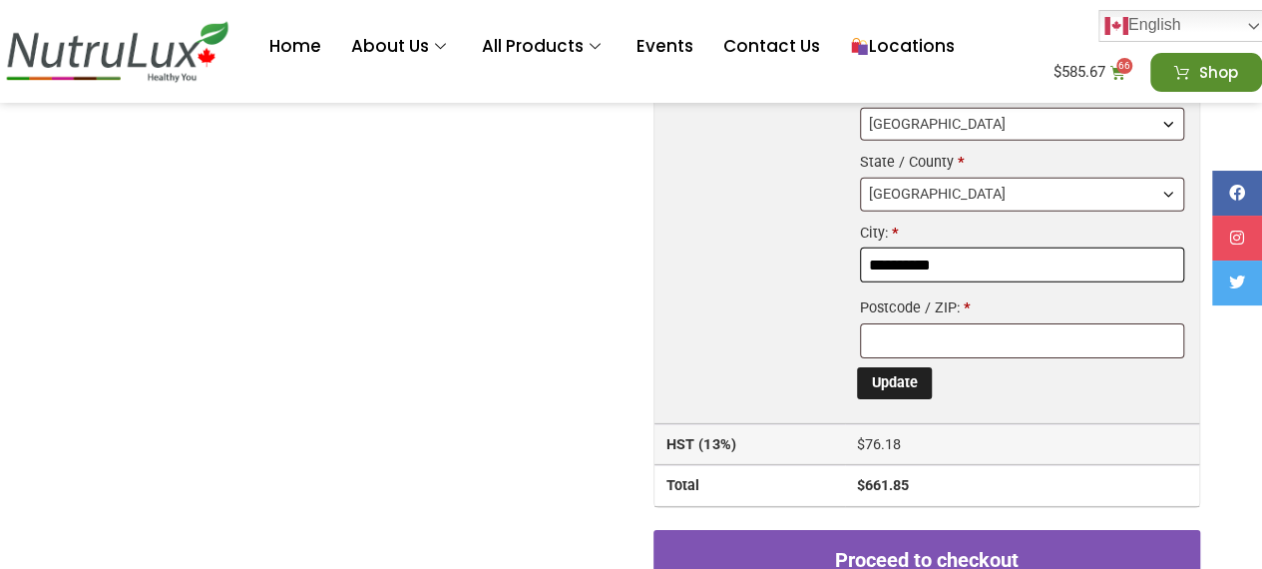
scroll to position [3015, 0]
type input "**********"
click at [967, 322] on input "Postcode / ZIP: *" at bounding box center [1021, 339] width 323 height 35
type input "*******"
click at [895, 366] on button "Update" at bounding box center [894, 382] width 75 height 32
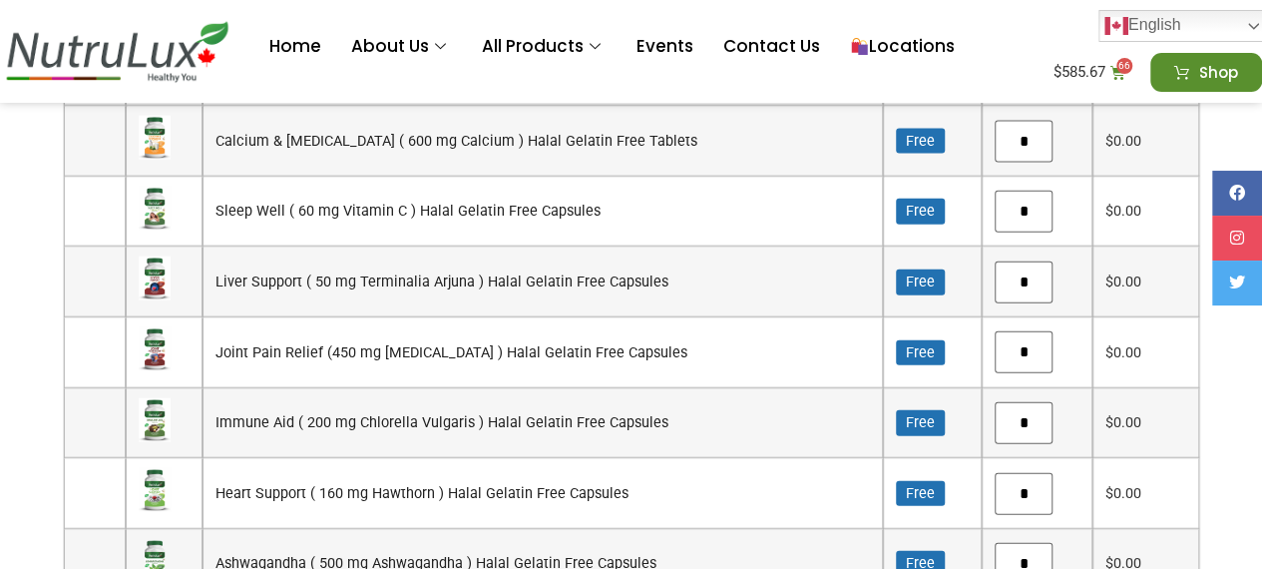
scroll to position [2083, 0]
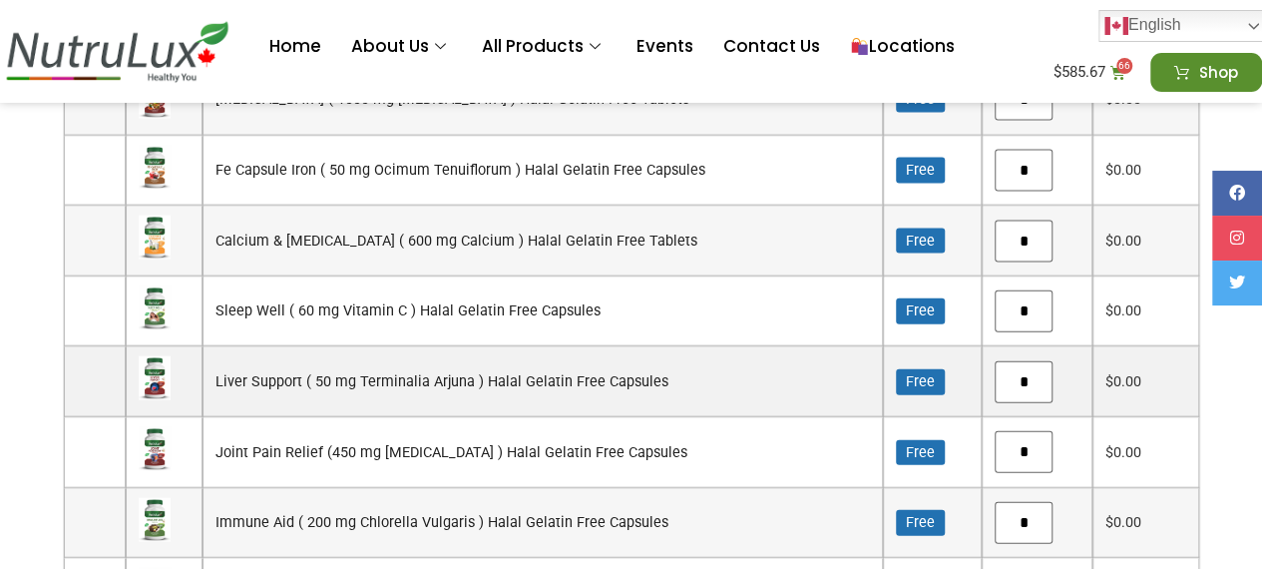
drag, startPoint x: 992, startPoint y: 315, endPoint x: 1067, endPoint y: 314, distance: 74.8
click at [1067, 361] on div "Liver Support ( 50 mg Terminalia Arjuna ) Halal Gelatin Free Capsules quantity *" at bounding box center [1036, 382] width 85 height 42
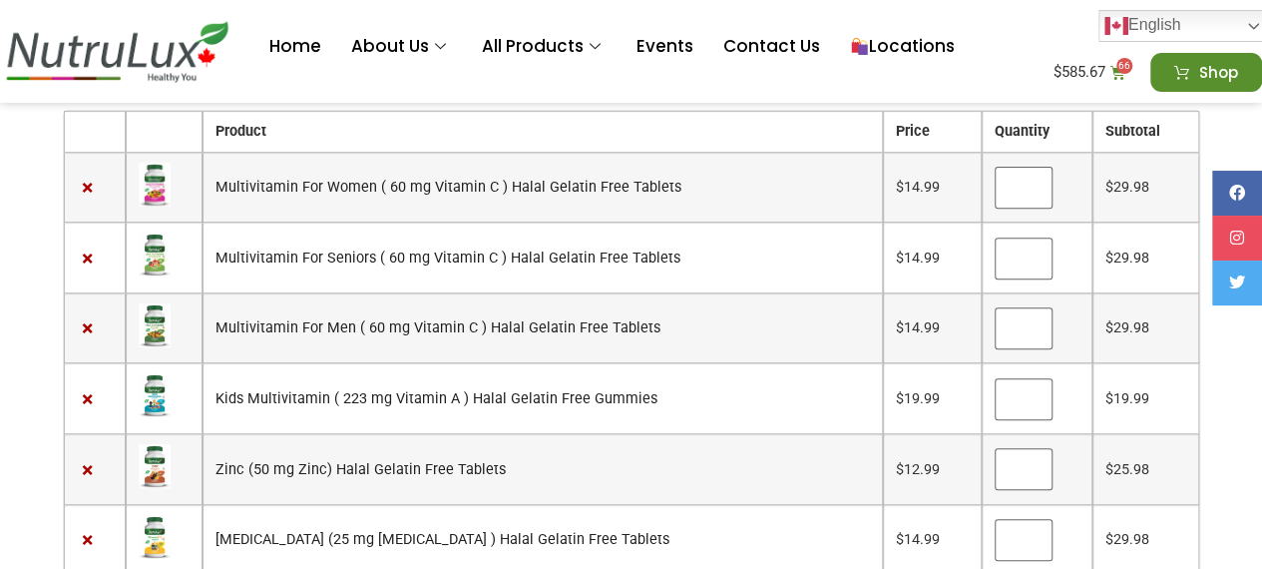
scroll to position [308, 0]
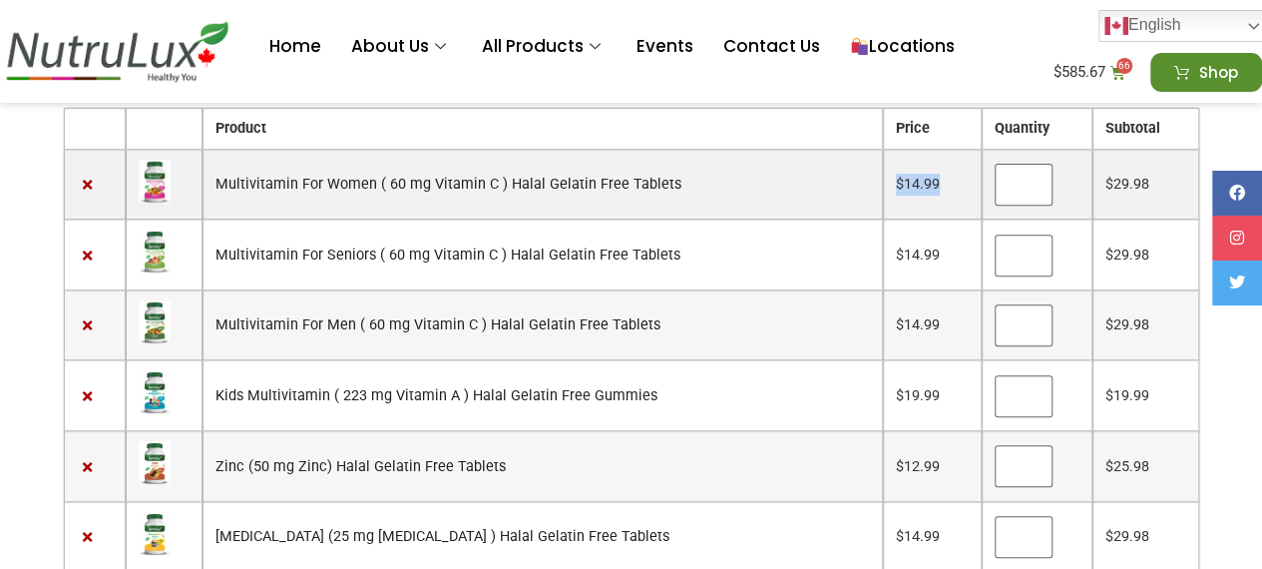
drag, startPoint x: 933, startPoint y: 185, endPoint x: 876, endPoint y: 179, distance: 57.2
click at [883, 179] on td "$ 14.99" at bounding box center [932, 185] width 99 height 71
click at [754, 175] on td "Multivitamin For Women ( 60 mg Vitamin C ) Halal Gelatin Free Tablets" at bounding box center [542, 185] width 680 height 71
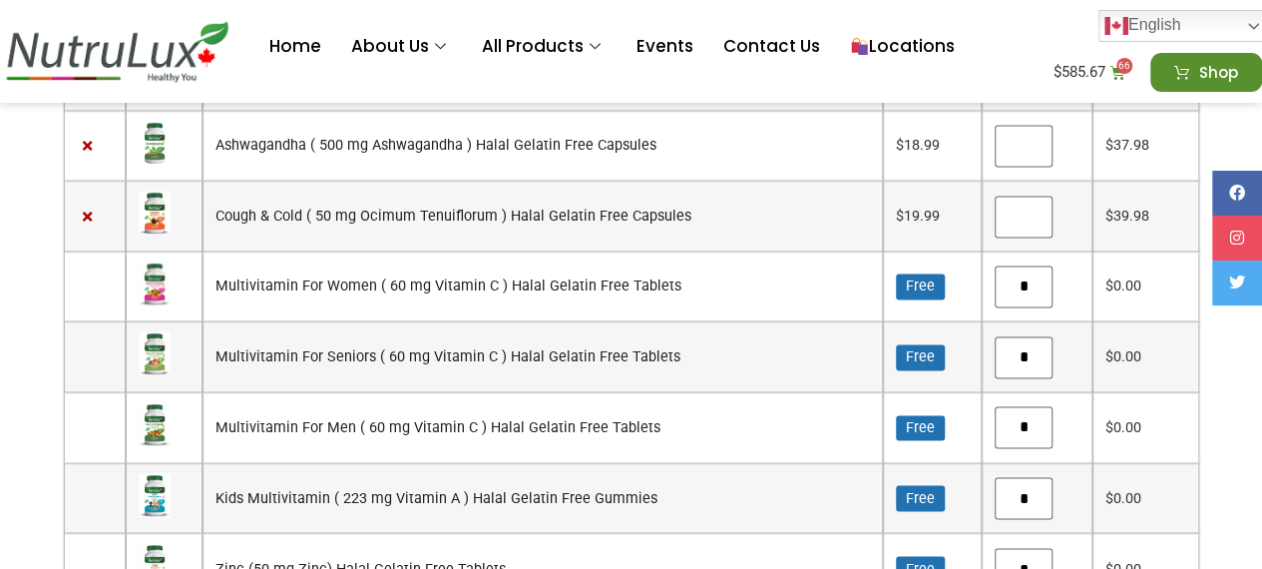
scroll to position [1418, 0]
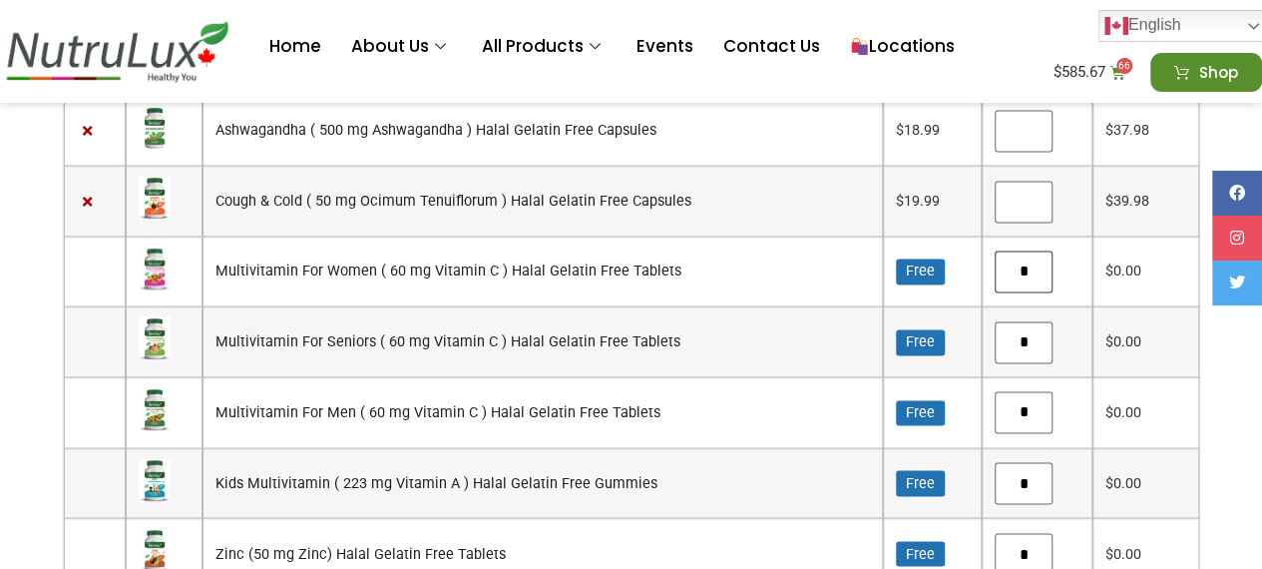
click at [1019, 250] on input "*" at bounding box center [1023, 271] width 58 height 42
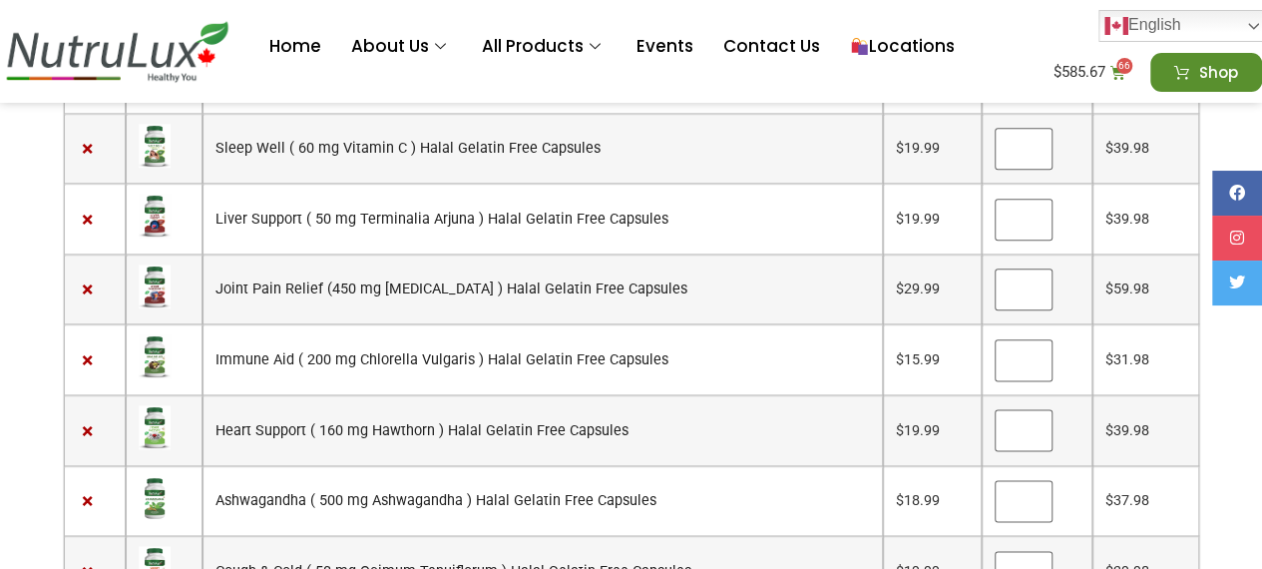
scroll to position [1194, 0]
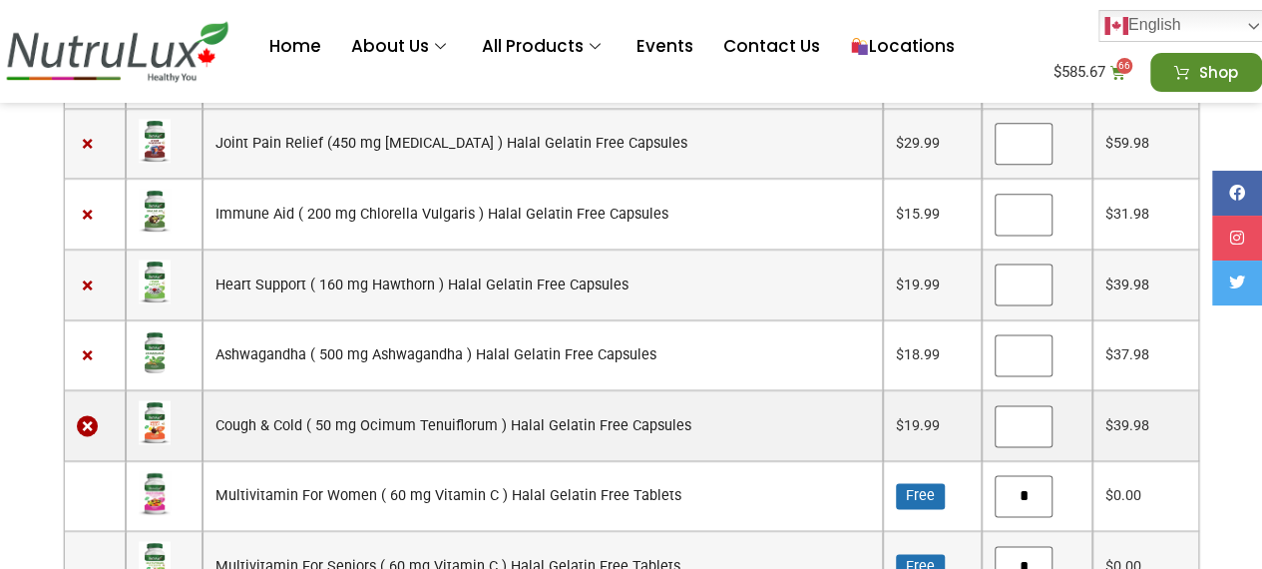
click at [94, 415] on link "×" at bounding box center [88, 426] width 22 height 22
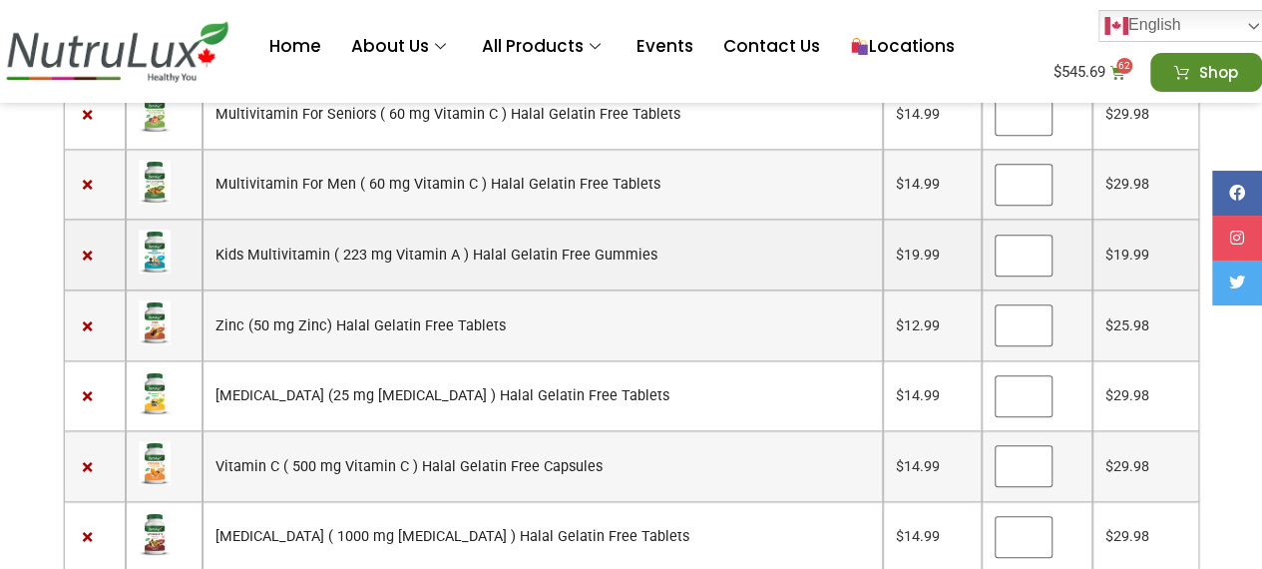
scroll to position [414, 0]
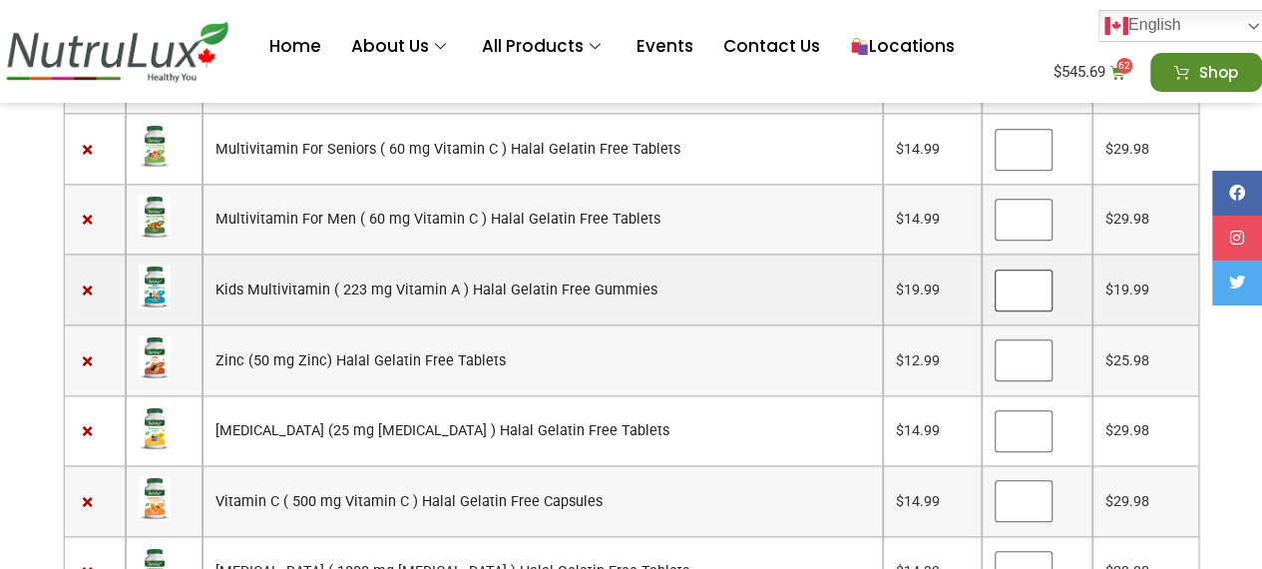
type input "*"
click at [1019, 270] on input "*" at bounding box center [1023, 290] width 58 height 42
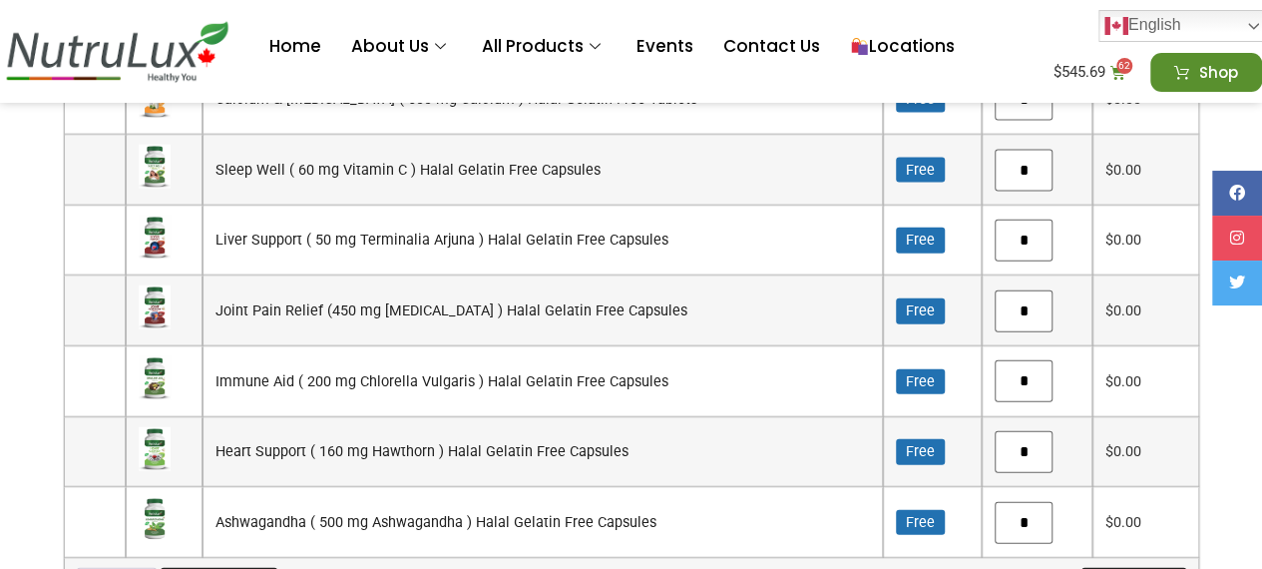
scroll to position [2155, 0]
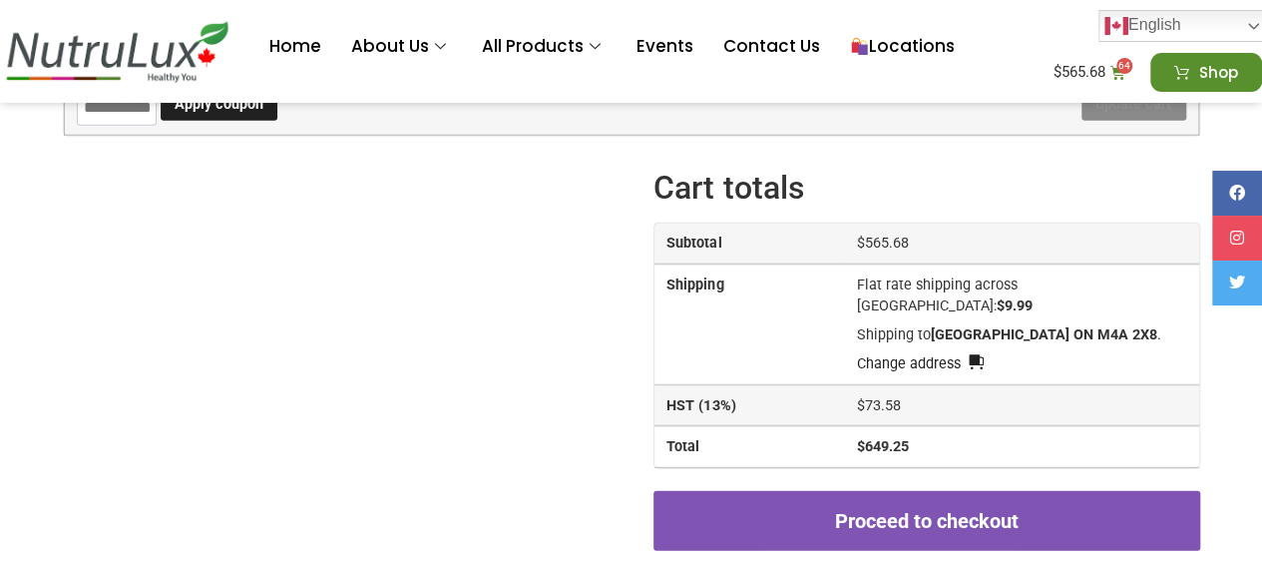
scroll to position [2633, 0]
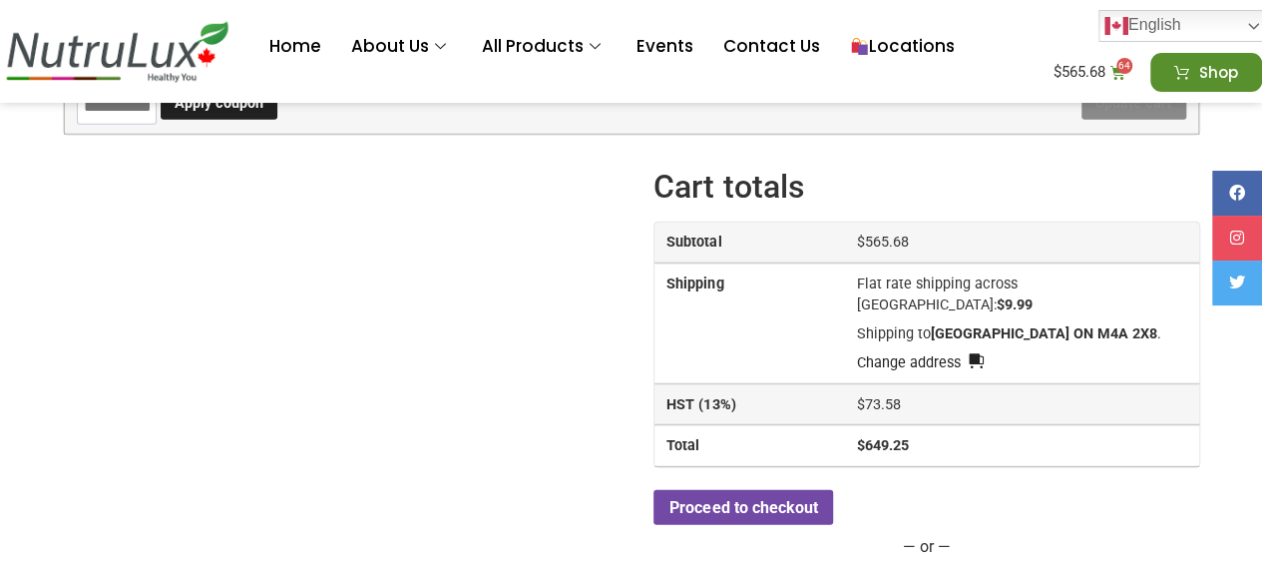
click at [756, 490] on link "Proceed to checkout" at bounding box center [743, 508] width 180 height 36
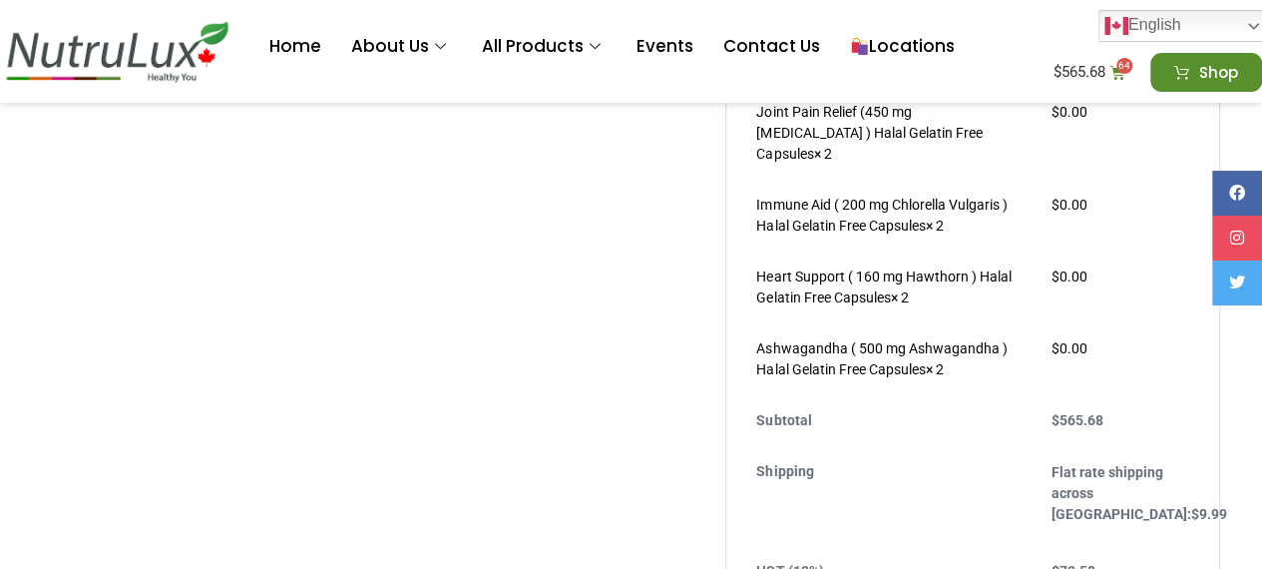
scroll to position [2454, 0]
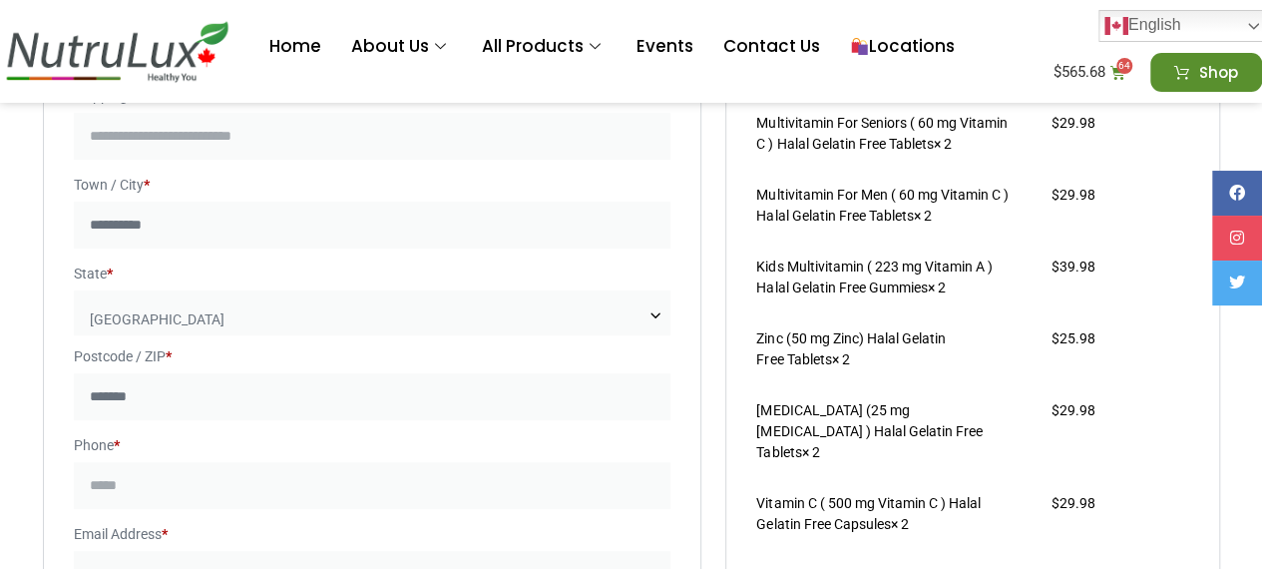
scroll to position [344, 0]
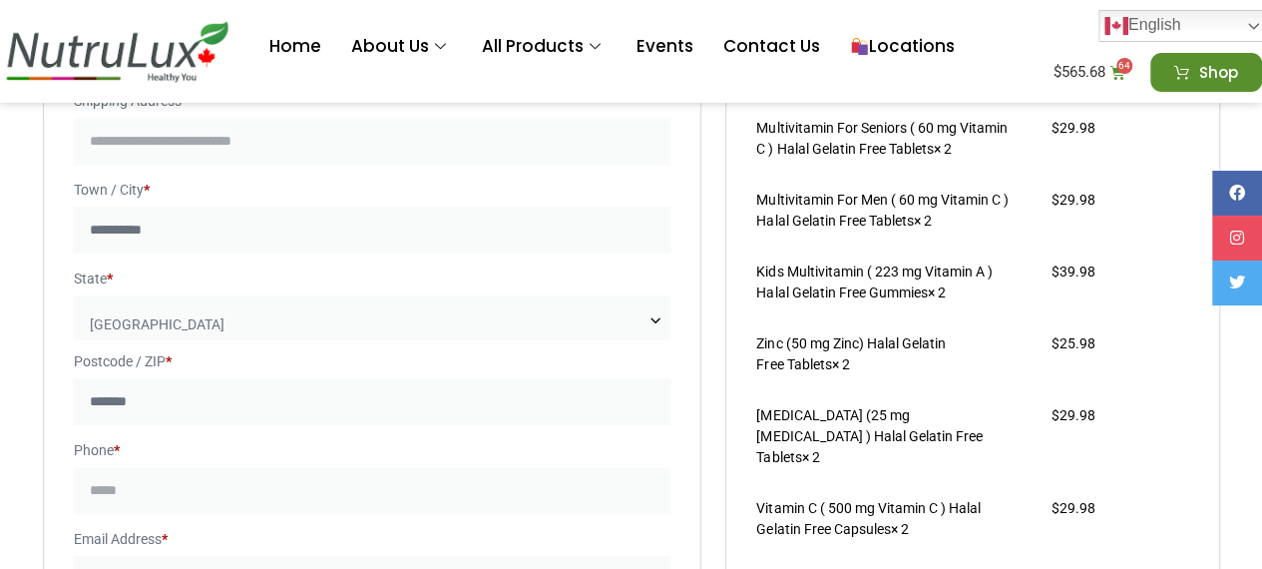
click at [351, 242] on input "**********" at bounding box center [372, 229] width 597 height 47
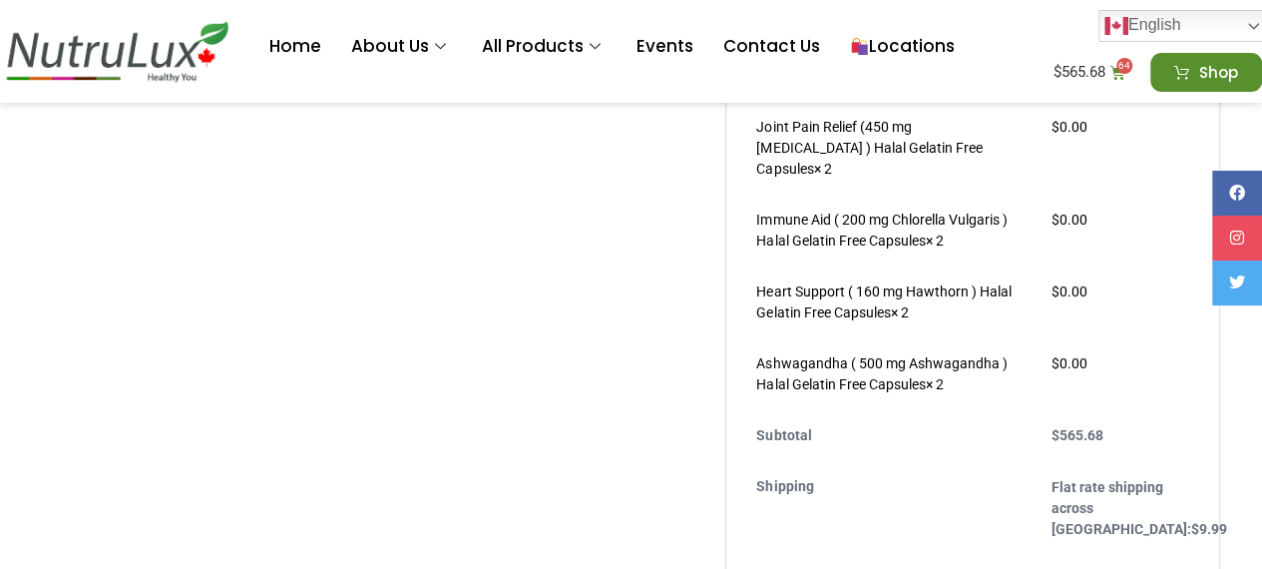
scroll to position [2430, 0]
drag, startPoint x: 1094, startPoint y: 402, endPoint x: 1019, endPoint y: 346, distance: 93.4
drag, startPoint x: 1019, startPoint y: 346, endPoint x: 537, endPoint y: 262, distance: 490.0
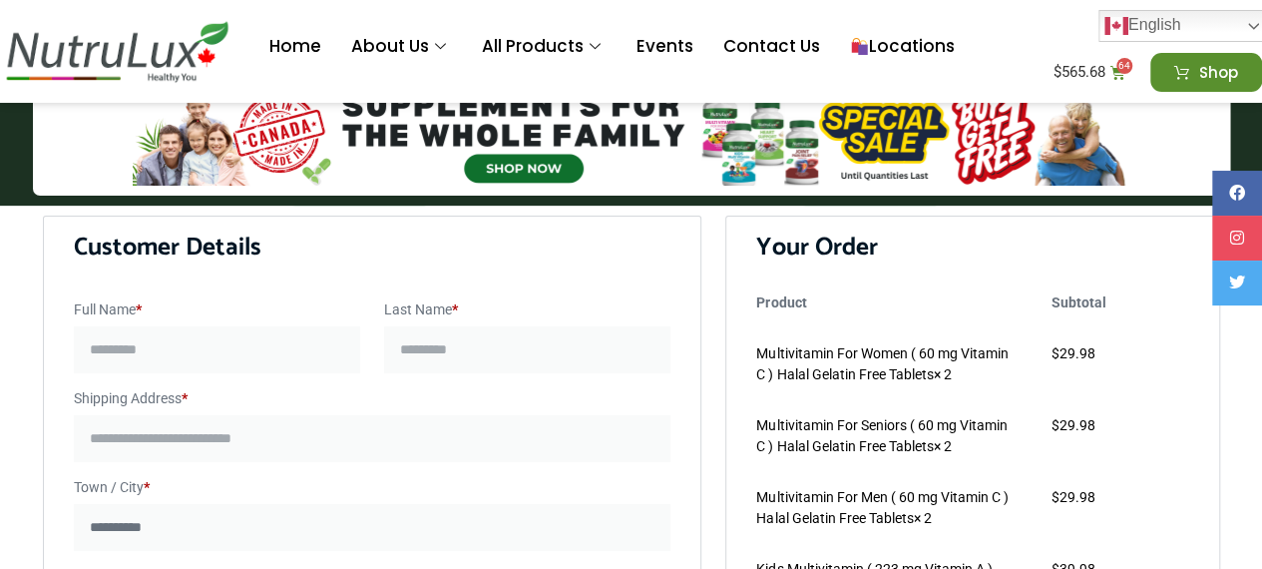
scroll to position [46, 0]
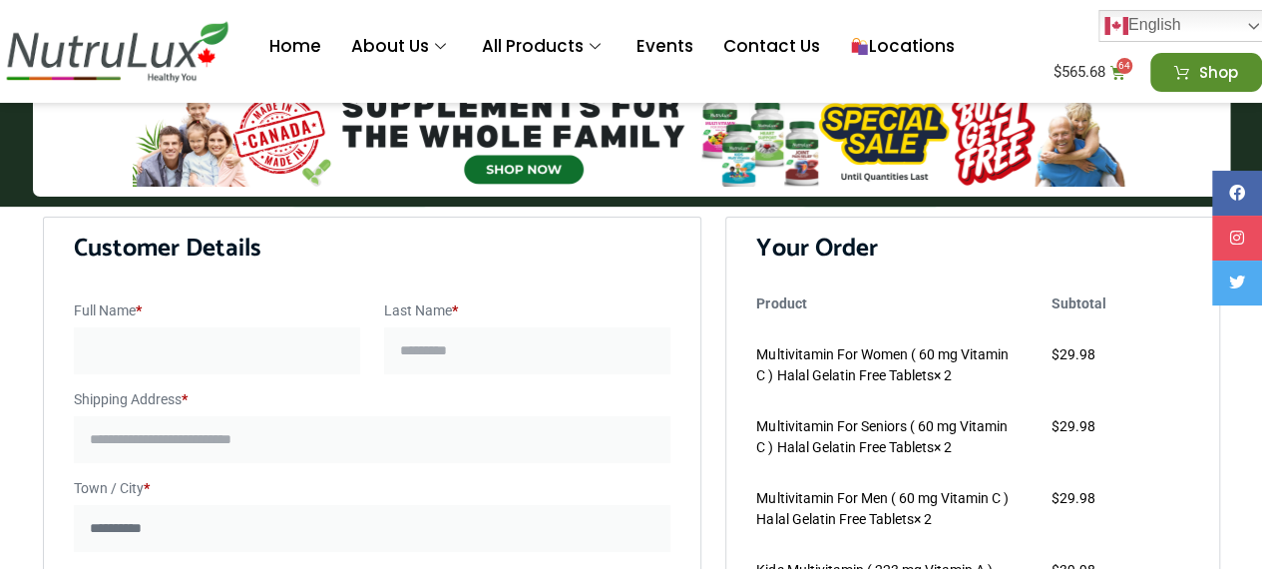
click at [180, 332] on input "Full Name *" at bounding box center [217, 350] width 286 height 47
type input "*****"
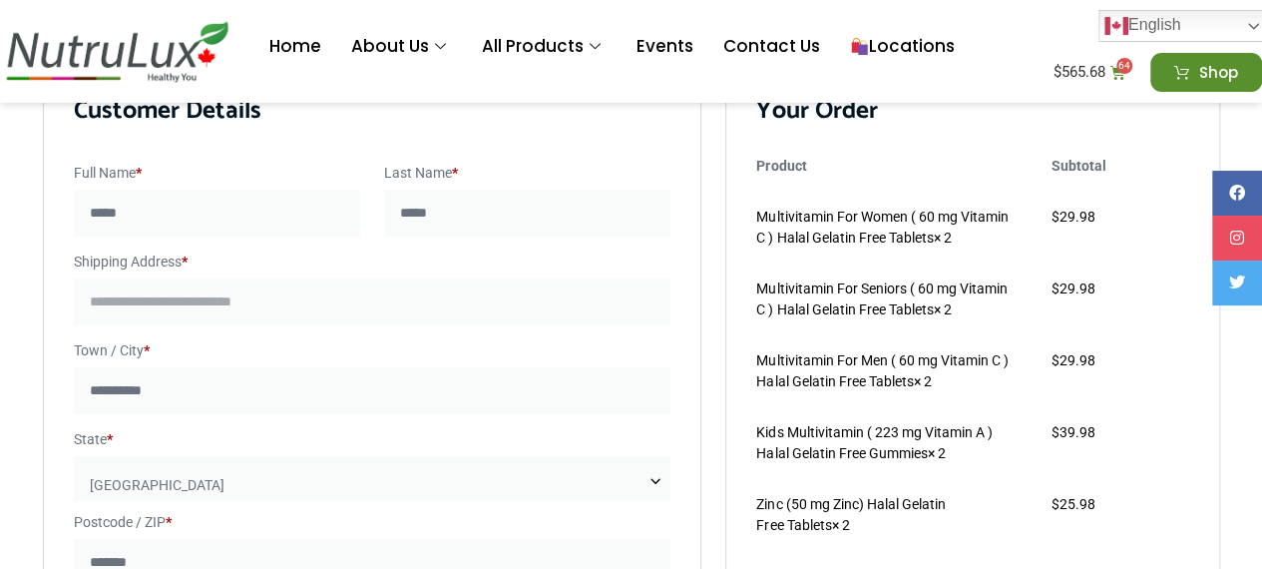
scroll to position [185, 0]
type input "*****"
click at [198, 306] on input "Shipping Address *" at bounding box center [372, 300] width 597 height 47
type input "**********"
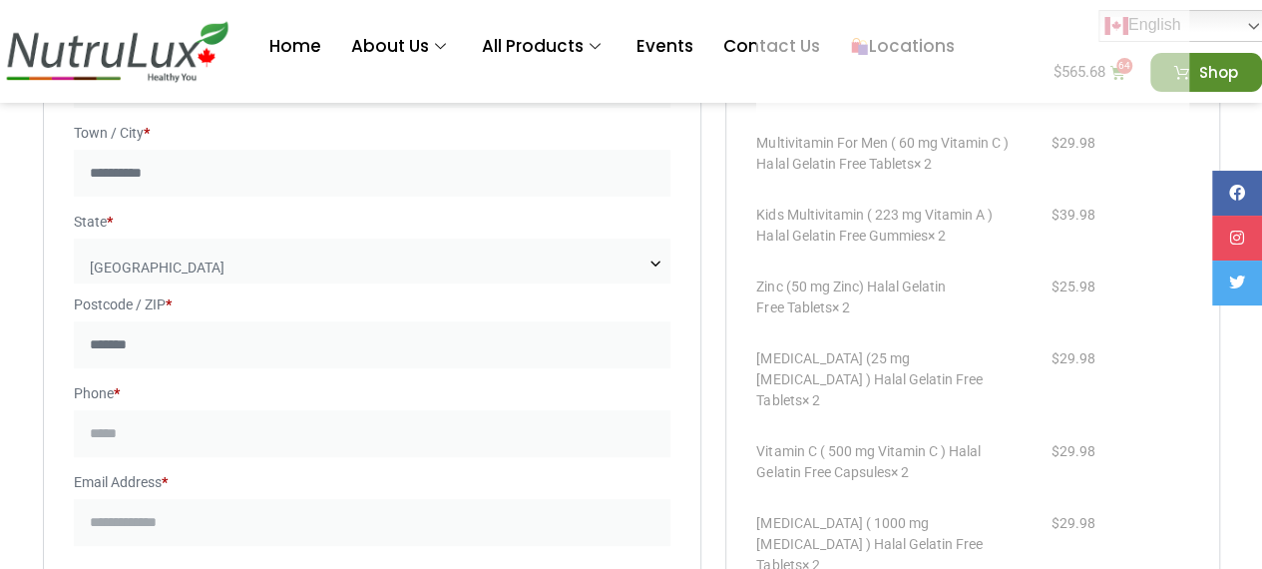
scroll to position [402, 0]
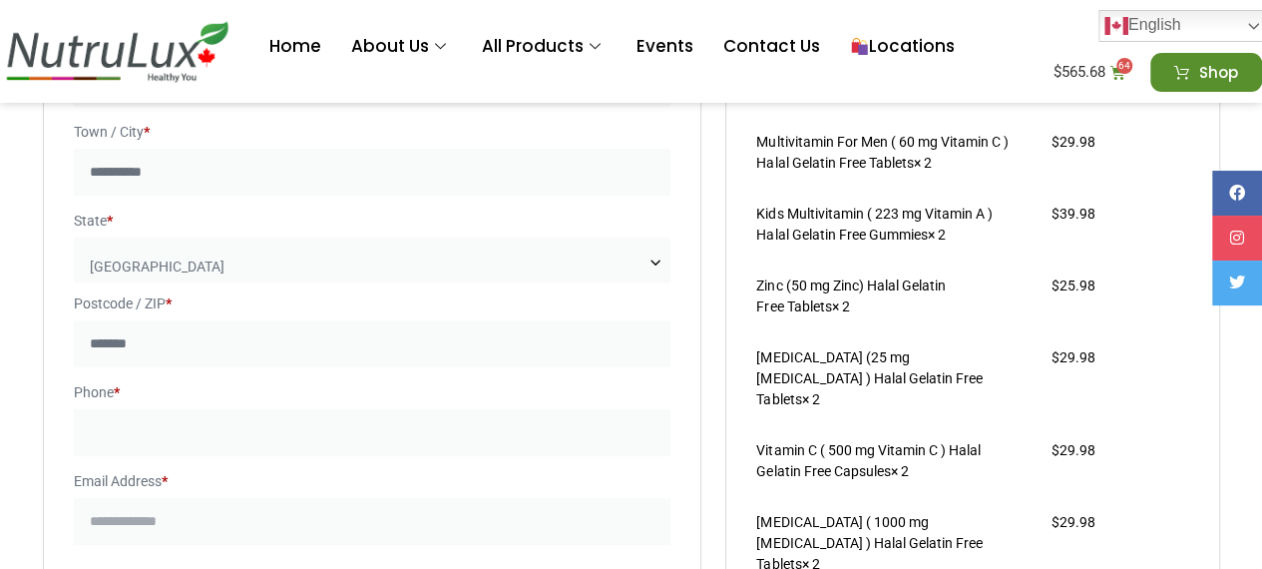
click at [184, 432] on input "Phone *" at bounding box center [372, 432] width 597 height 47
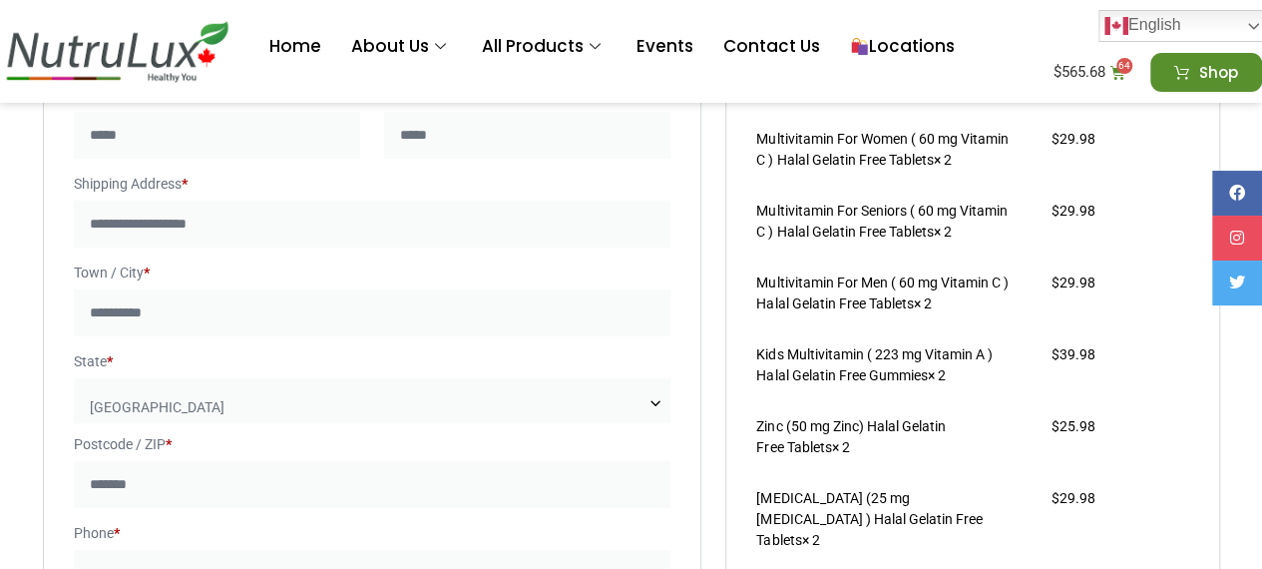
scroll to position [259, 0]
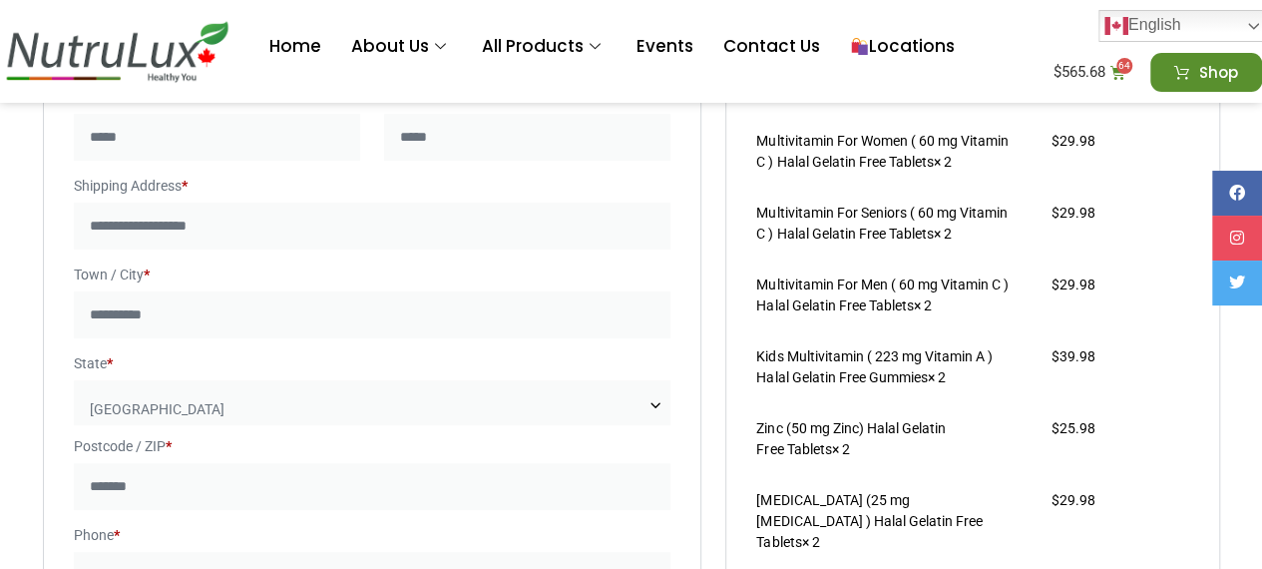
type input "**********"
click at [338, 230] on input "**********" at bounding box center [372, 225] width 597 height 47
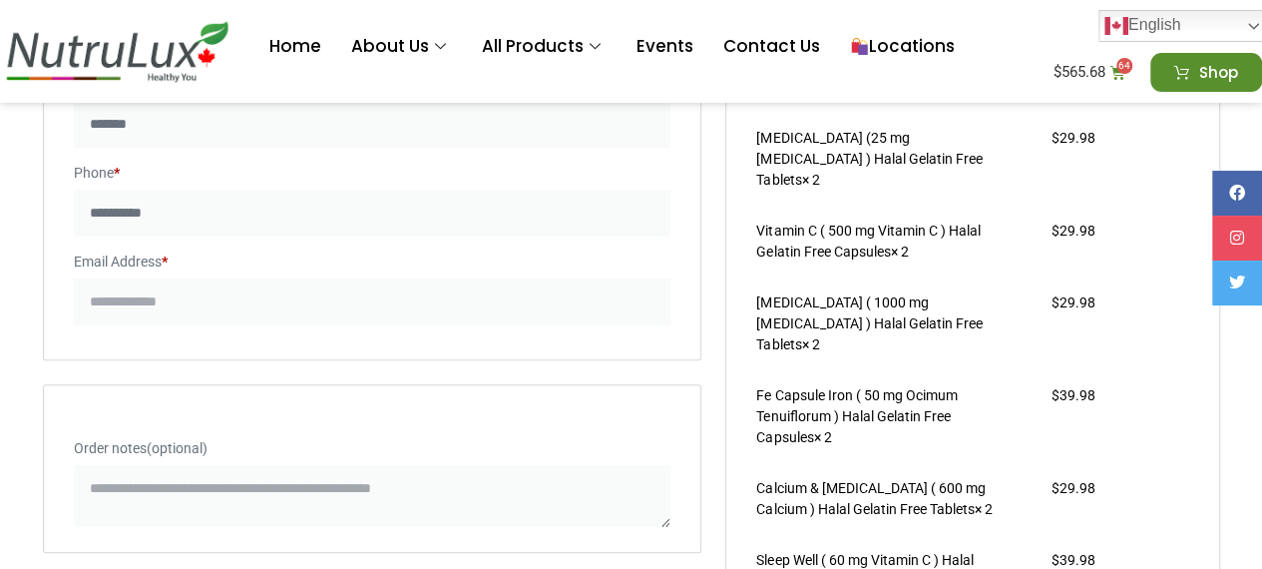
scroll to position [622, 0]
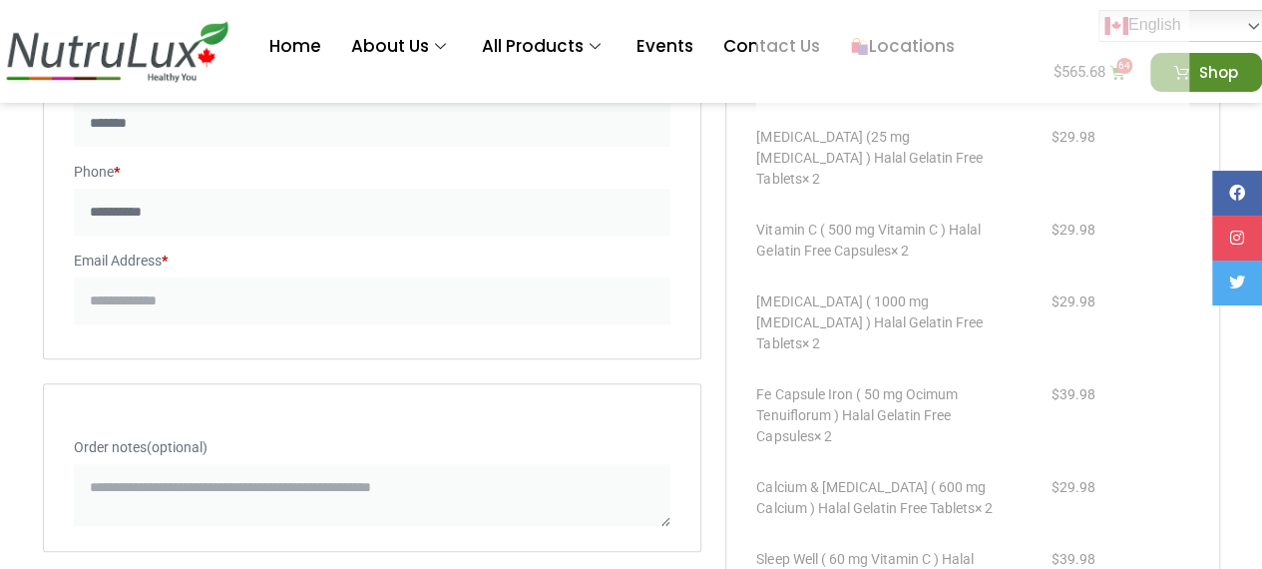
type input "**********"
click at [245, 306] on input "Email Address *" at bounding box center [372, 300] width 597 height 47
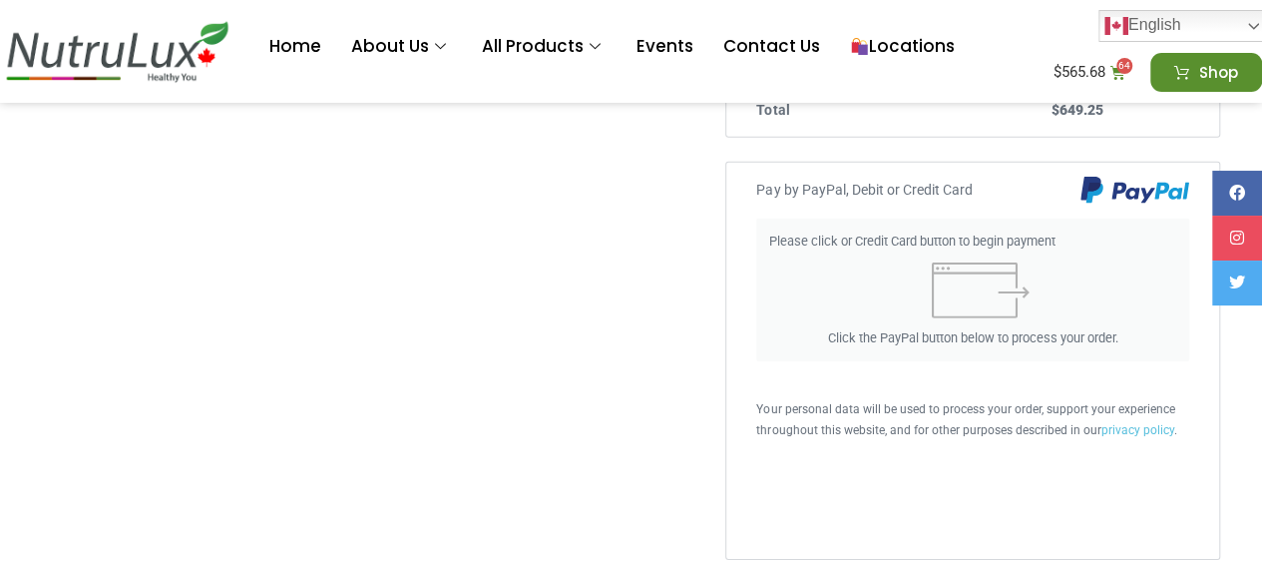
scroll to position [2972, 0]
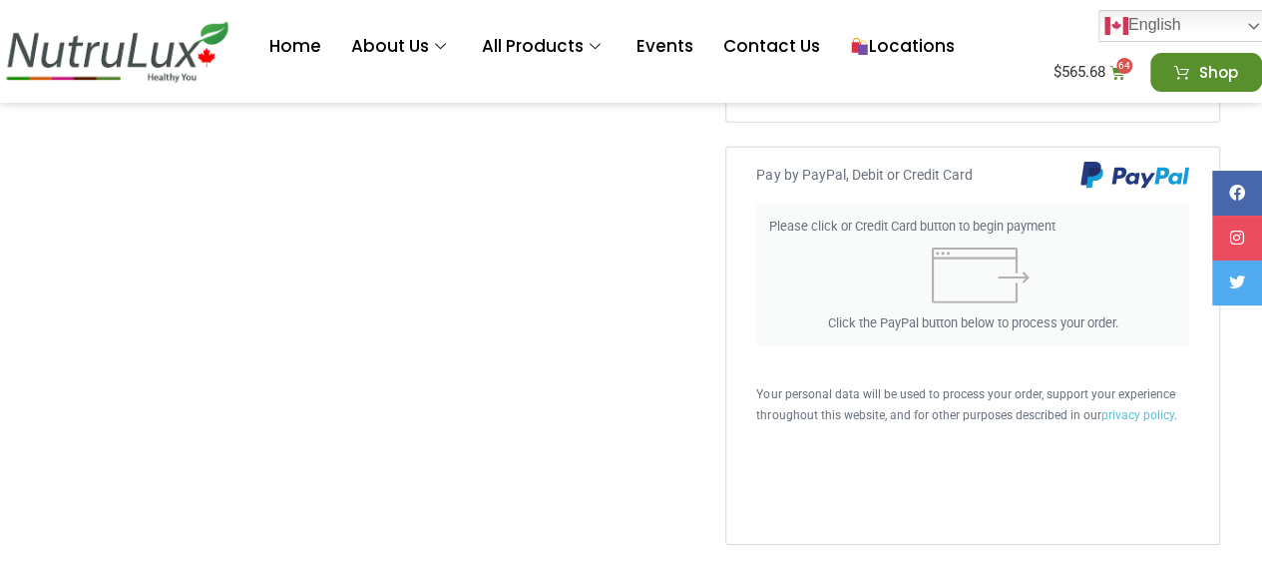
type input "**********"
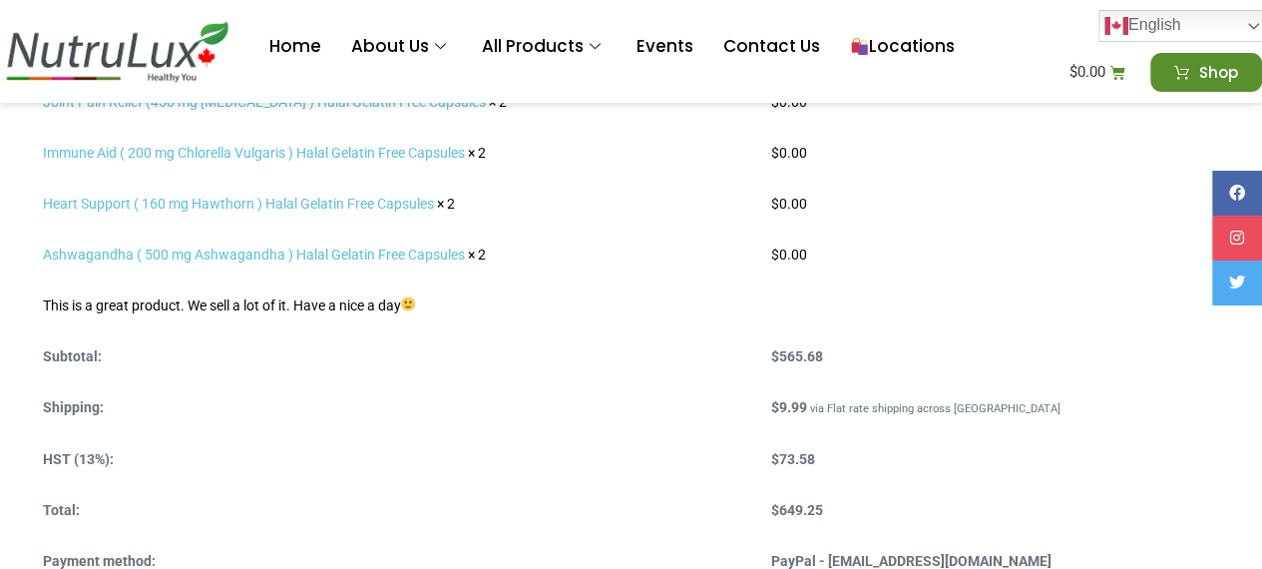
scroll to position [1857, 0]
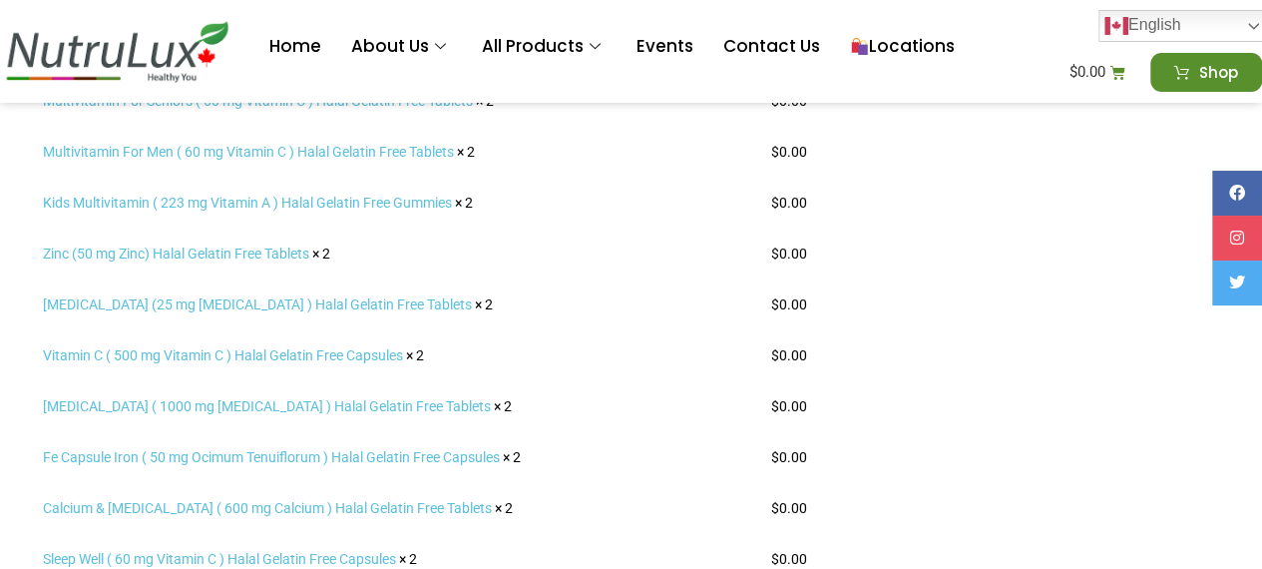
click at [691, 258] on td "Zinc (50 mg Zinc) Halal Gelatin Free Tablets × 2" at bounding box center [407, 253] width 729 height 51
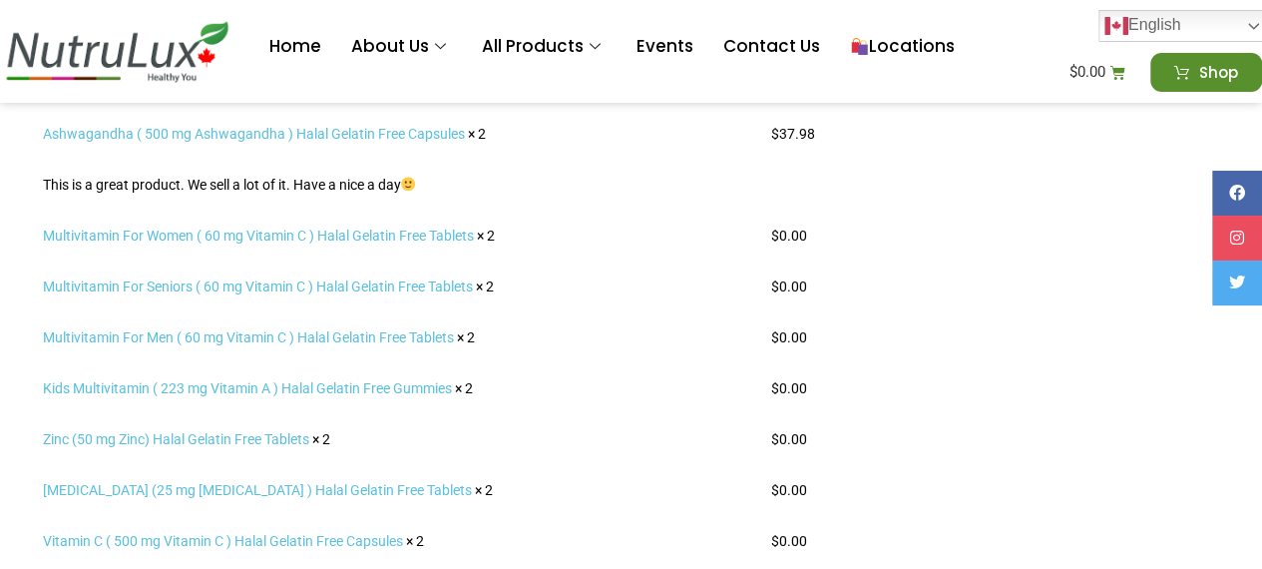
scroll to position [1112, 0]
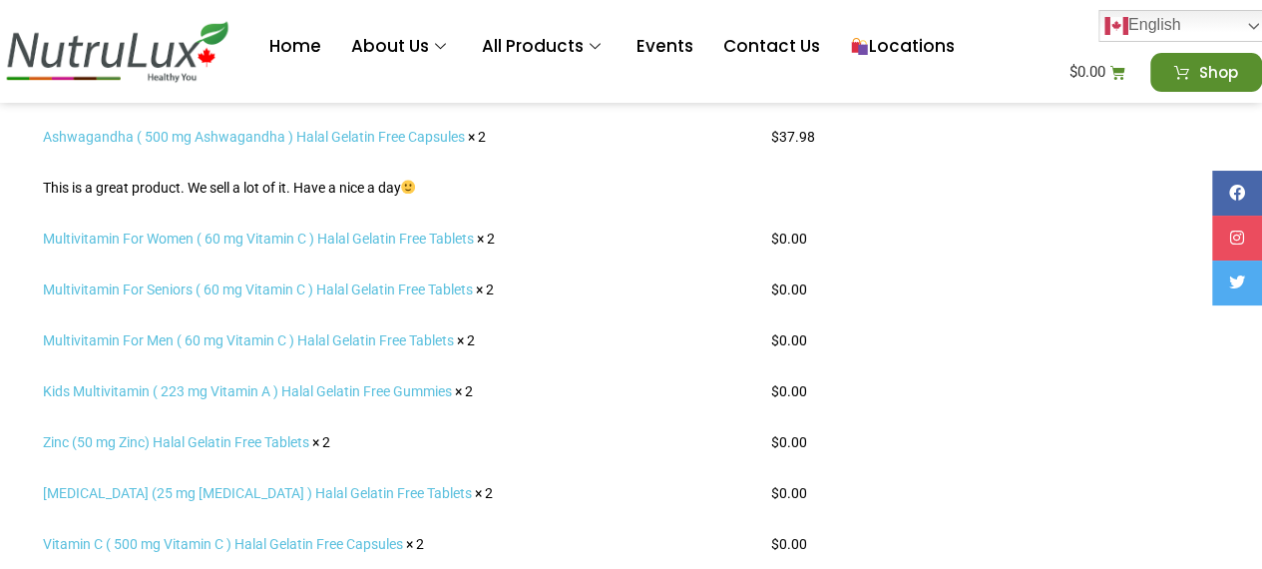
drag, startPoint x: 691, startPoint y: 258, endPoint x: 600, endPoint y: 218, distance: 99.1
click at [600, 218] on td "Multivitamin For Women ( 60 mg Vitamin C ) Halal Gelatin Free Tablets × 2" at bounding box center [407, 238] width 729 height 51
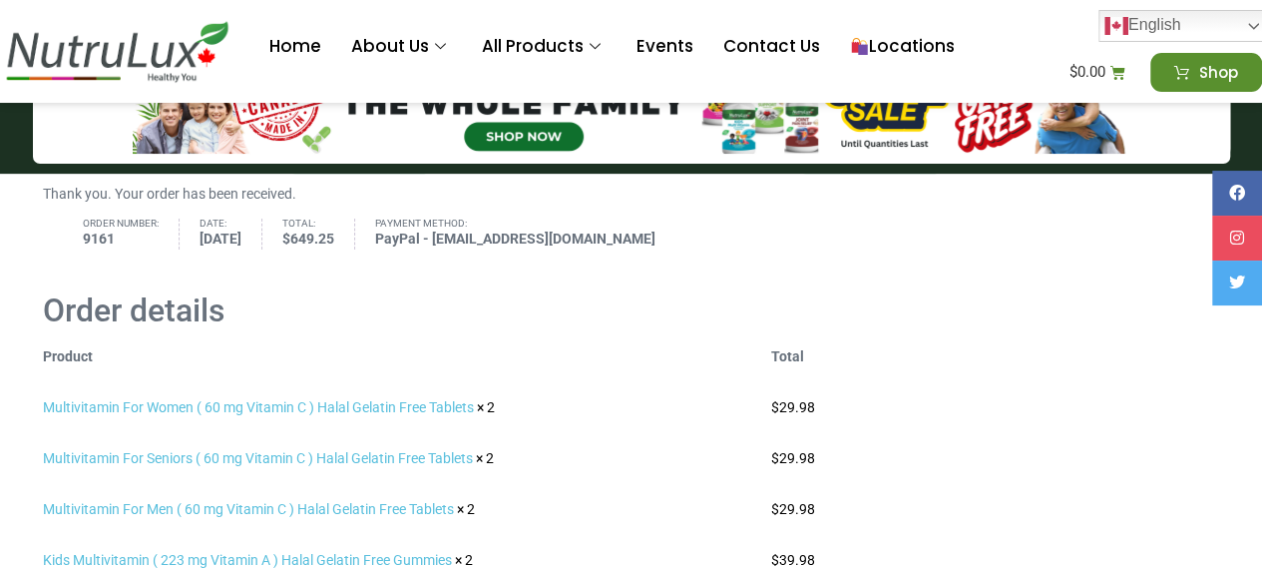
scroll to position [0, 0]
